Goal: Information Seeking & Learning: Learn about a topic

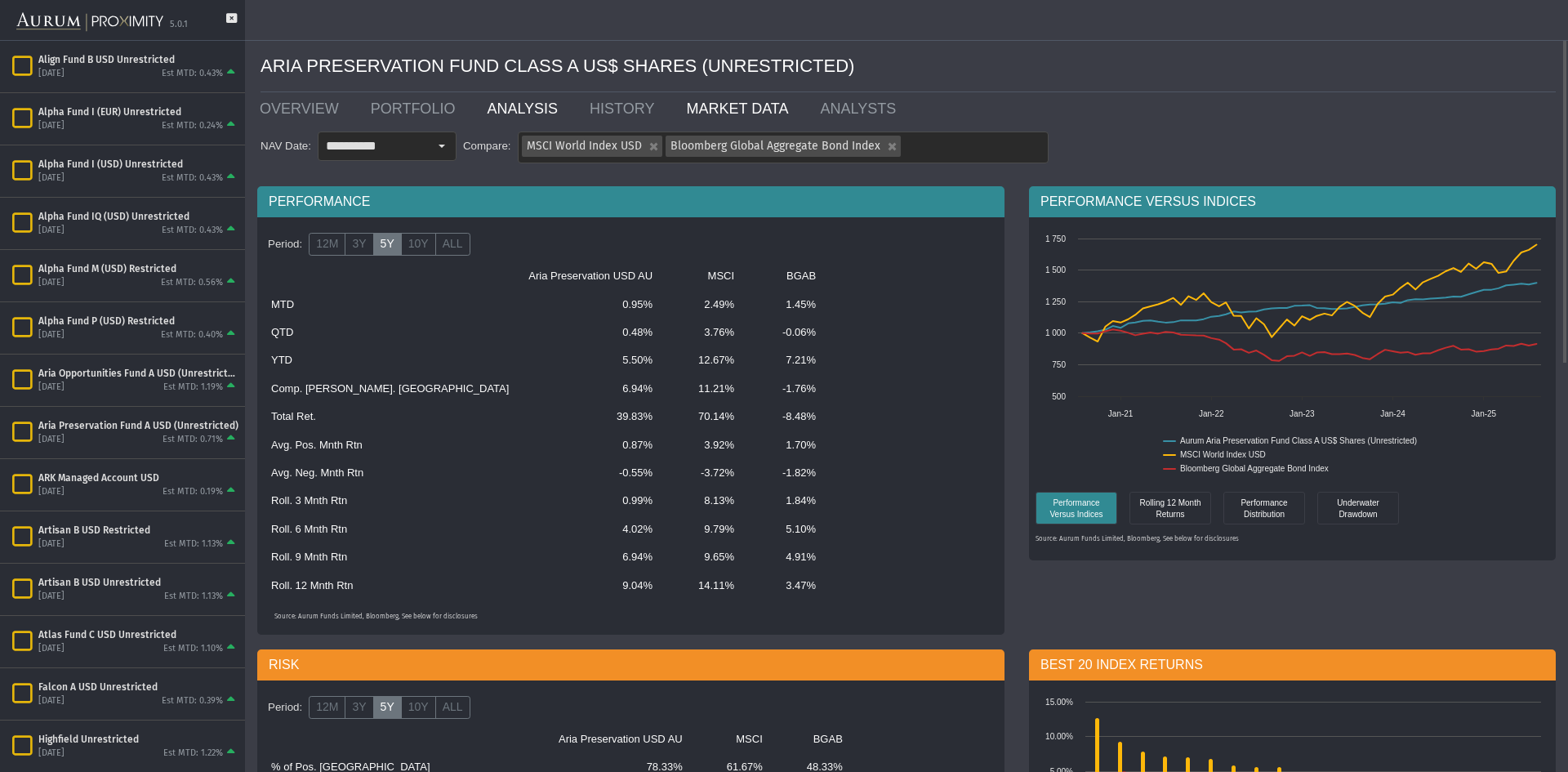
click at [721, 100] on link "MARKET DATA" at bounding box center [740, 109] width 134 height 33
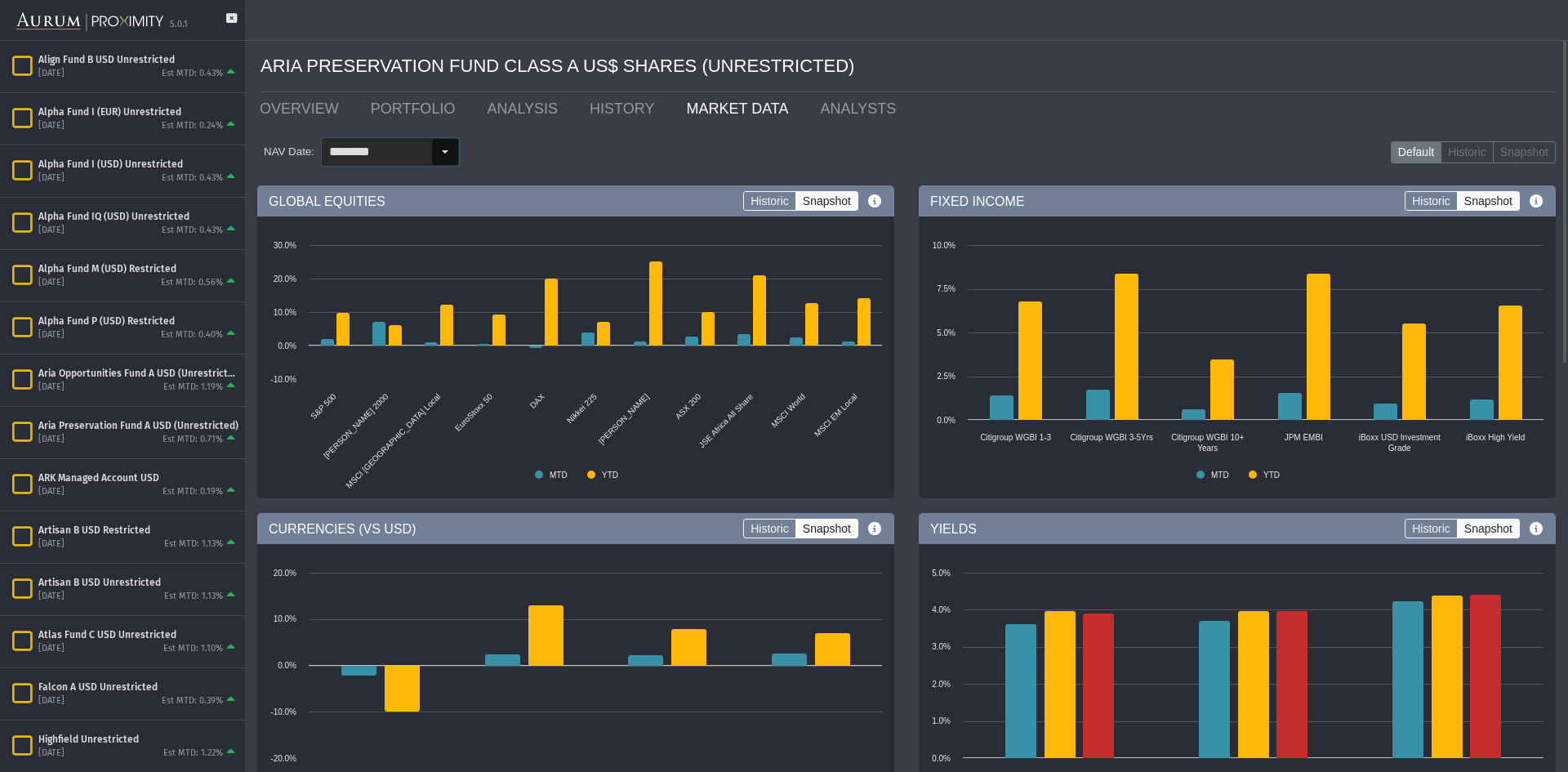
click at [432, 161] on div "Select" at bounding box center [445, 151] width 26 height 26
click at [600, 167] on div "NAV Date: ******** Default Historic Snapshot" at bounding box center [906, 152] width 1298 height 54
click at [777, 200] on label "Historic" at bounding box center [769, 201] width 53 height 19
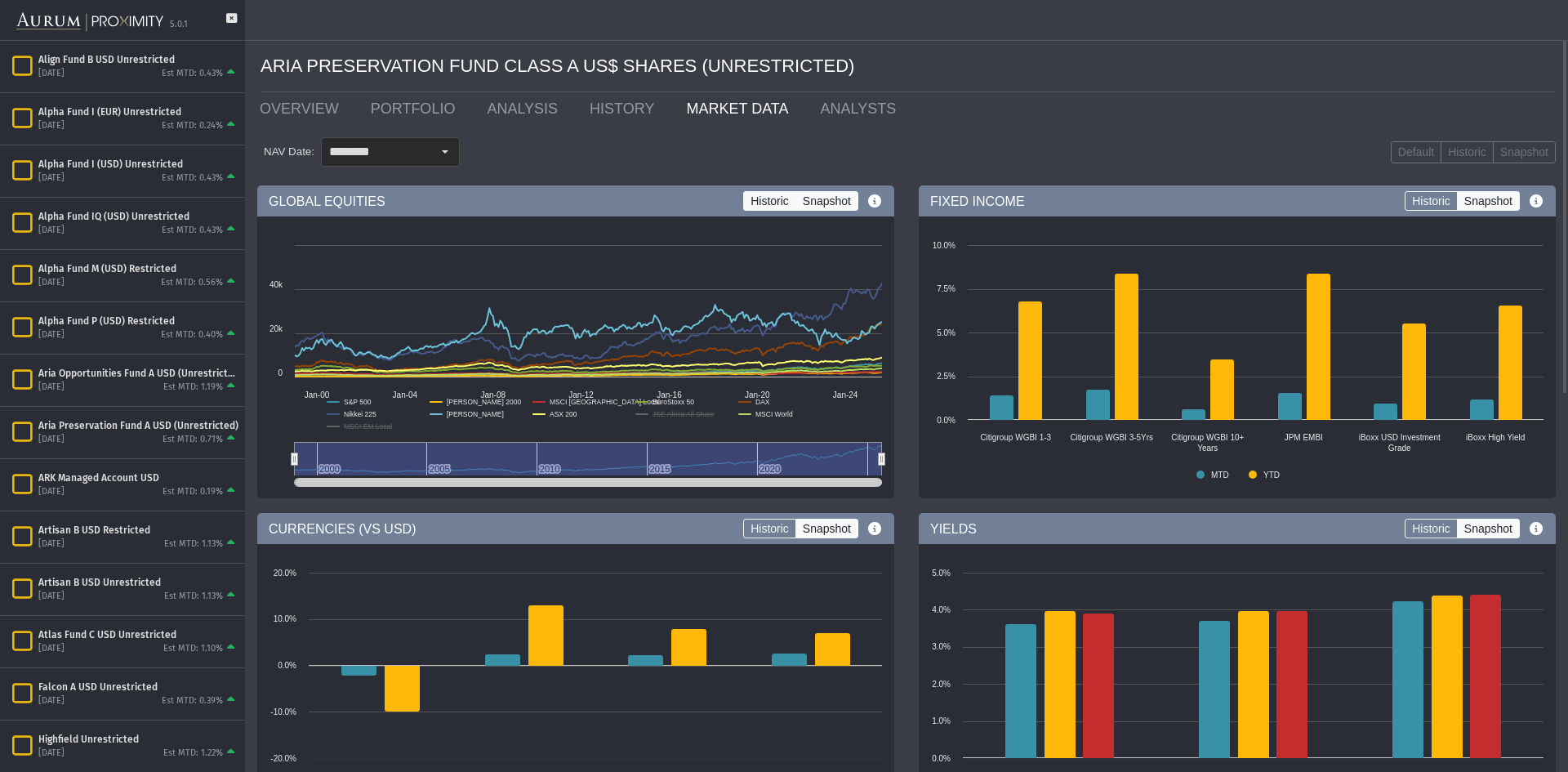
click at [842, 204] on label "Snapshot" at bounding box center [826, 201] width 62 height 19
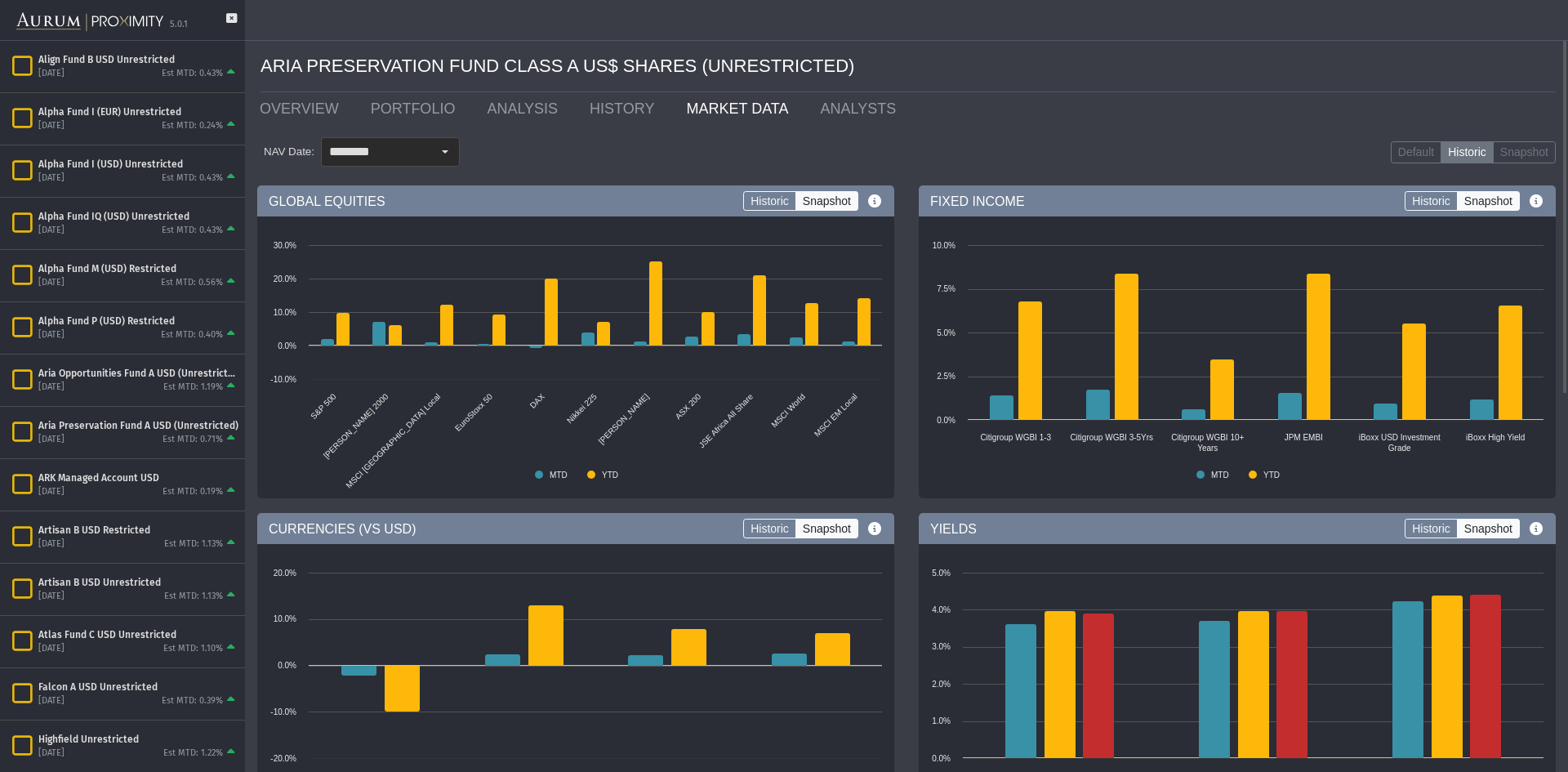
click at [1473, 156] on label "Historic" at bounding box center [1466, 153] width 53 height 23
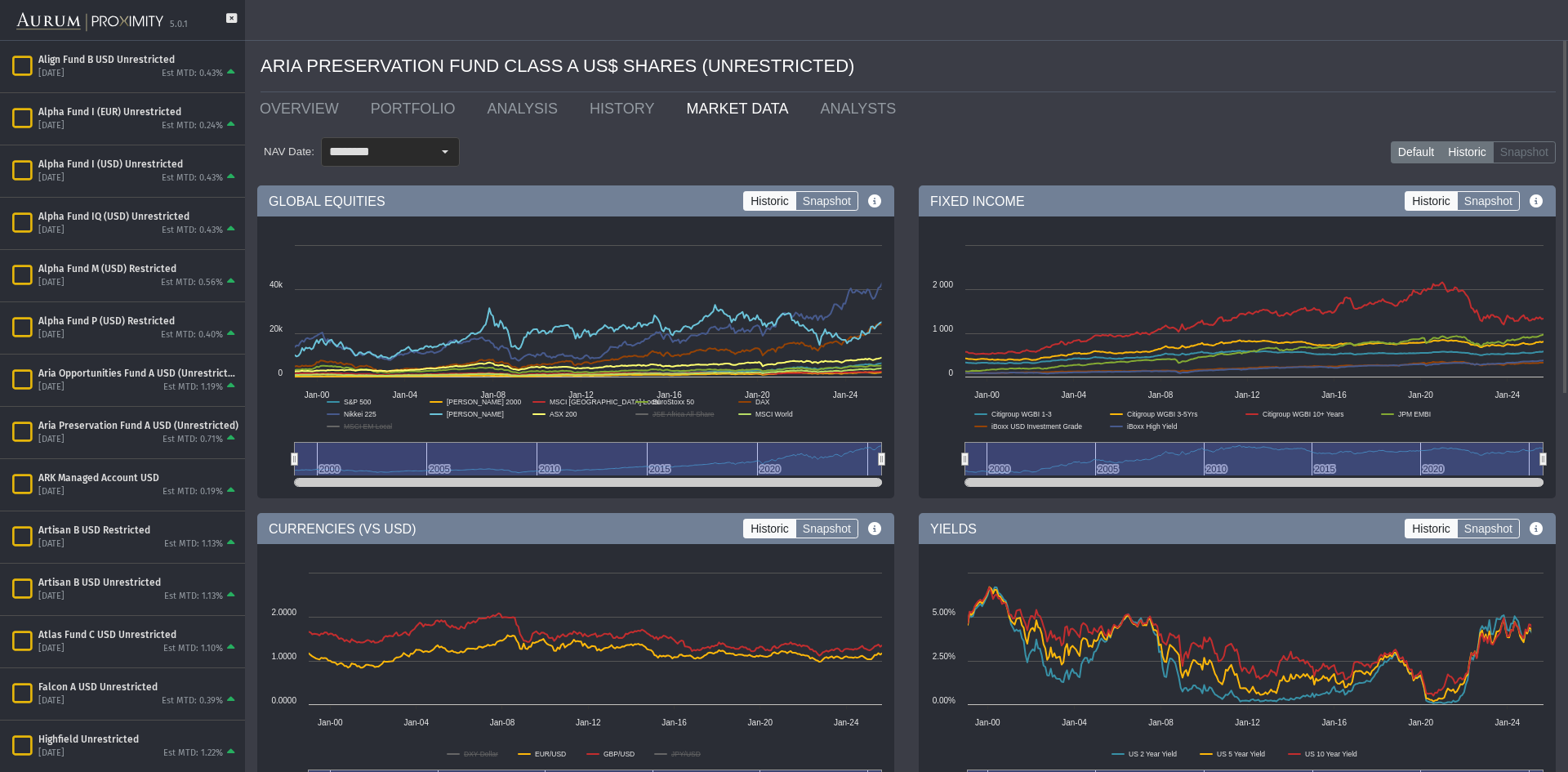
click at [1409, 151] on label "Default" at bounding box center [1415, 153] width 51 height 23
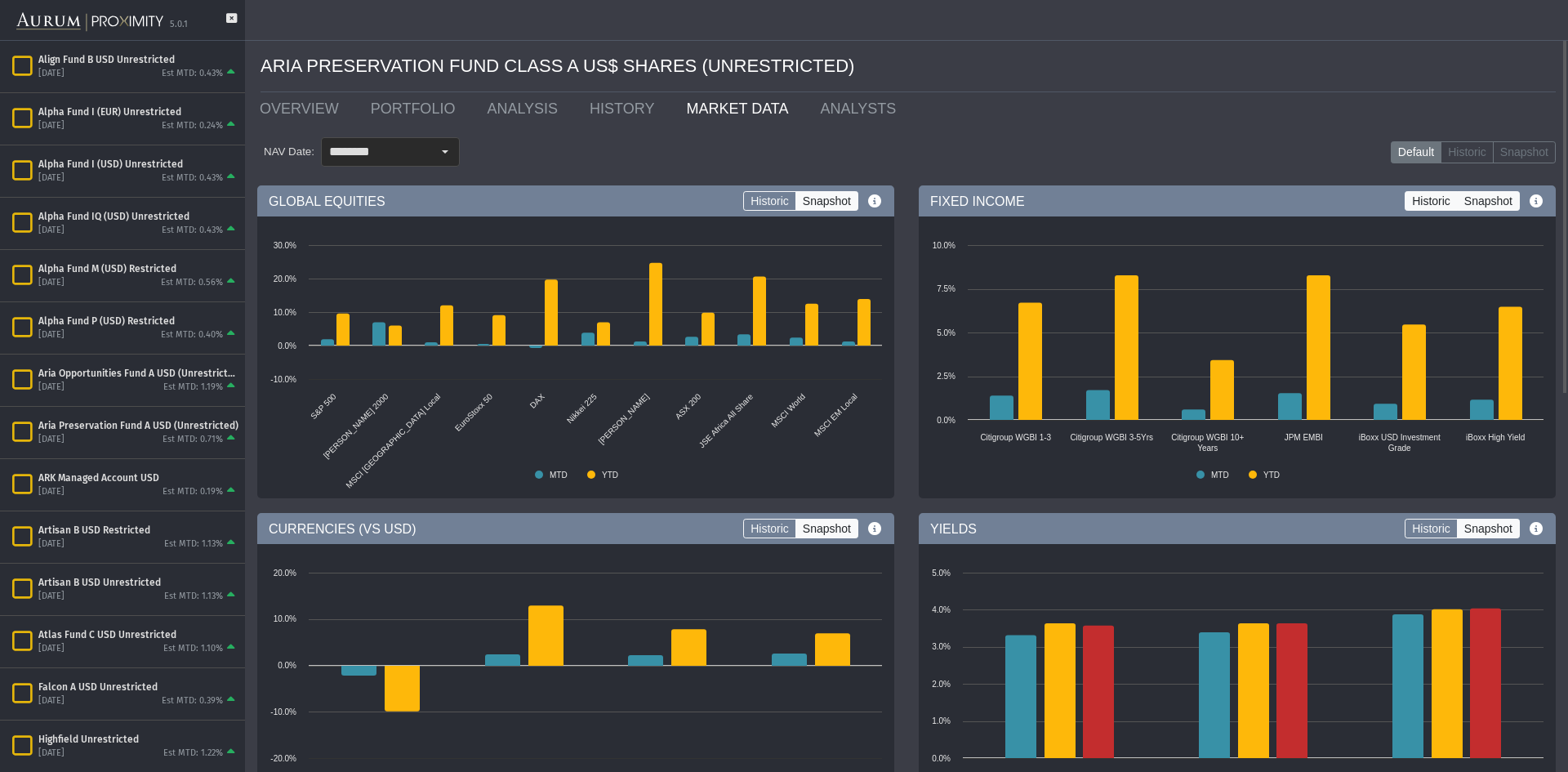
click at [1428, 207] on label "Historic" at bounding box center [1431, 201] width 53 height 19
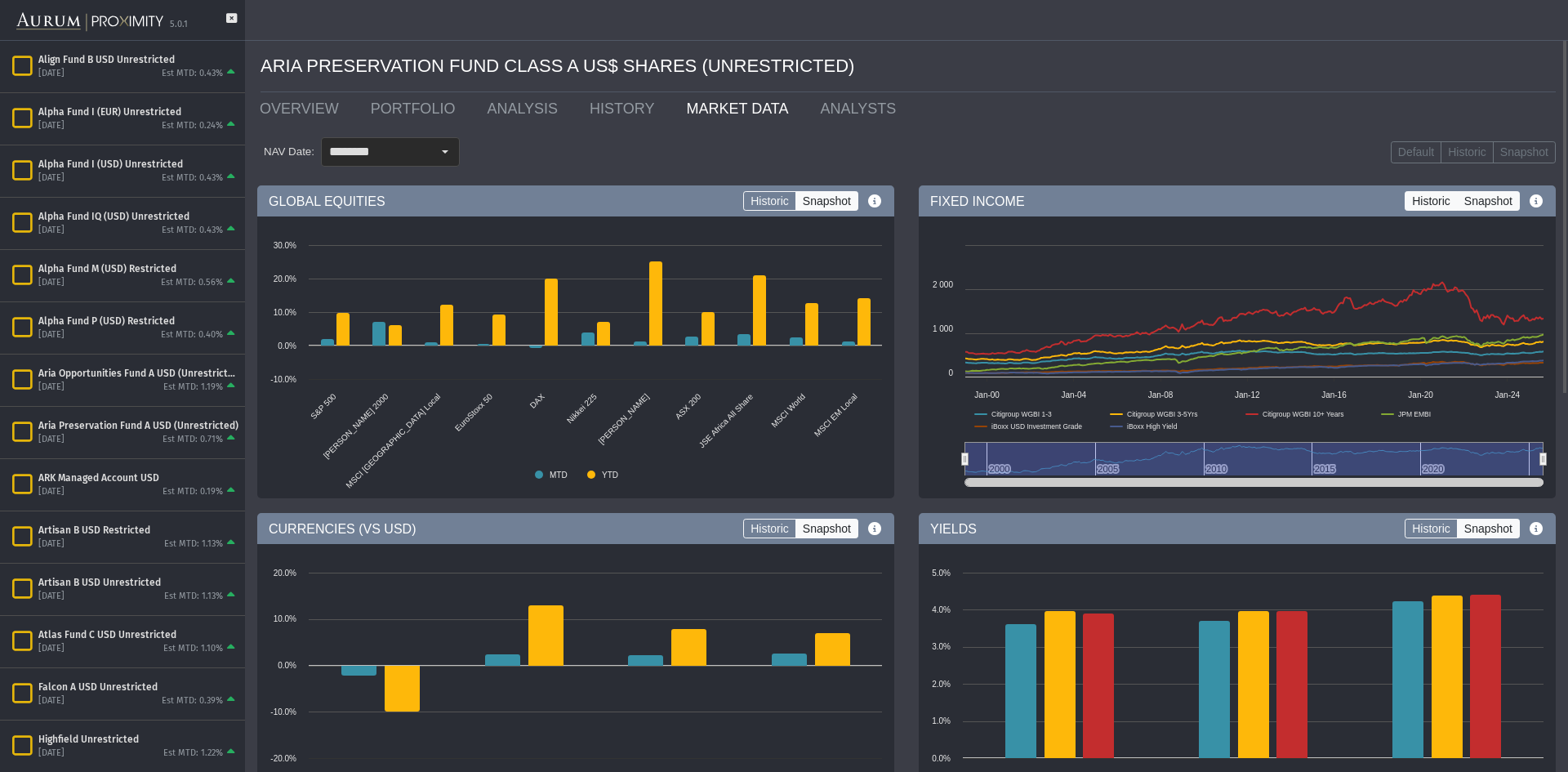
click at [1483, 207] on label "Snapshot" at bounding box center [1487, 201] width 62 height 19
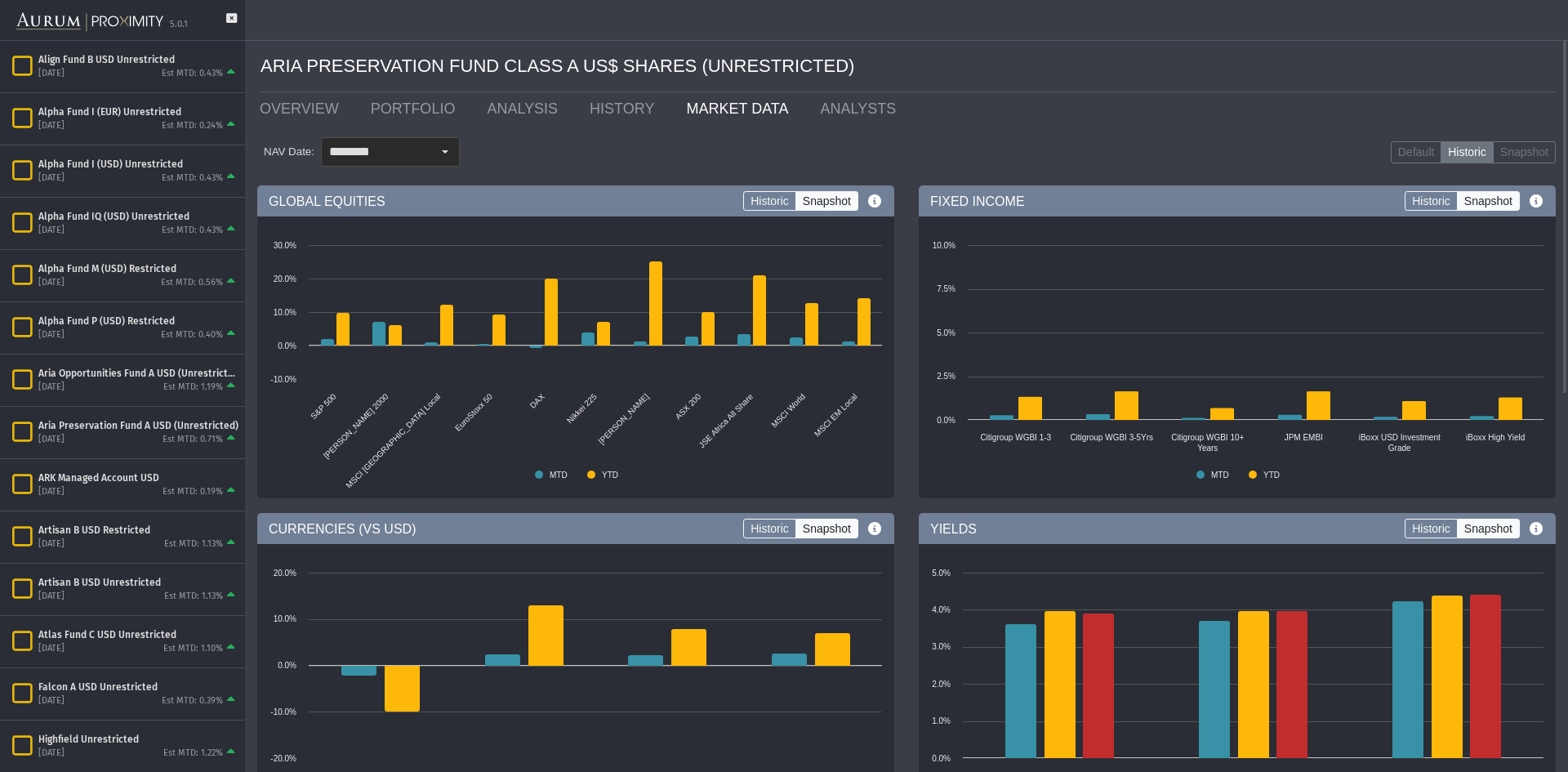
click at [1476, 155] on label "Historic" at bounding box center [1466, 153] width 53 height 23
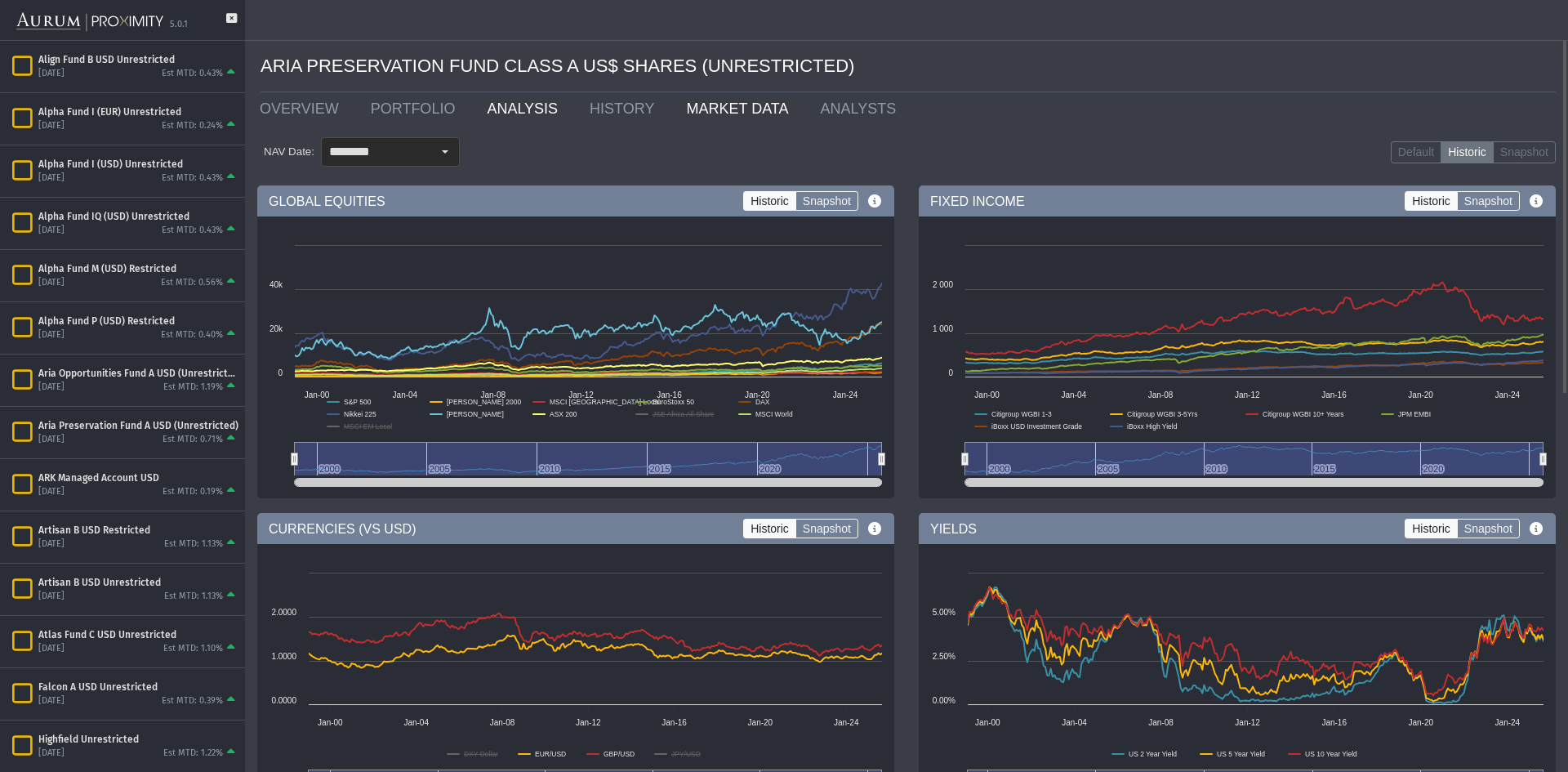
click at [518, 106] on link "ANALYSIS" at bounding box center [526, 109] width 103 height 33
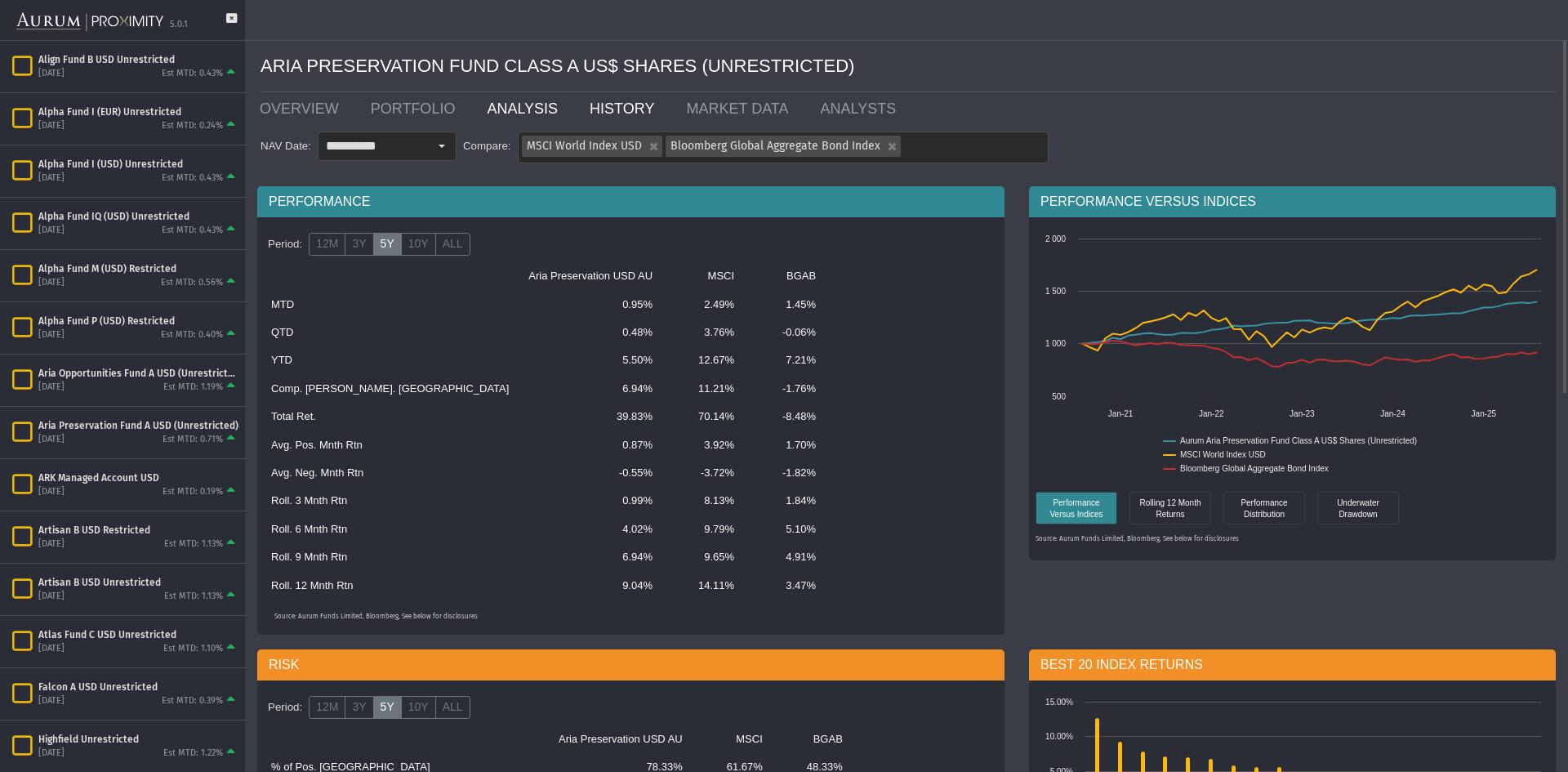
click at [602, 112] on link "HISTORY" at bounding box center [625, 109] width 96 height 33
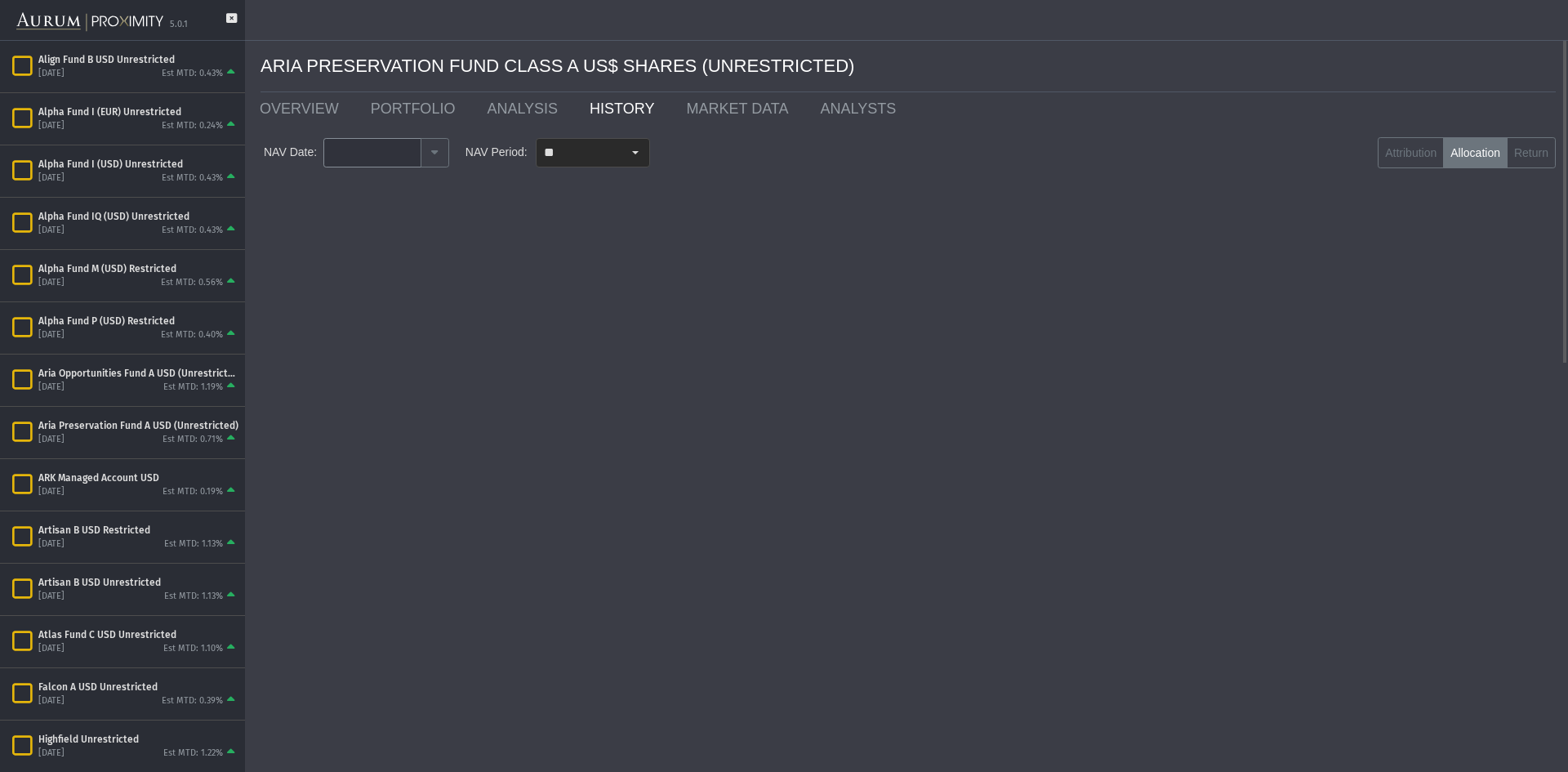
type input "********"
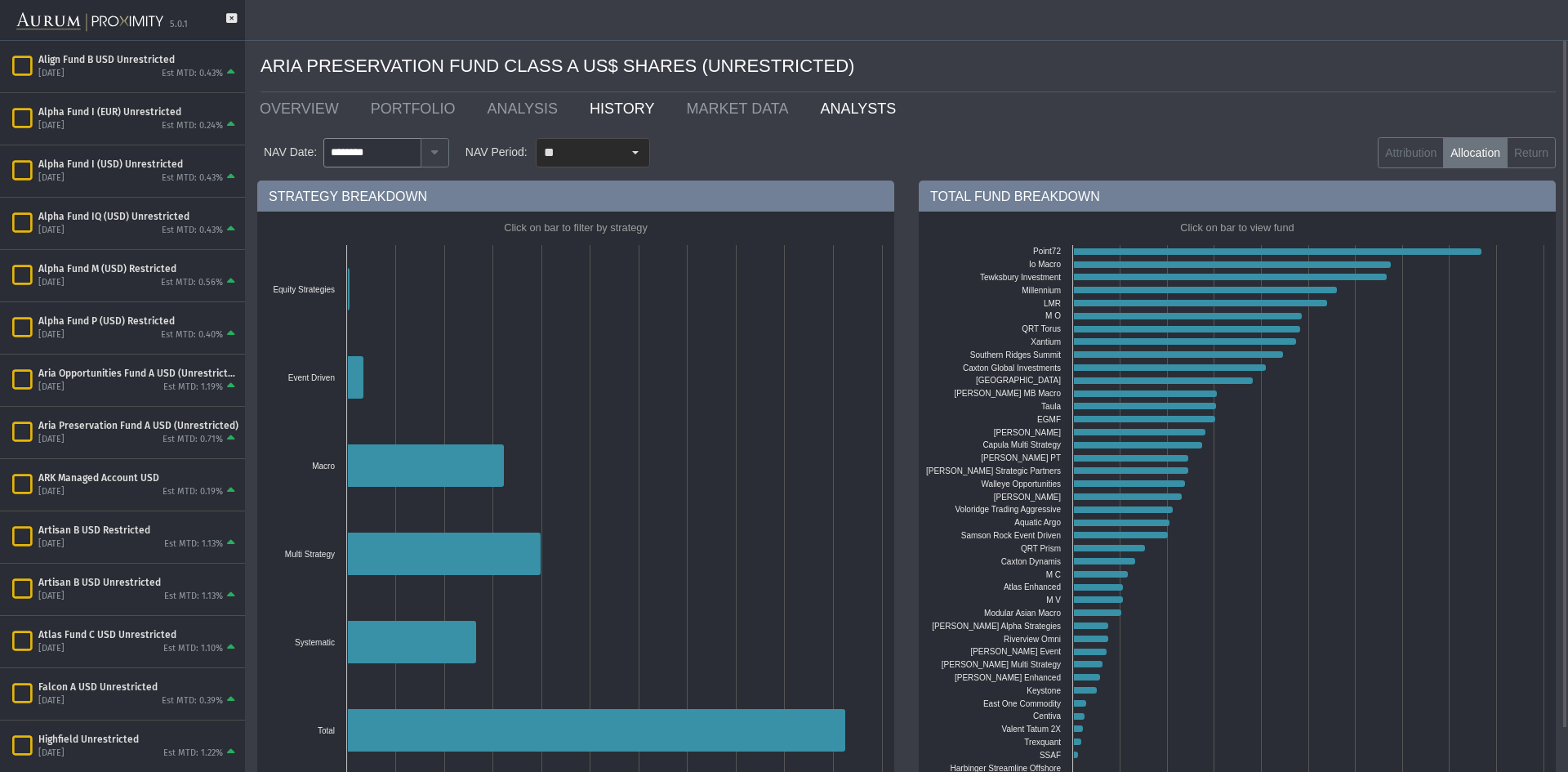
click at [814, 101] on link "ANALYSTS" at bounding box center [862, 109] width 108 height 33
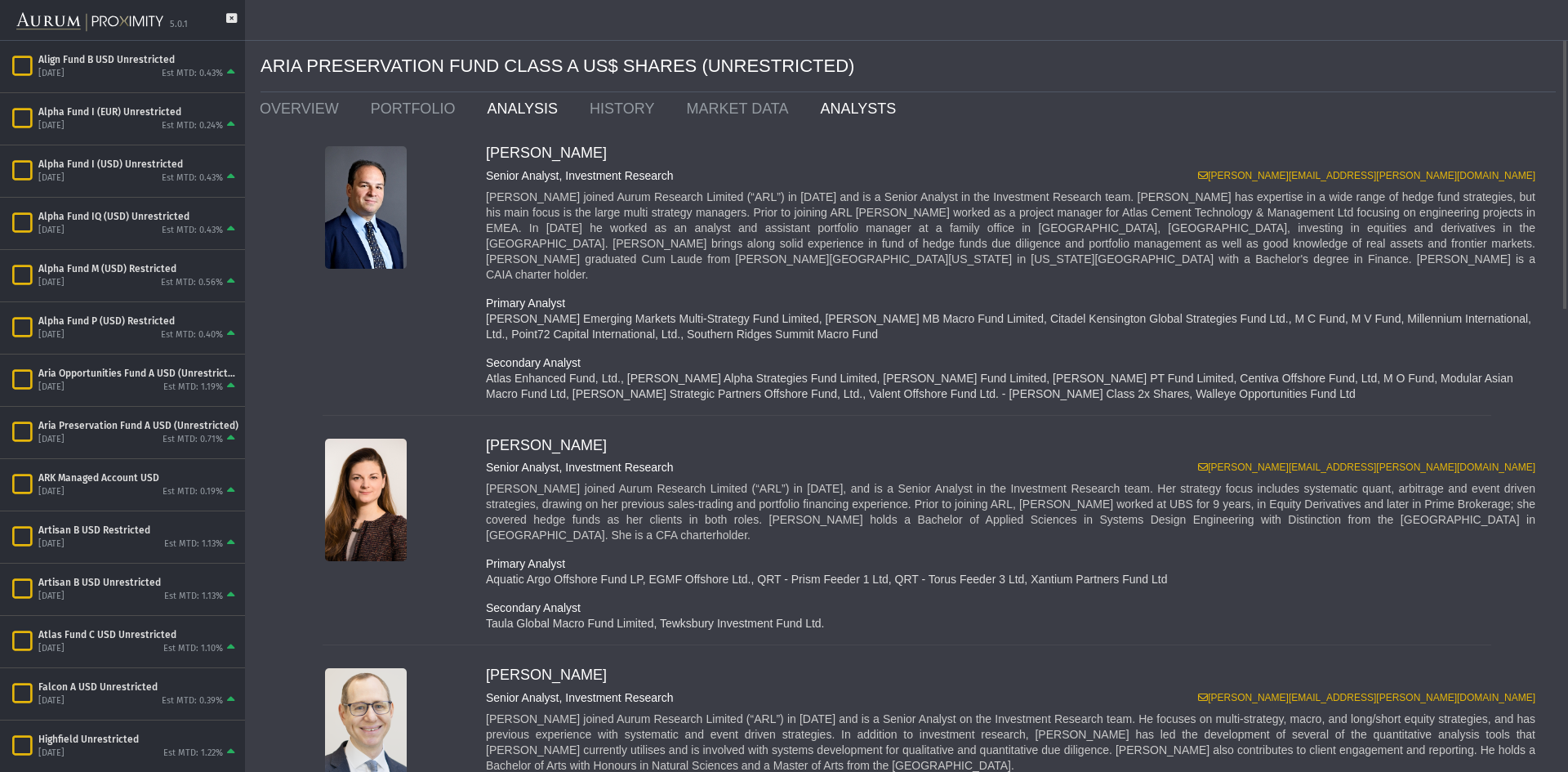
click at [505, 100] on link "ANALYSIS" at bounding box center [526, 109] width 103 height 33
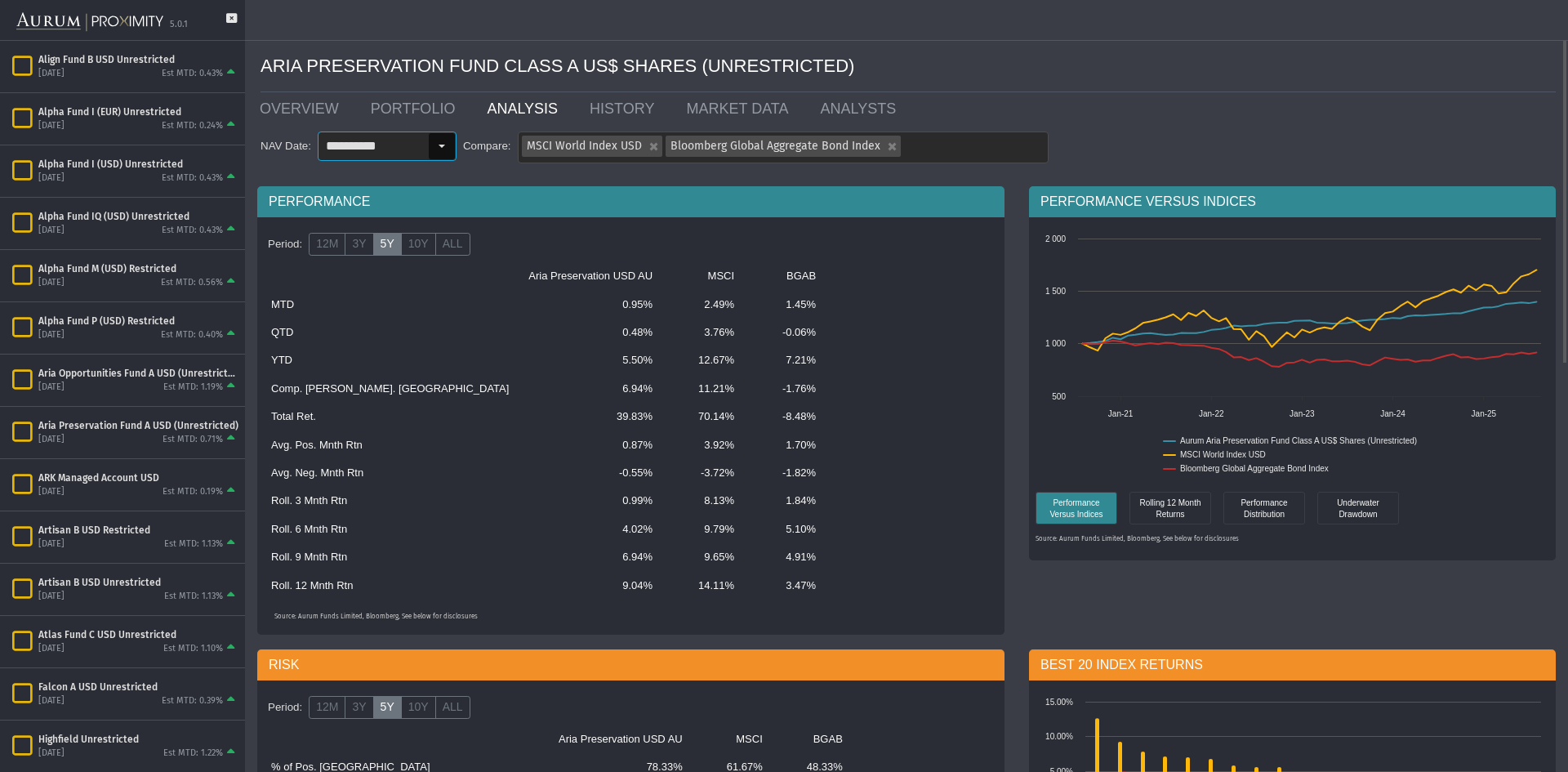
click at [438, 144] on div "Select" at bounding box center [441, 146] width 26 height 26
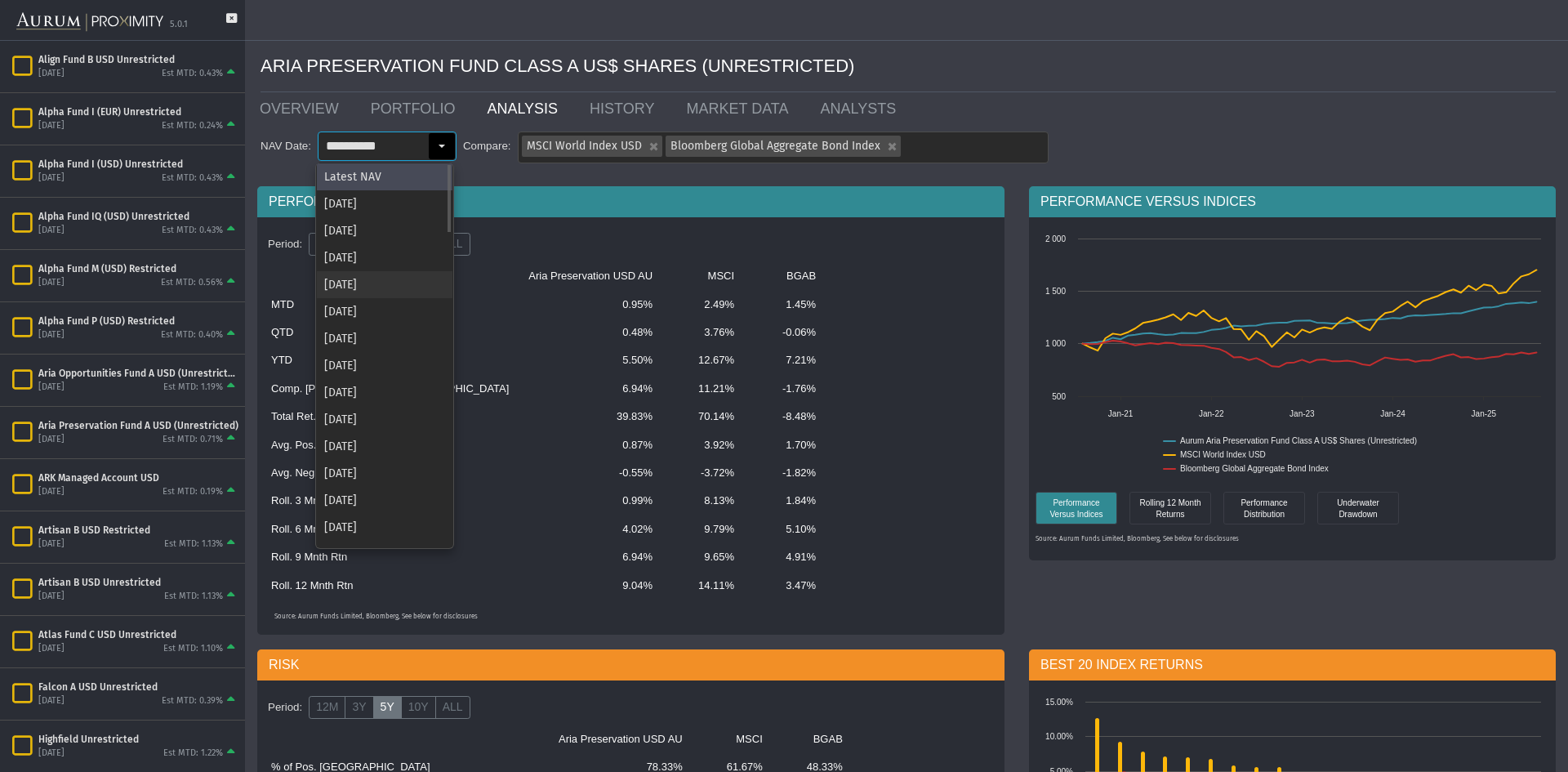
click at [410, 305] on div "[DATE]" at bounding box center [384, 311] width 135 height 27
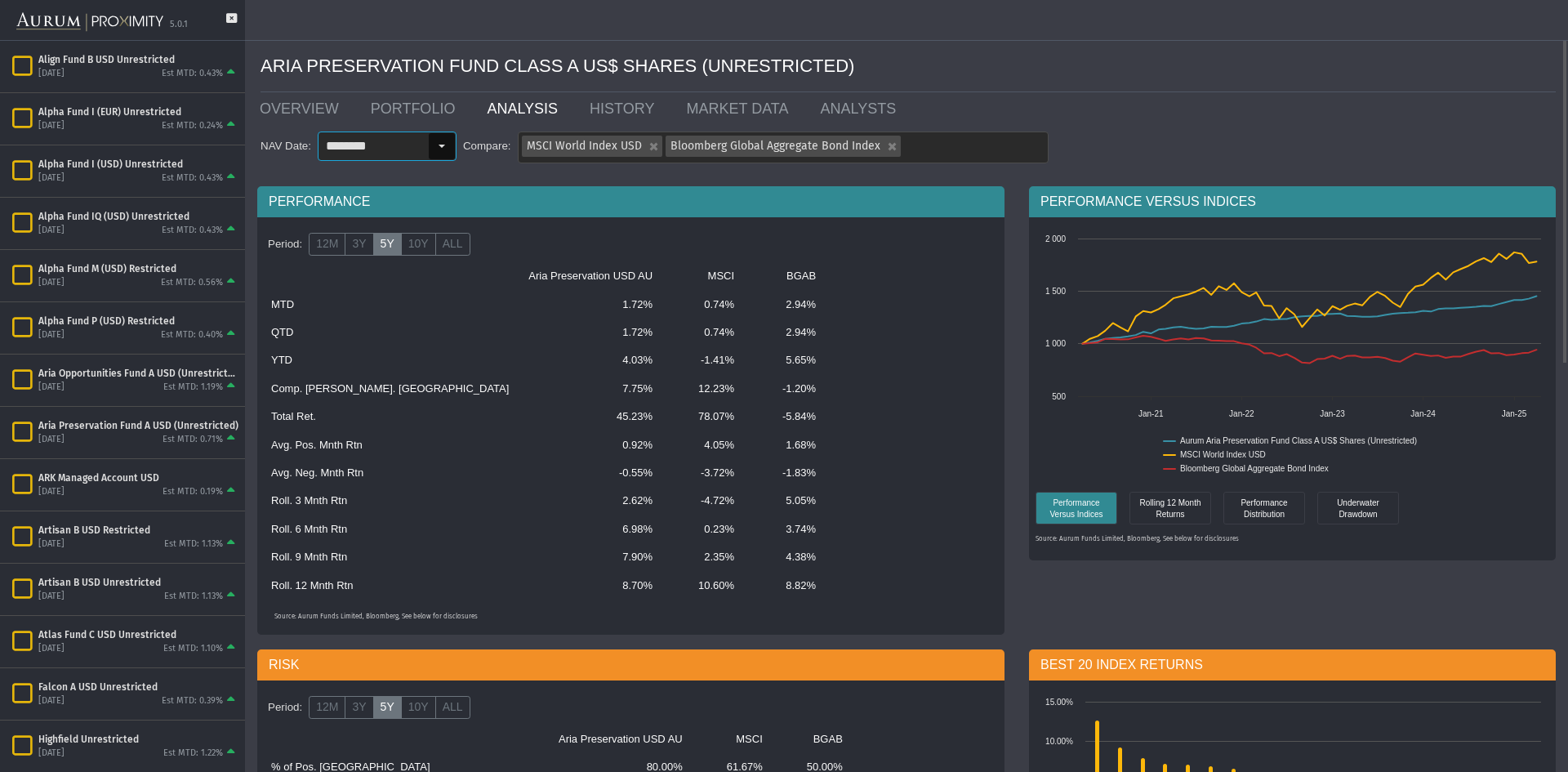
click at [434, 144] on div "Select" at bounding box center [441, 146] width 26 height 26
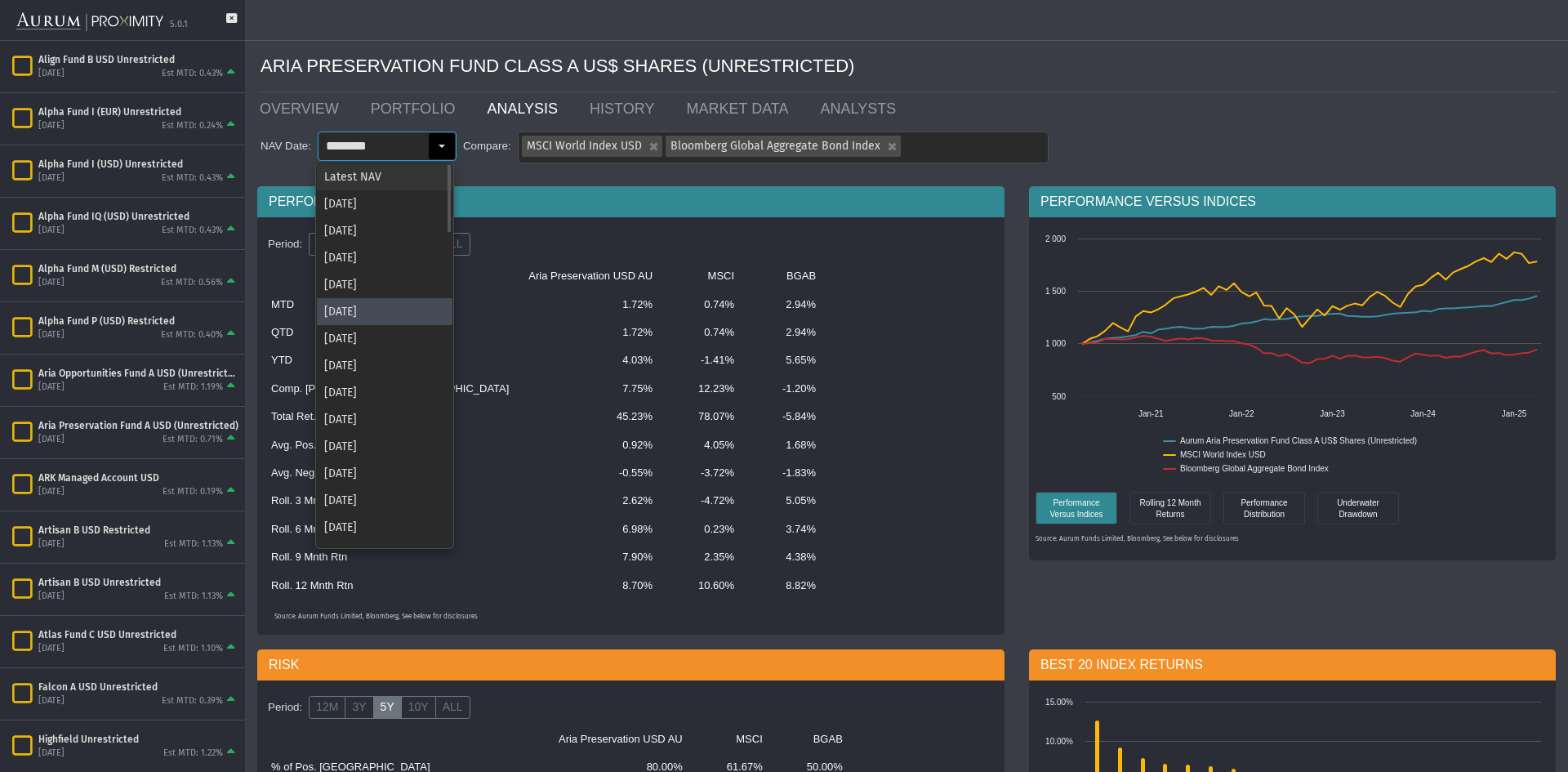
click at [429, 171] on div "Latest NAV" at bounding box center [384, 177] width 135 height 27
type input "**********"
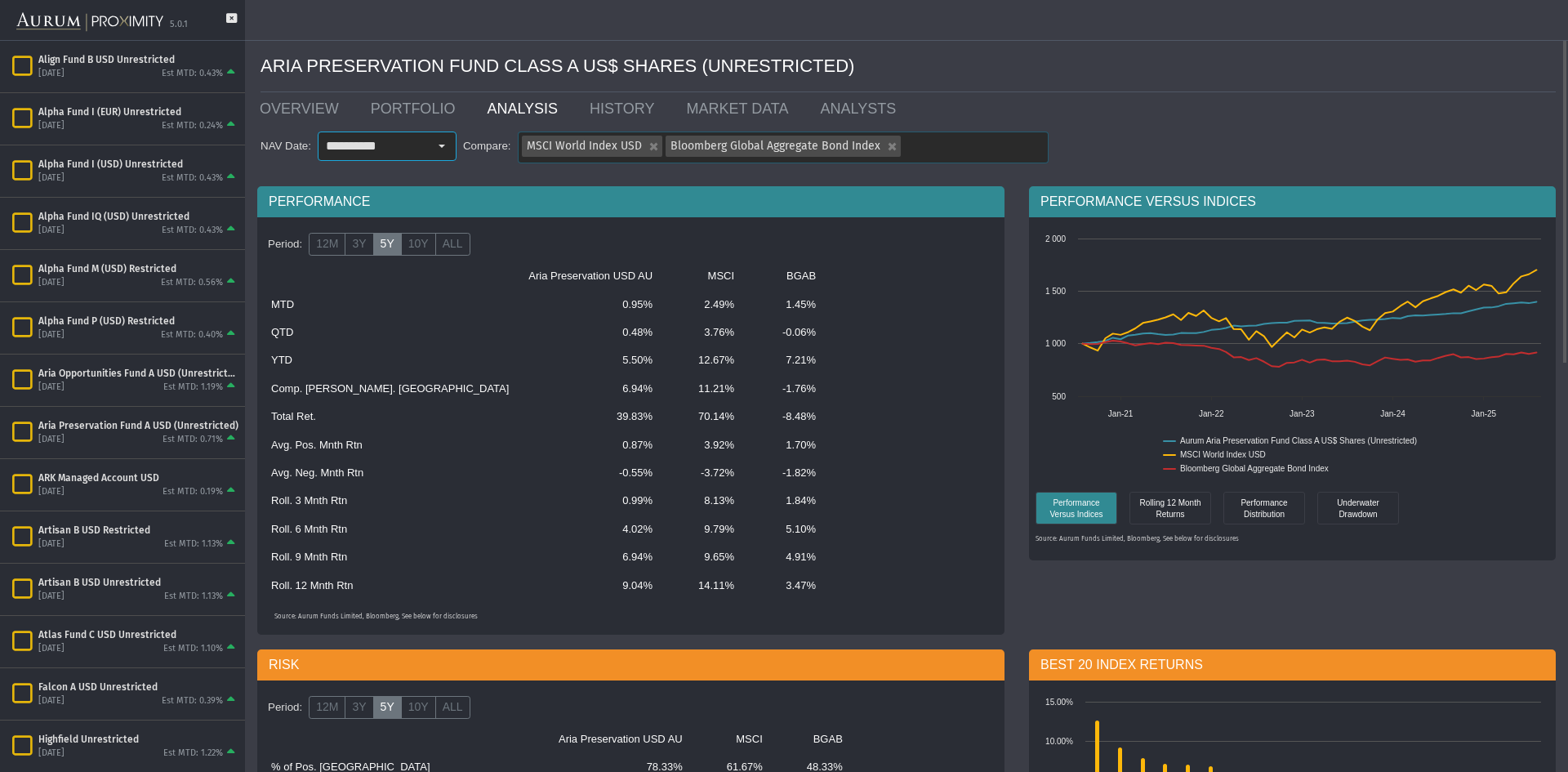
click at [649, 143] on div "MSCI World Index USD" at bounding box center [651, 146] width 20 height 21
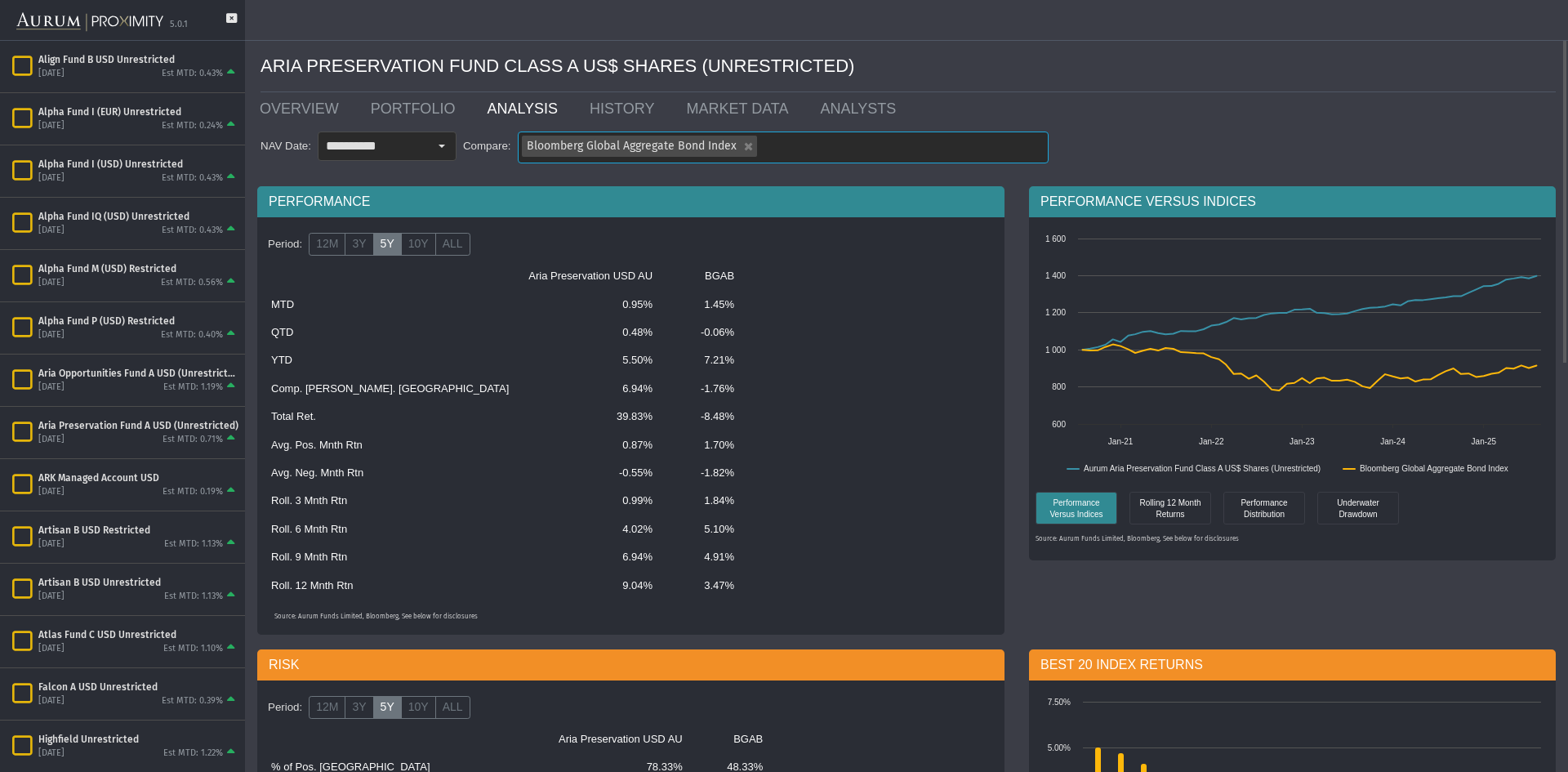
click at [742, 150] on div "Bloomberg Global Aggregate Bond Index" at bounding box center [747, 146] width 20 height 21
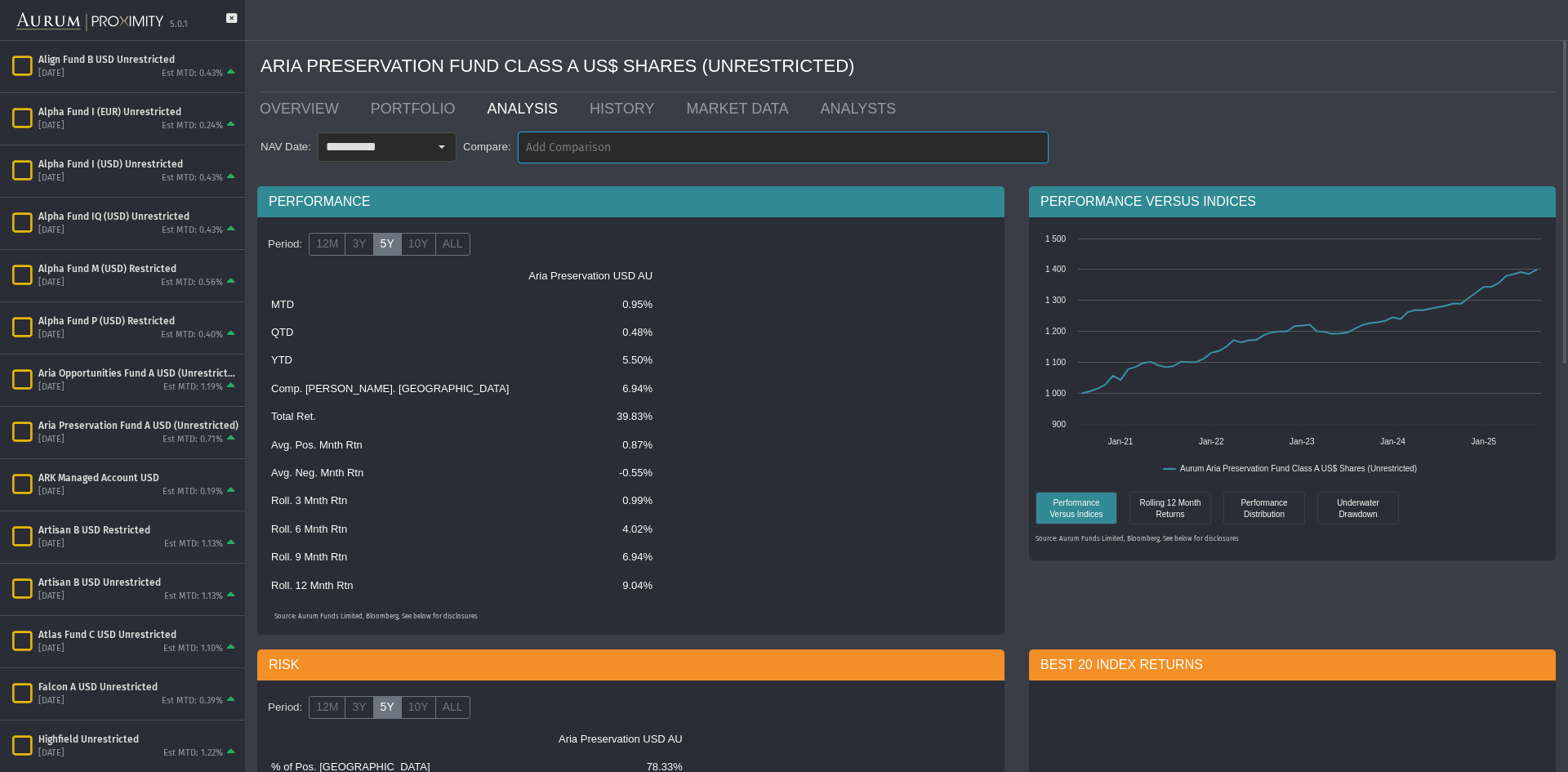
click at [616, 144] on div at bounding box center [783, 147] width 529 height 30
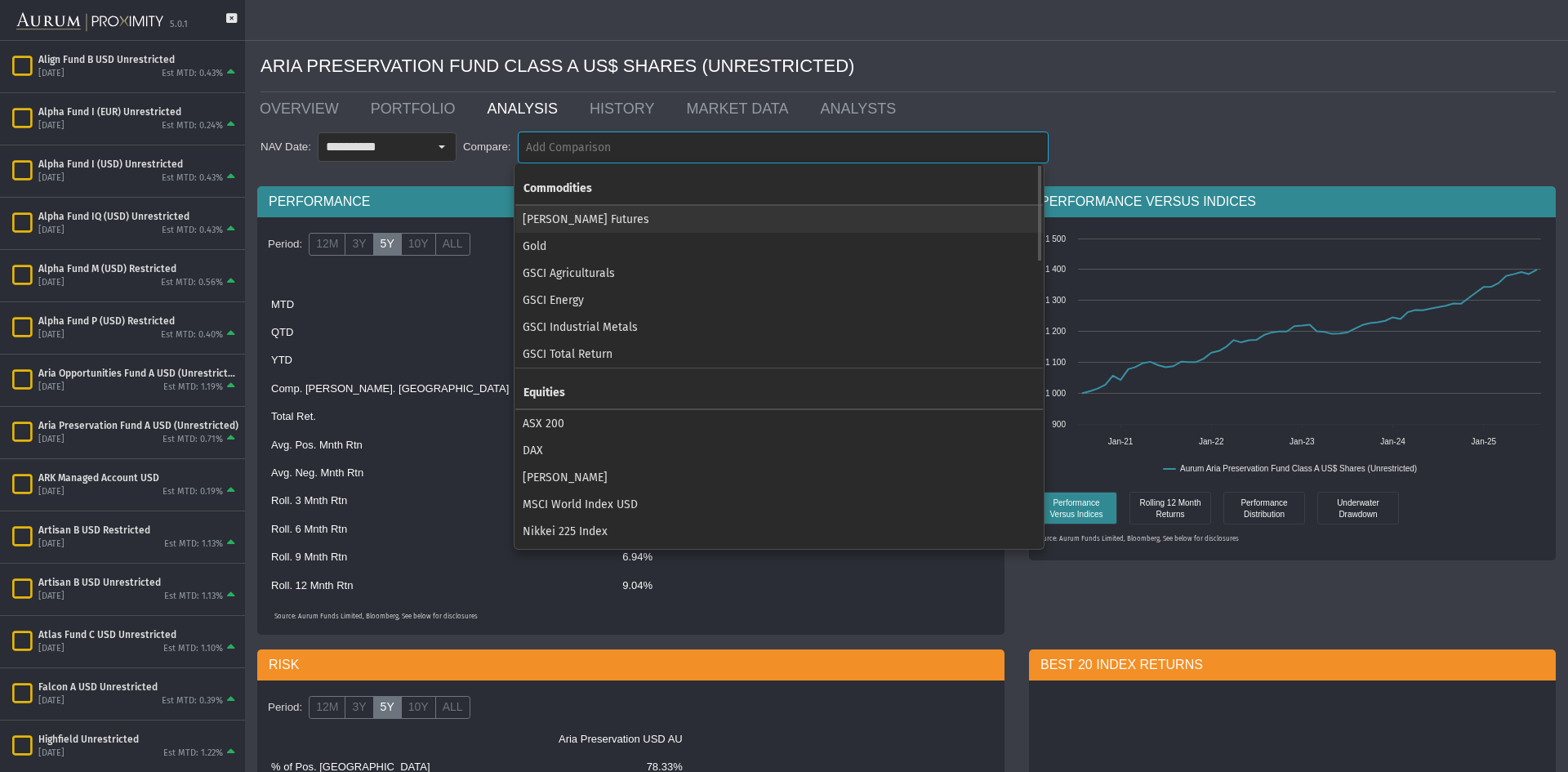
click at [640, 285] on div "GSCI Agriculturals" at bounding box center [778, 273] width 527 height 27
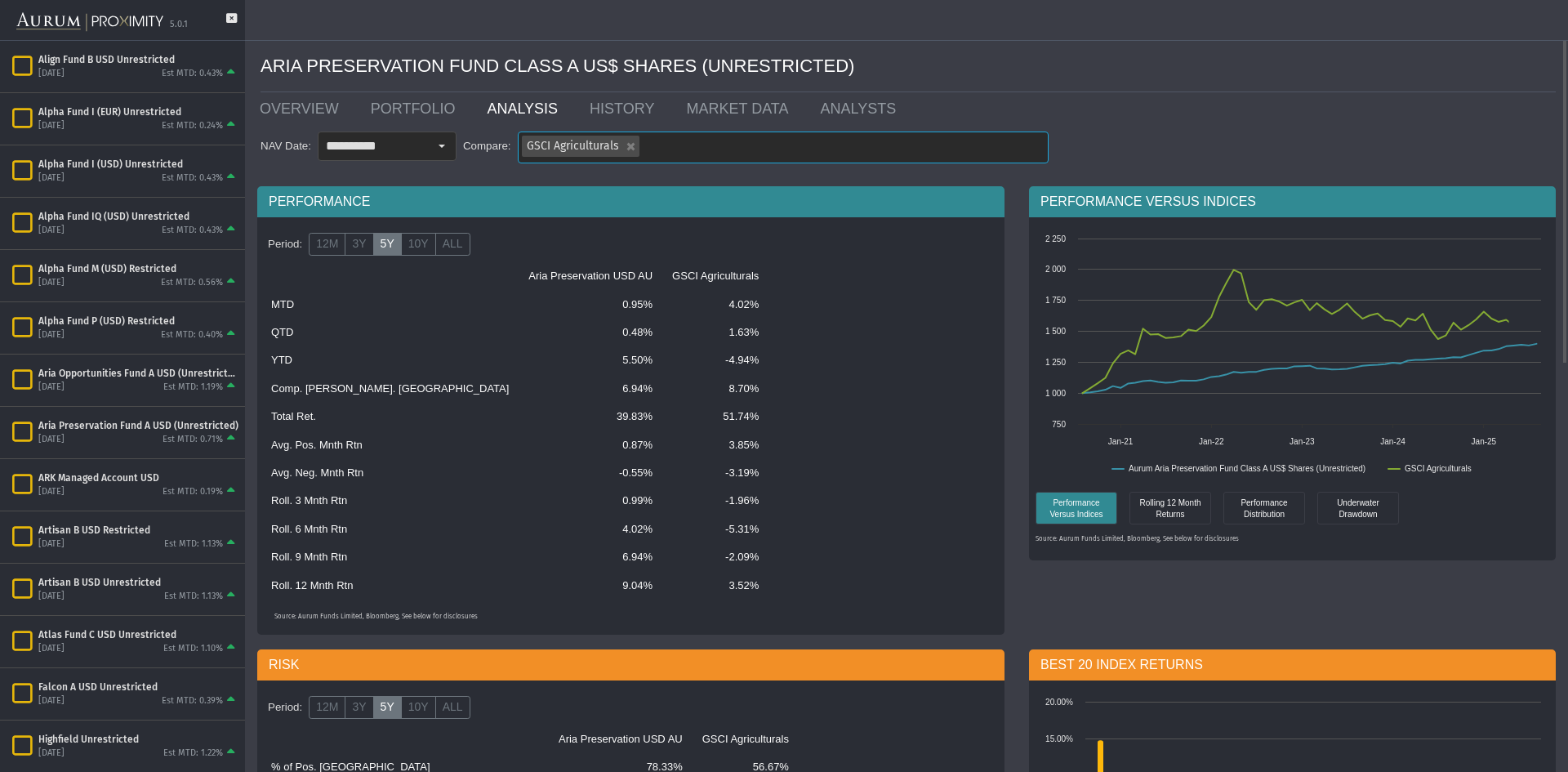
click at [735, 155] on div "GSCI Agriculturals" at bounding box center [783, 147] width 529 height 30
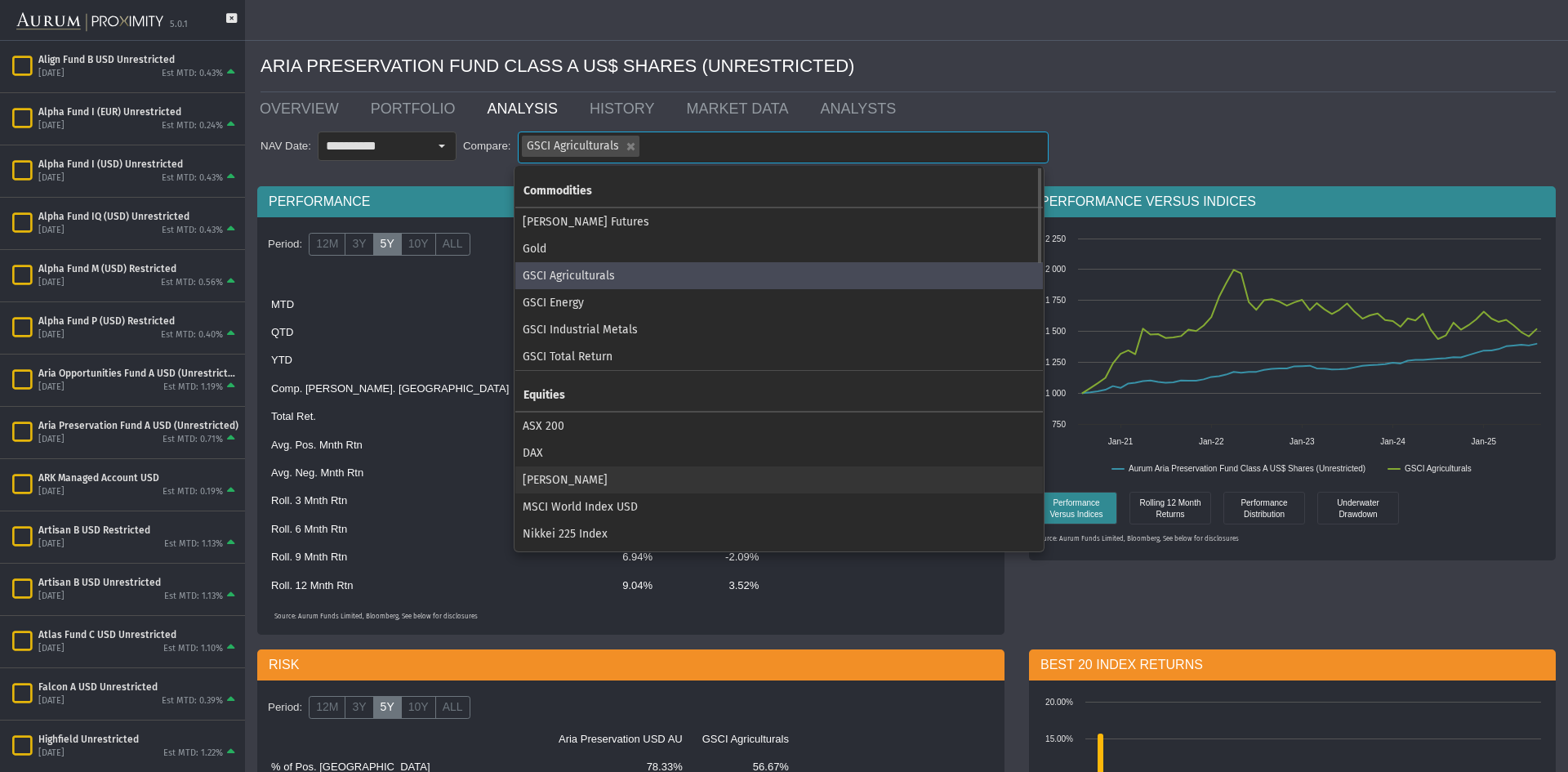
click at [689, 466] on div "[PERSON_NAME]" at bounding box center [778, 480] width 527 height 27
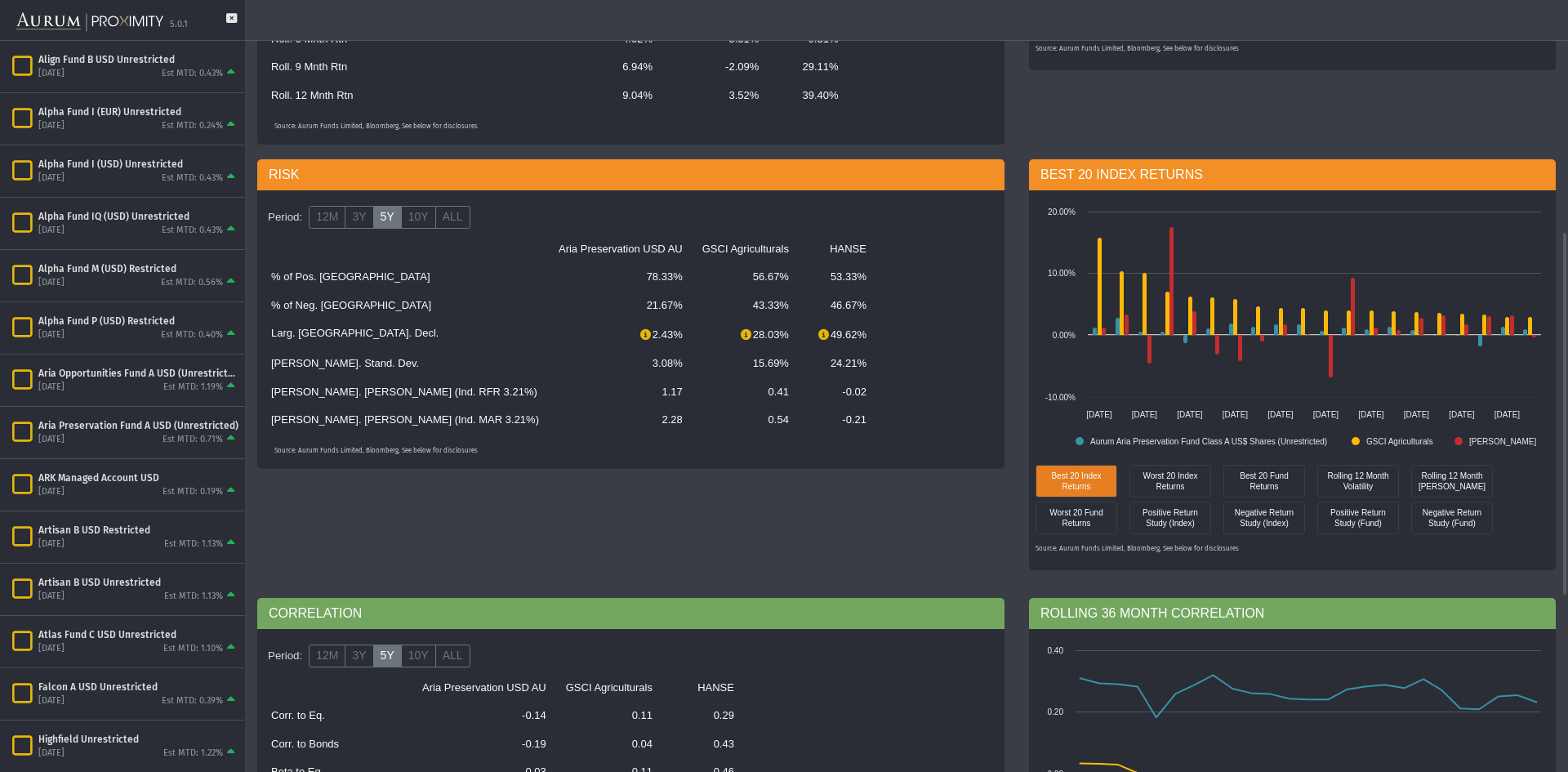
scroll to position [82, 0]
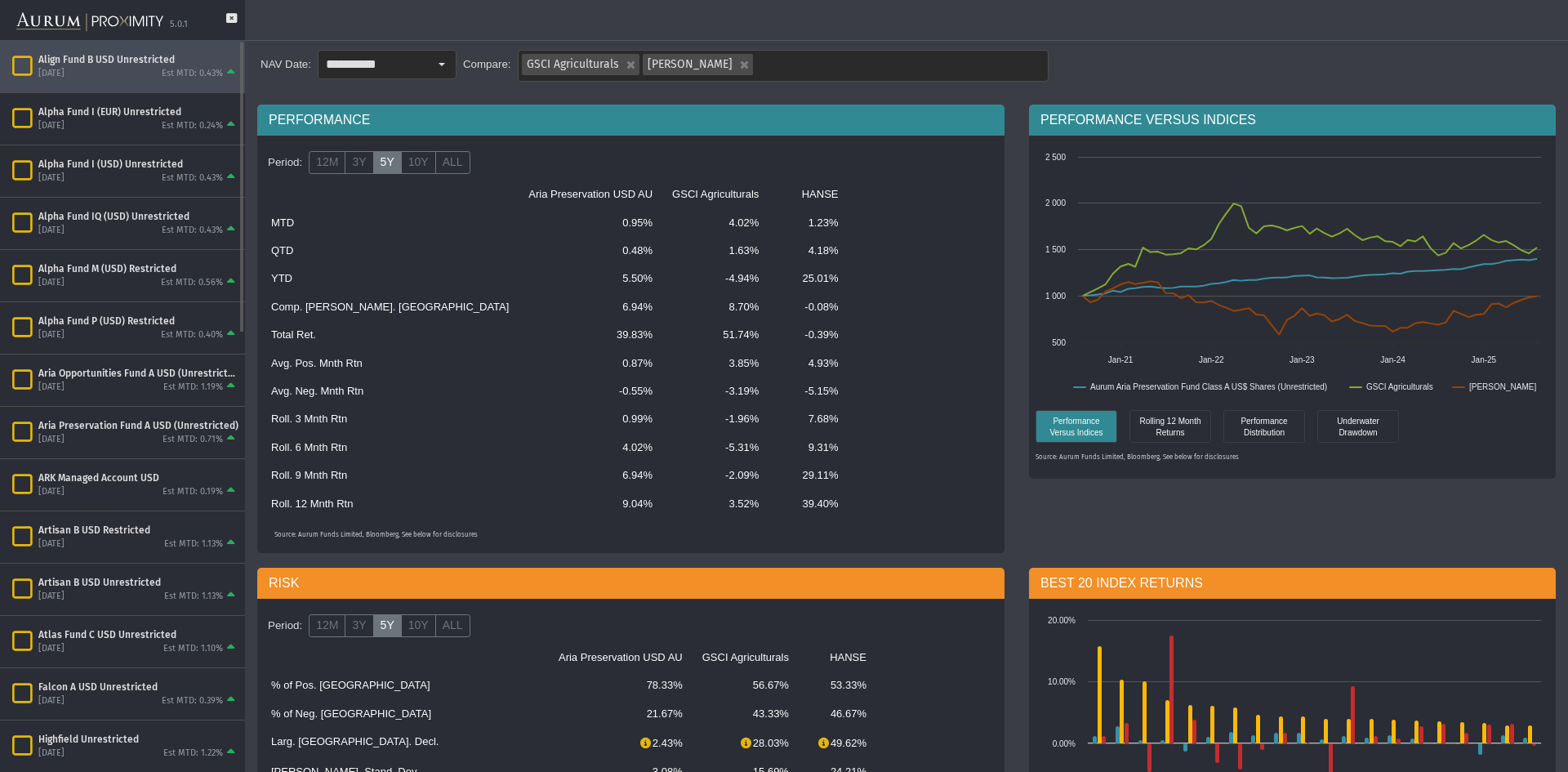
click at [110, 66] on div "[DATE] Est MTD: 0.43%" at bounding box center [138, 73] width 200 height 14
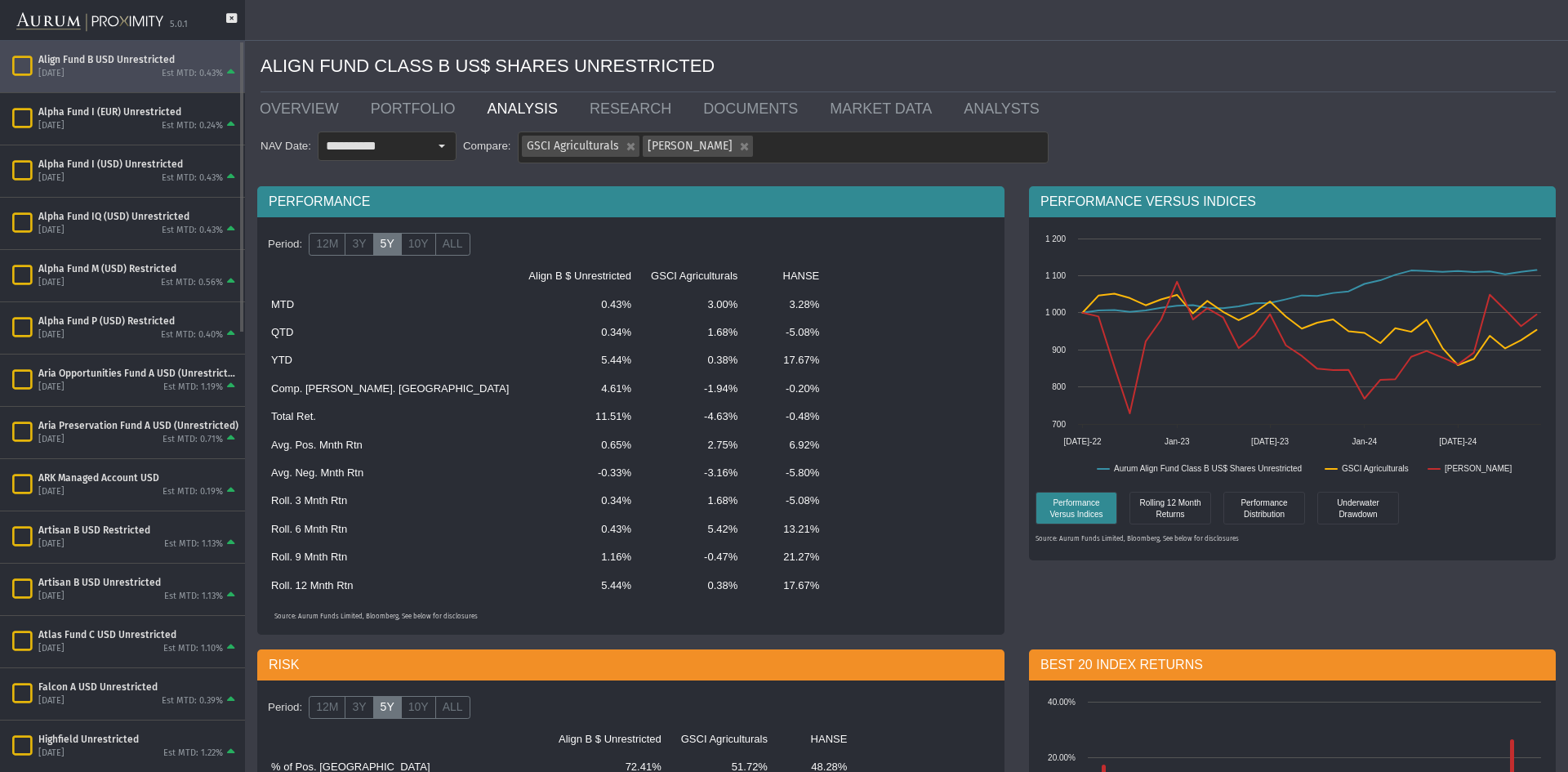
click at [25, 74] on icon "Items" at bounding box center [22, 66] width 29 height 23
click at [106, 69] on div "[DATE] Est MTD: 0.43%" at bounding box center [138, 73] width 200 height 14
click at [388, 140] on input "**********" at bounding box center [373, 146] width 110 height 28
drag, startPoint x: 176, startPoint y: 125, endPoint x: 163, endPoint y: 128, distance: 13.3
click at [176, 129] on div "Est MTD: 0.24%" at bounding box center [192, 126] width 61 height 12
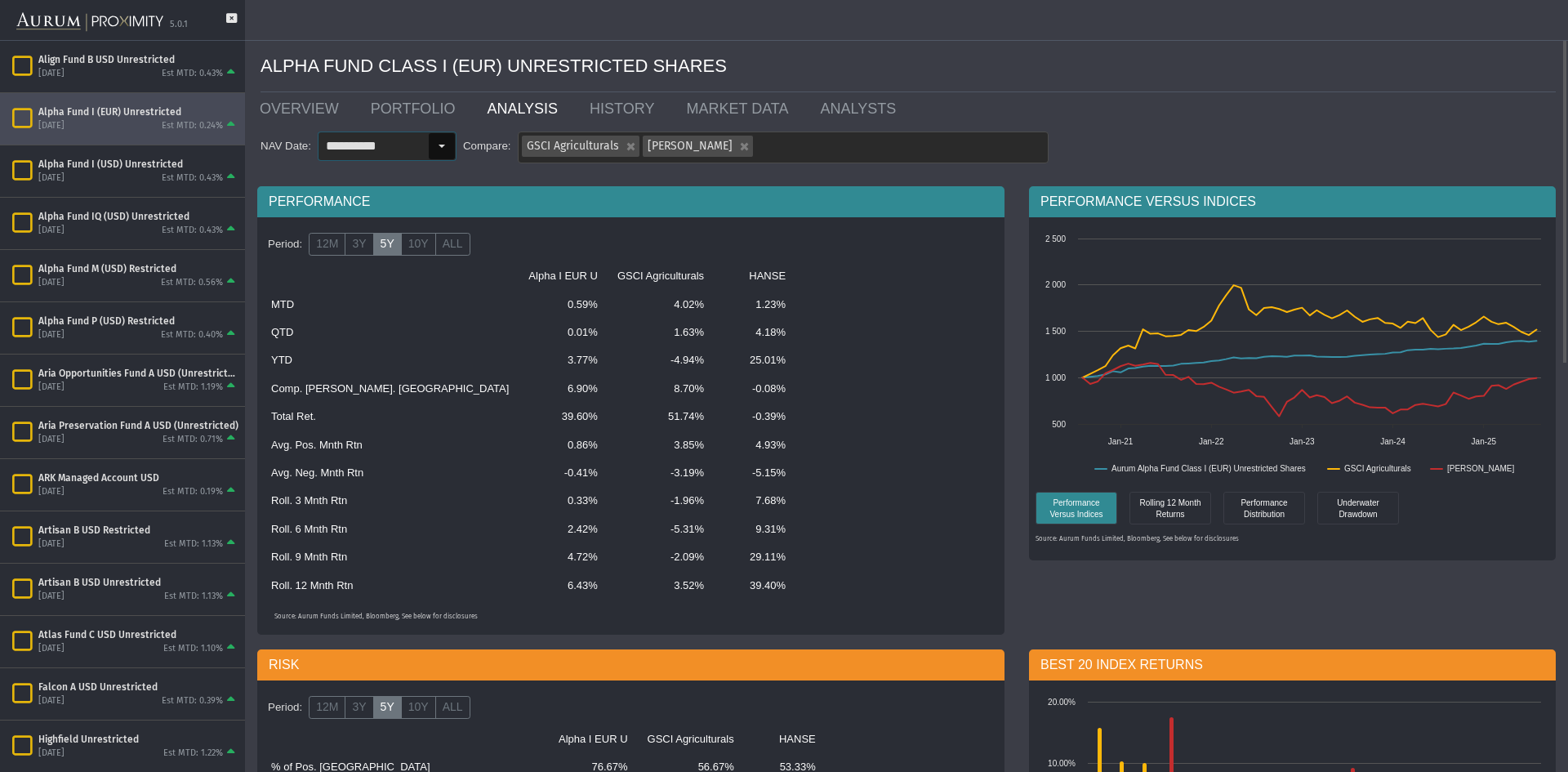
click at [400, 148] on input "**********" at bounding box center [373, 146] width 110 height 28
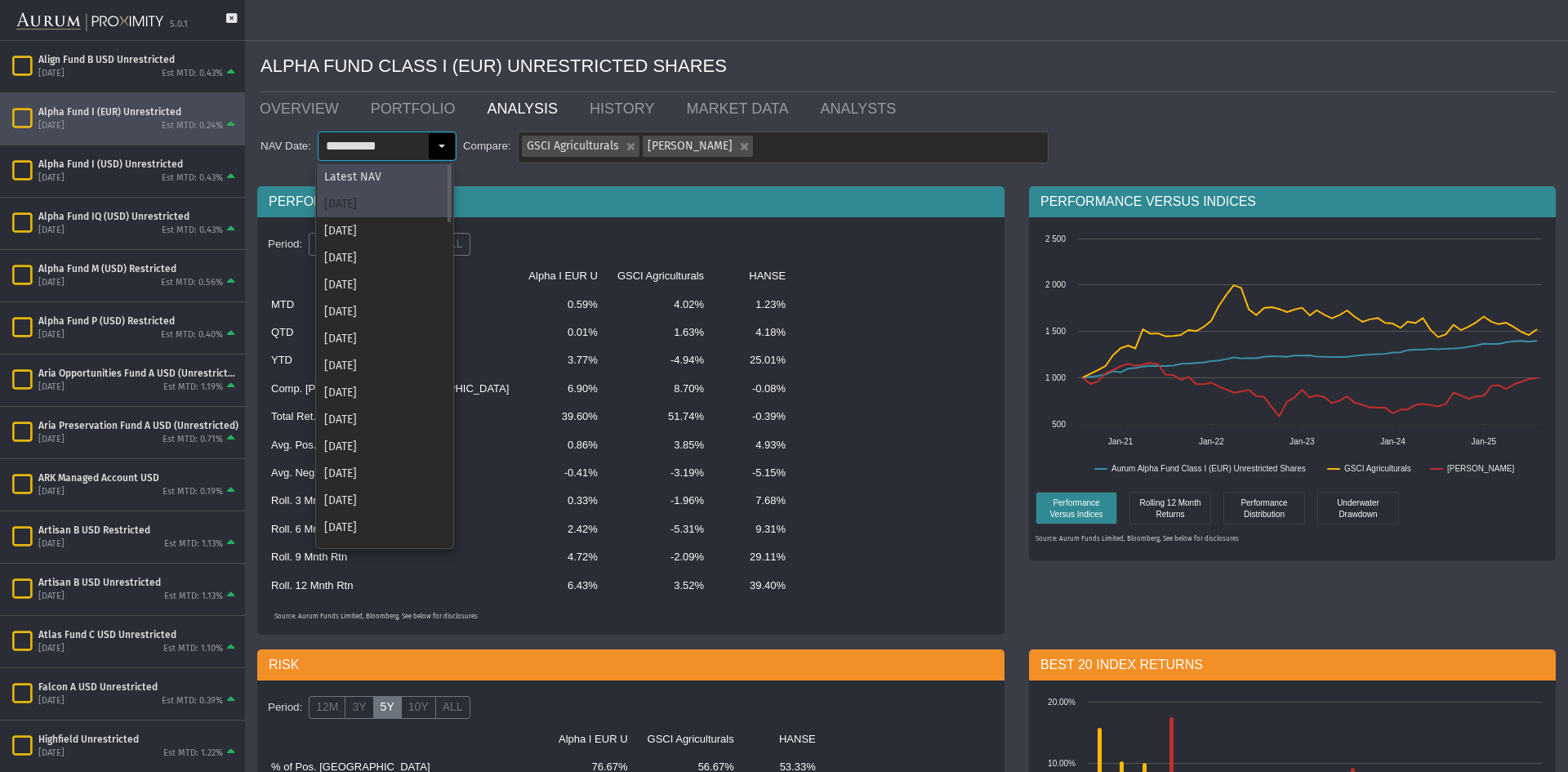
click at [403, 190] on div "[DATE]" at bounding box center [384, 204] width 135 height 27
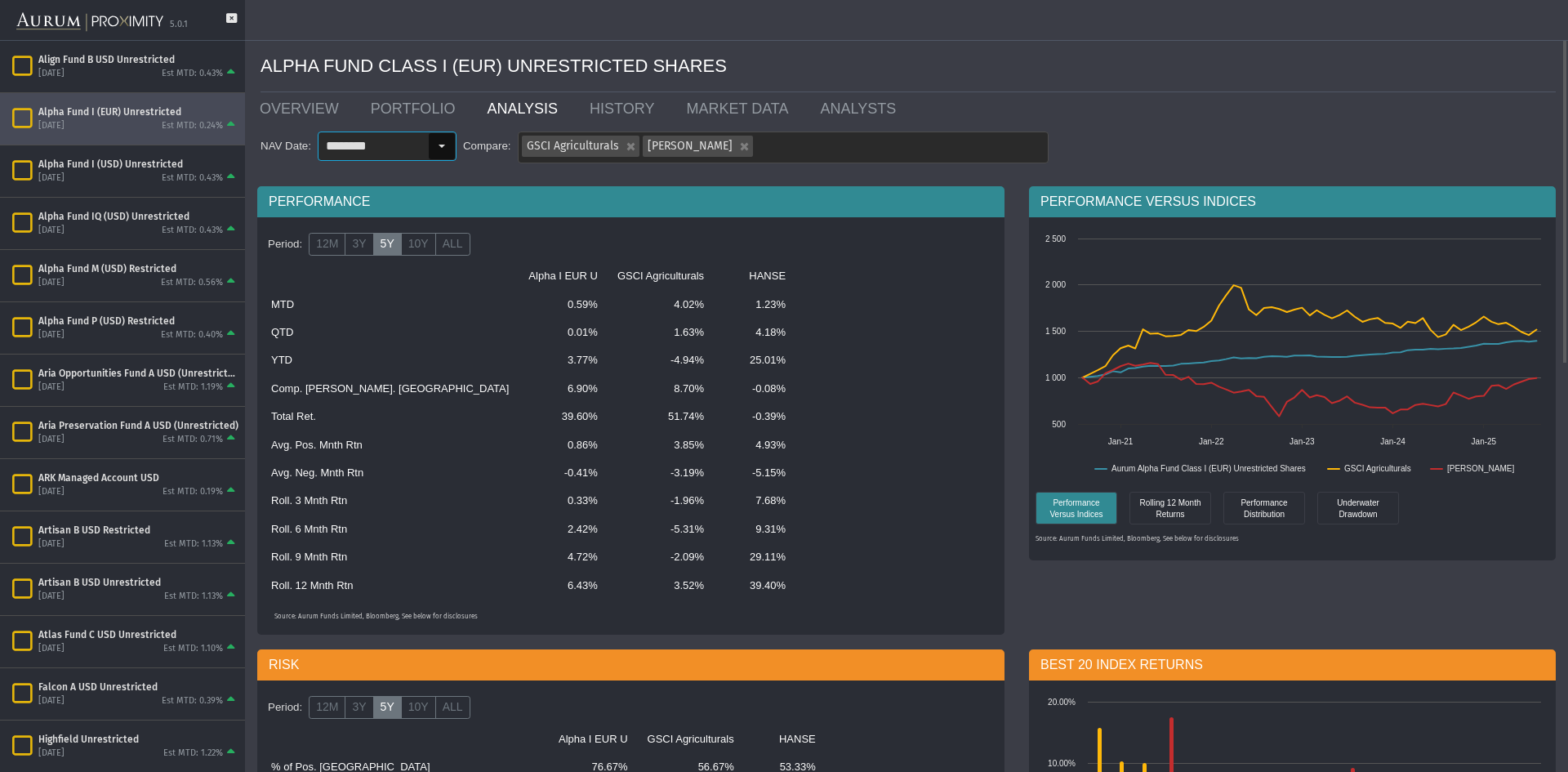
click at [414, 153] on input "********" at bounding box center [373, 146] width 110 height 28
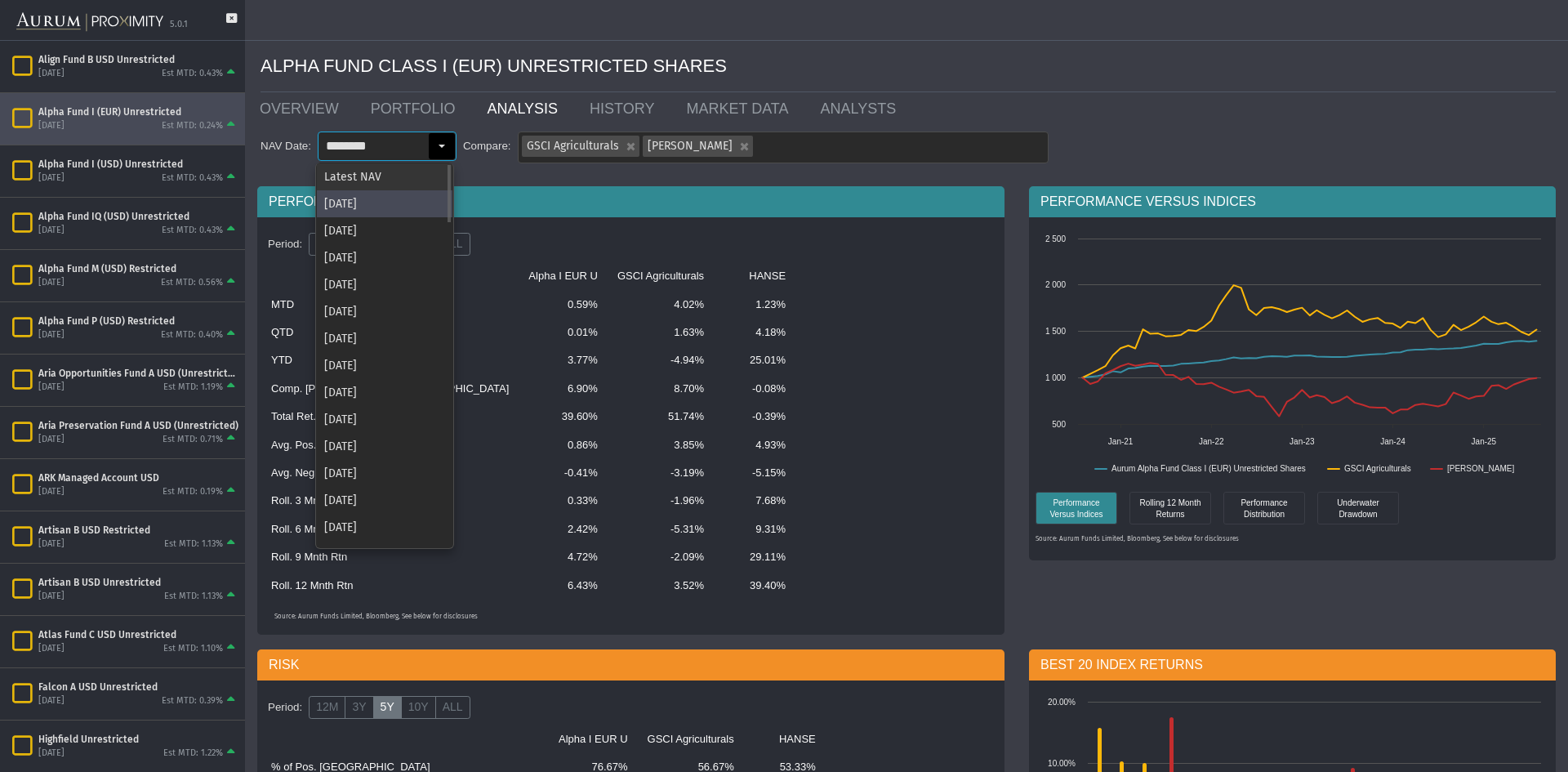
click at [405, 183] on div "Latest NAV" at bounding box center [384, 177] width 135 height 27
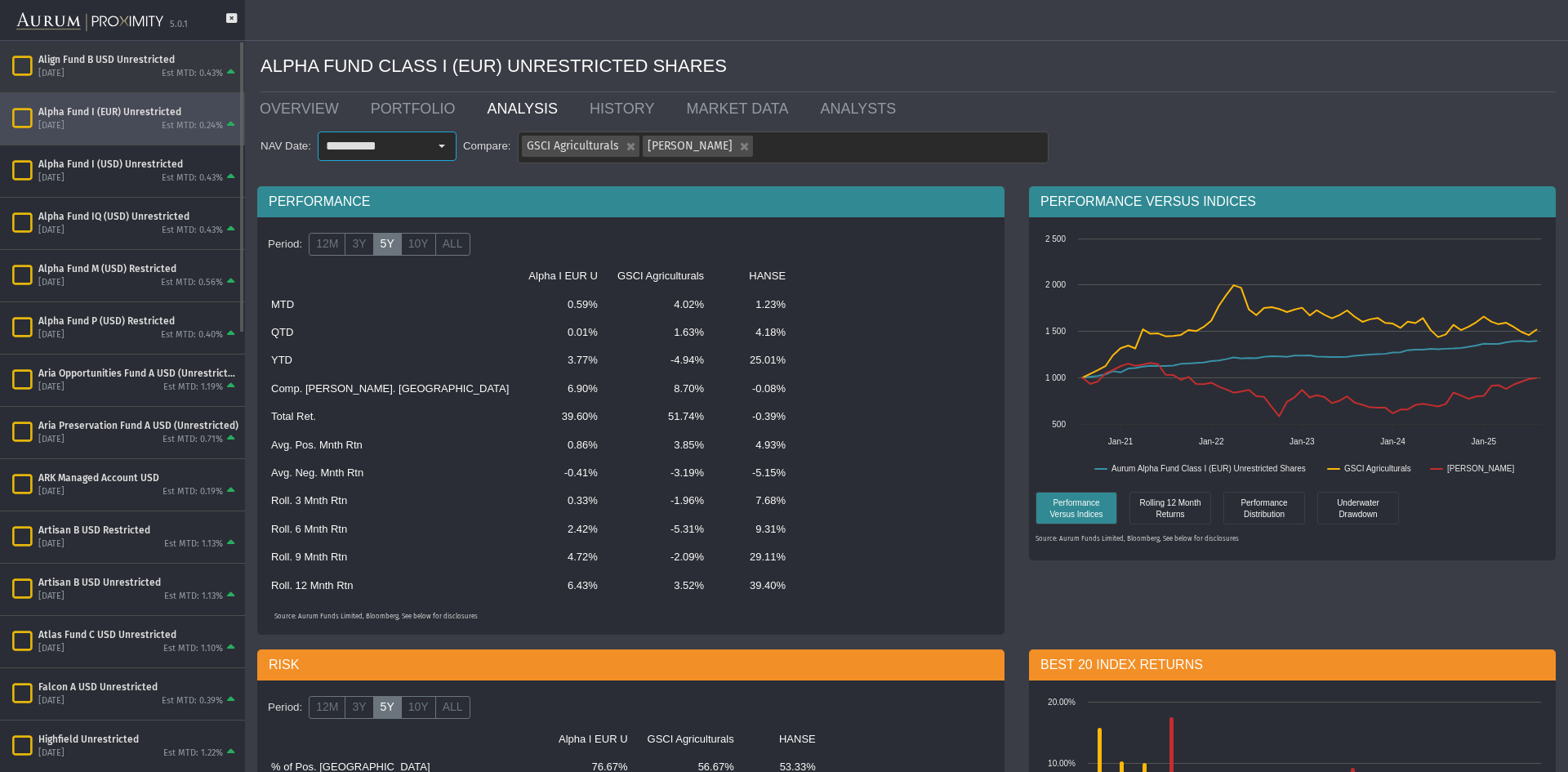
click at [155, 68] on div "[DATE] Est MTD: 0.43%" at bounding box center [138, 73] width 200 height 14
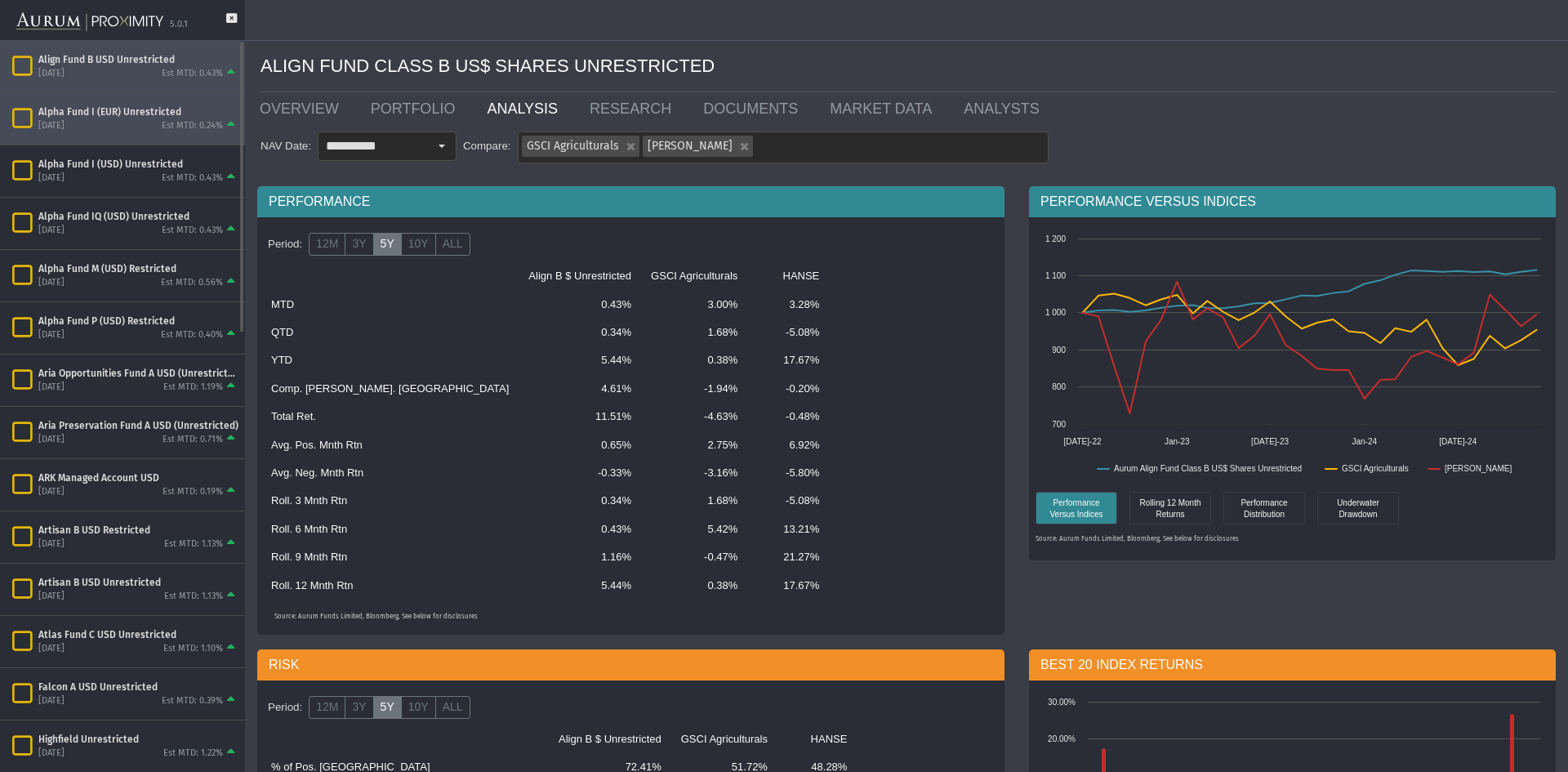
click at [176, 123] on div "Est MTD: 0.24%" at bounding box center [192, 126] width 61 height 12
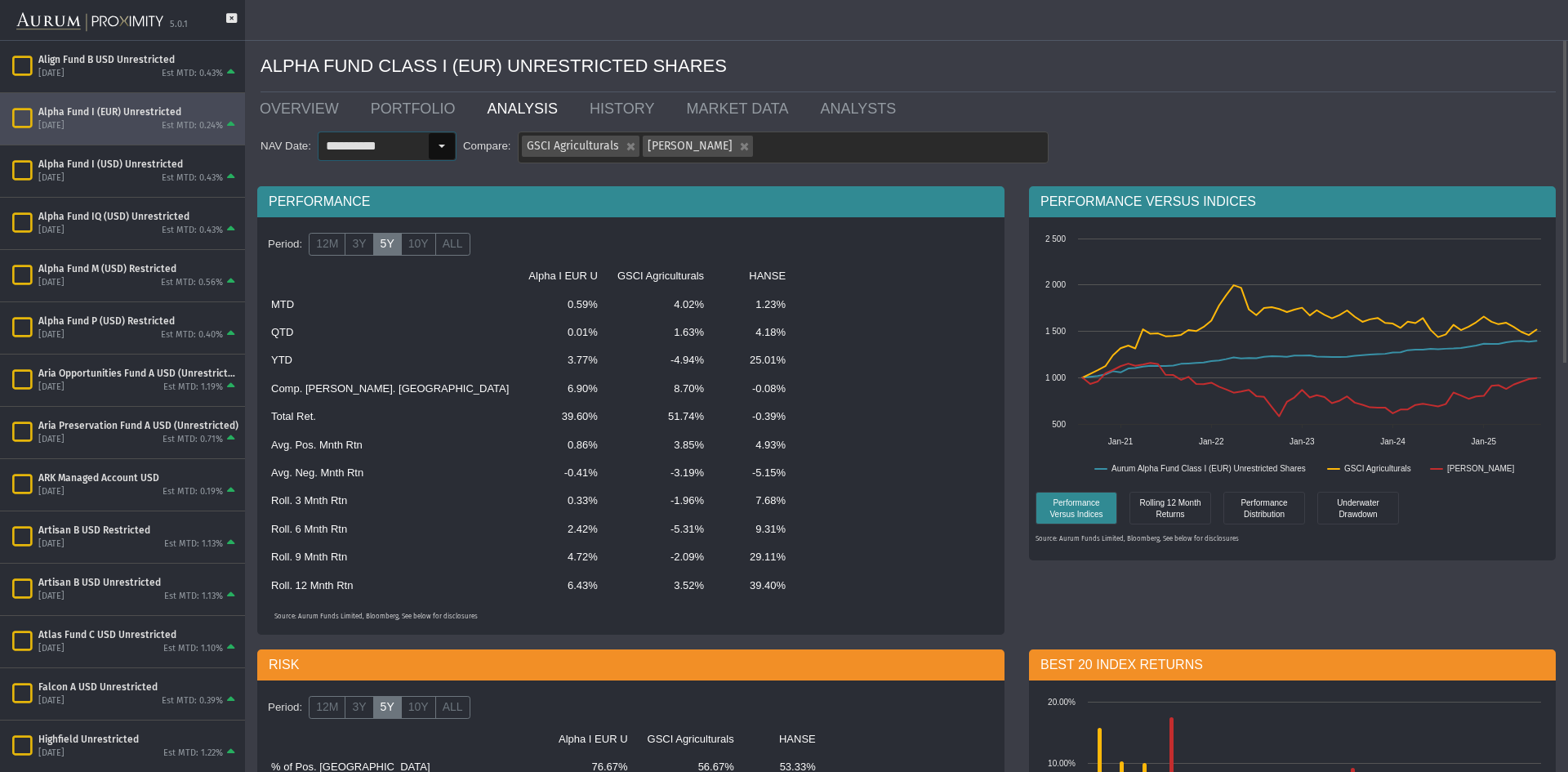
click at [361, 139] on input "**********" at bounding box center [373, 146] width 110 height 28
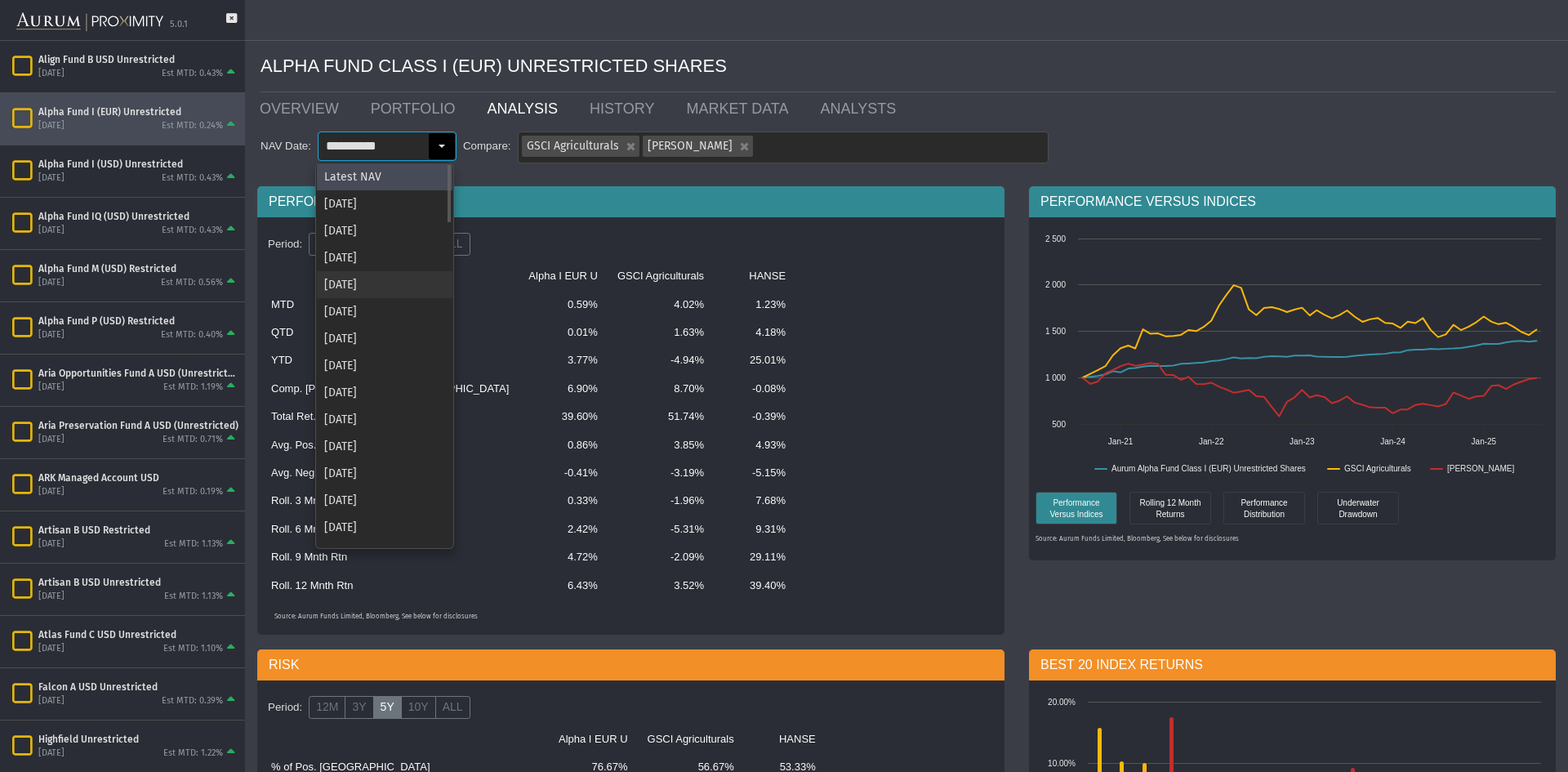
click at [394, 288] on div "[DATE]" at bounding box center [384, 285] width 135 height 27
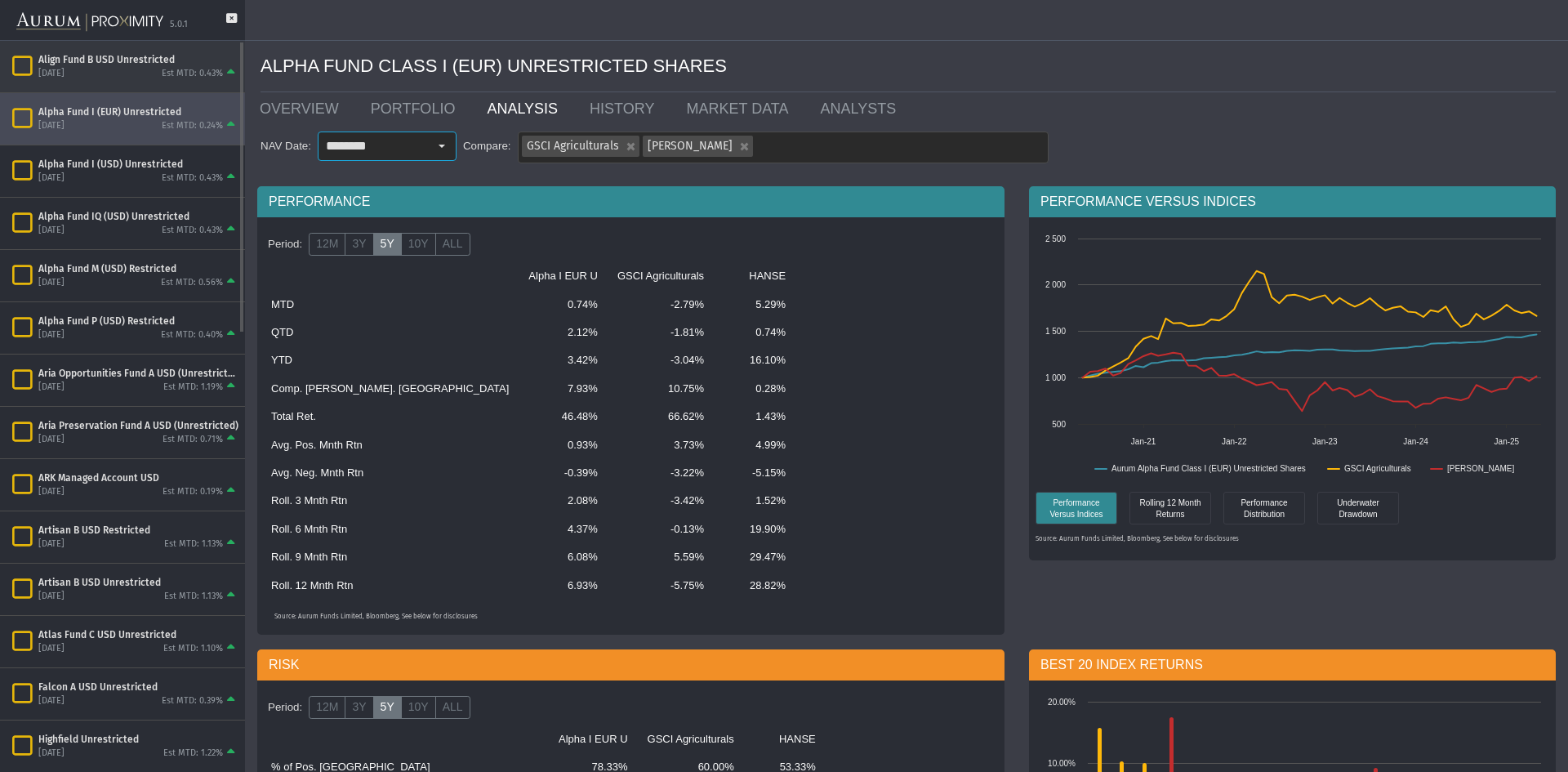
click at [154, 74] on div "[DATE] Est MTD: 0.43%" at bounding box center [138, 73] width 200 height 14
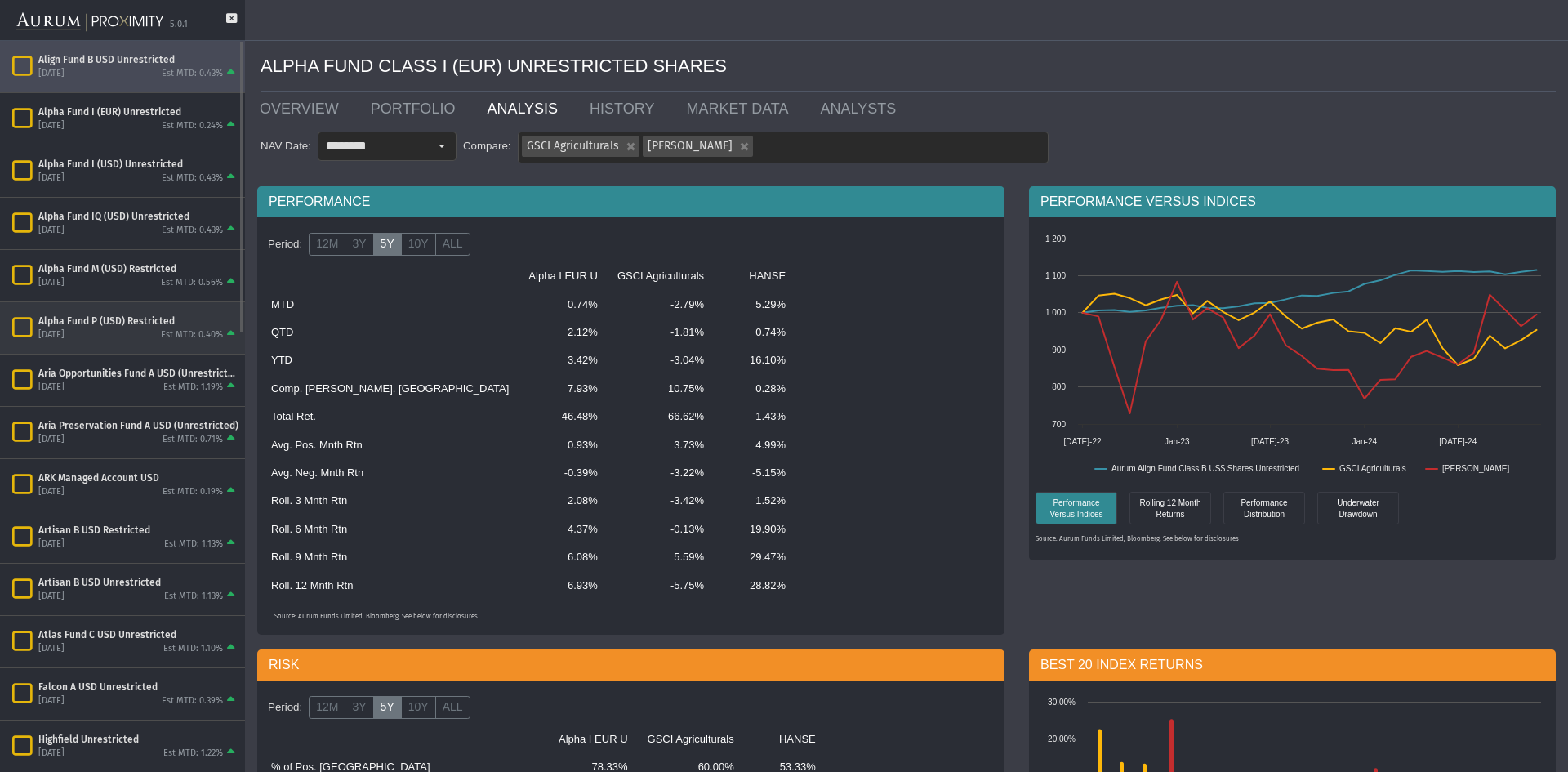
type input "**********"
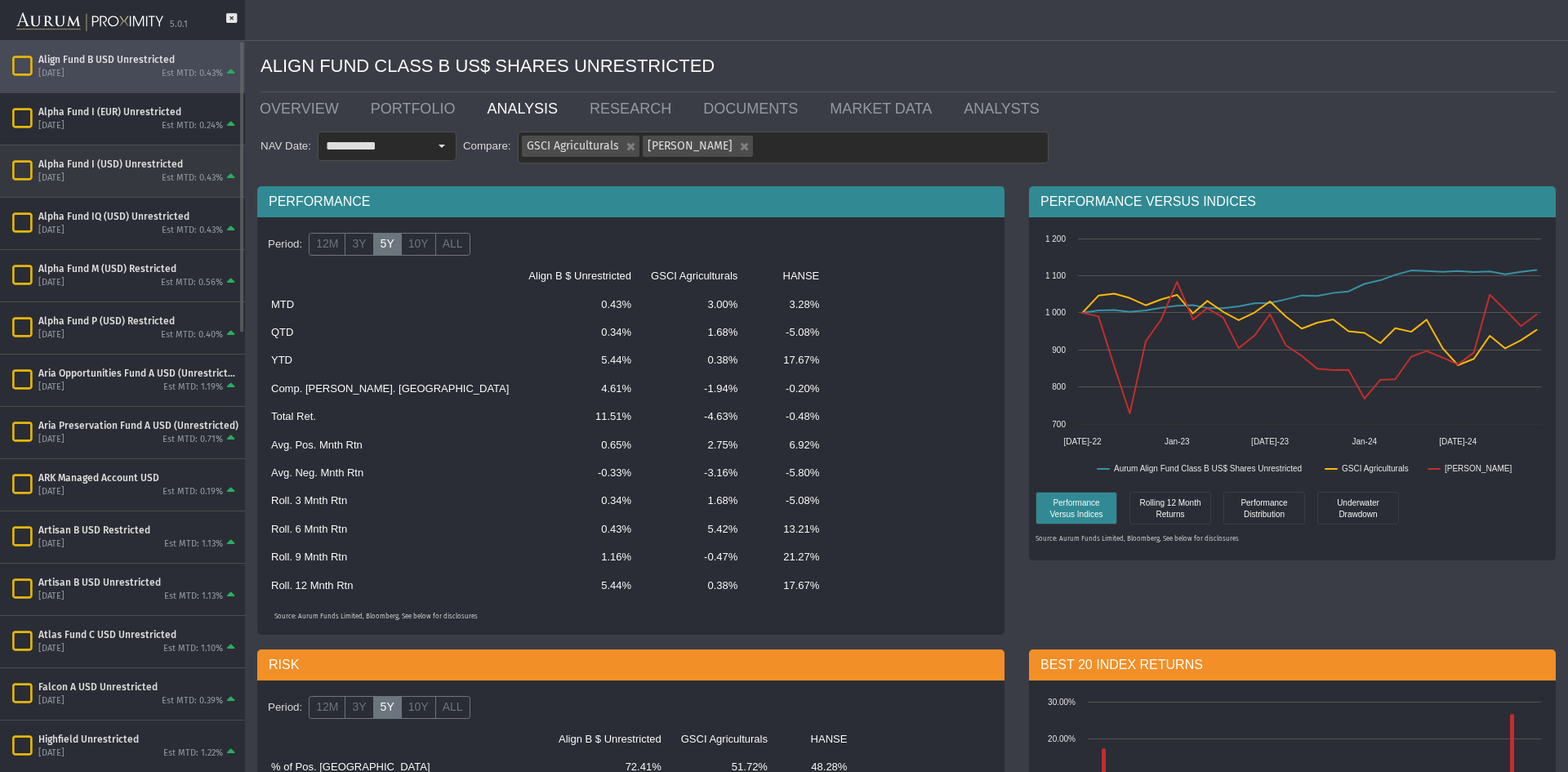
click at [150, 172] on div "[DATE] Est MTD: 0.43%" at bounding box center [138, 178] width 200 height 14
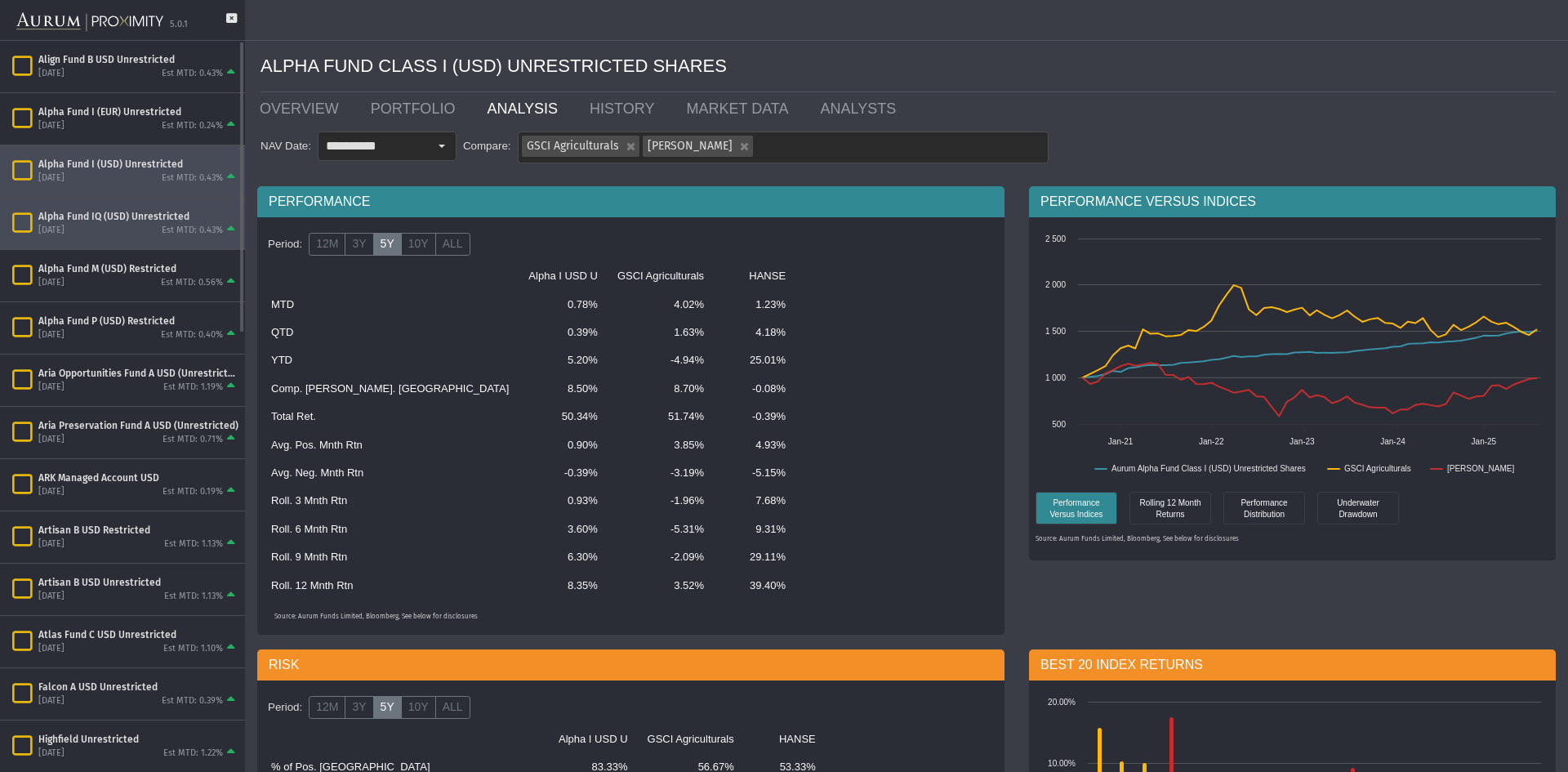
click at [155, 227] on div "[DATE] Est MTD: 0.43%" at bounding box center [138, 230] width 200 height 14
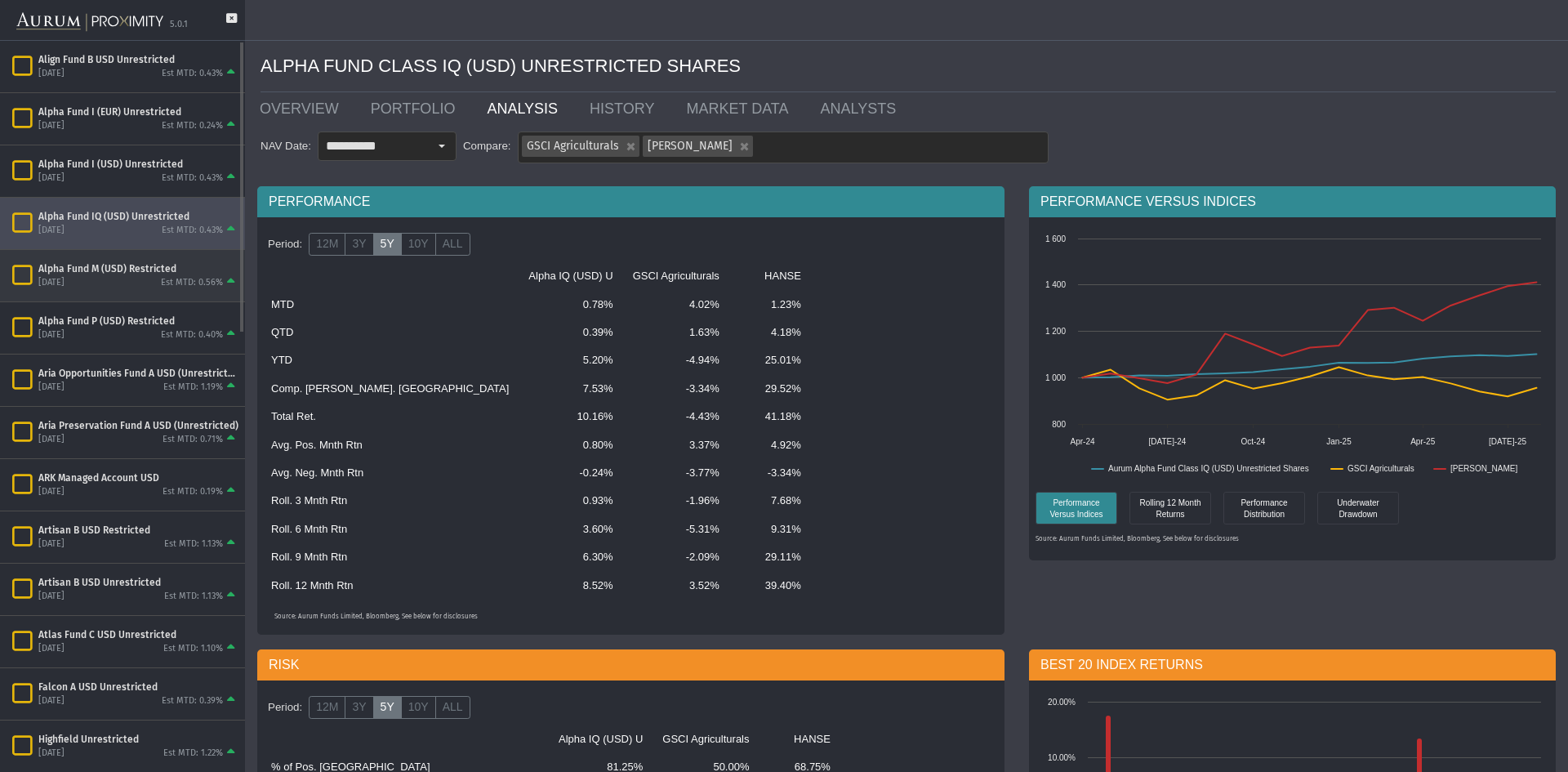
click at [139, 290] on div "[DATE] Est MTD: 0.56%" at bounding box center [138, 282] width 200 height 14
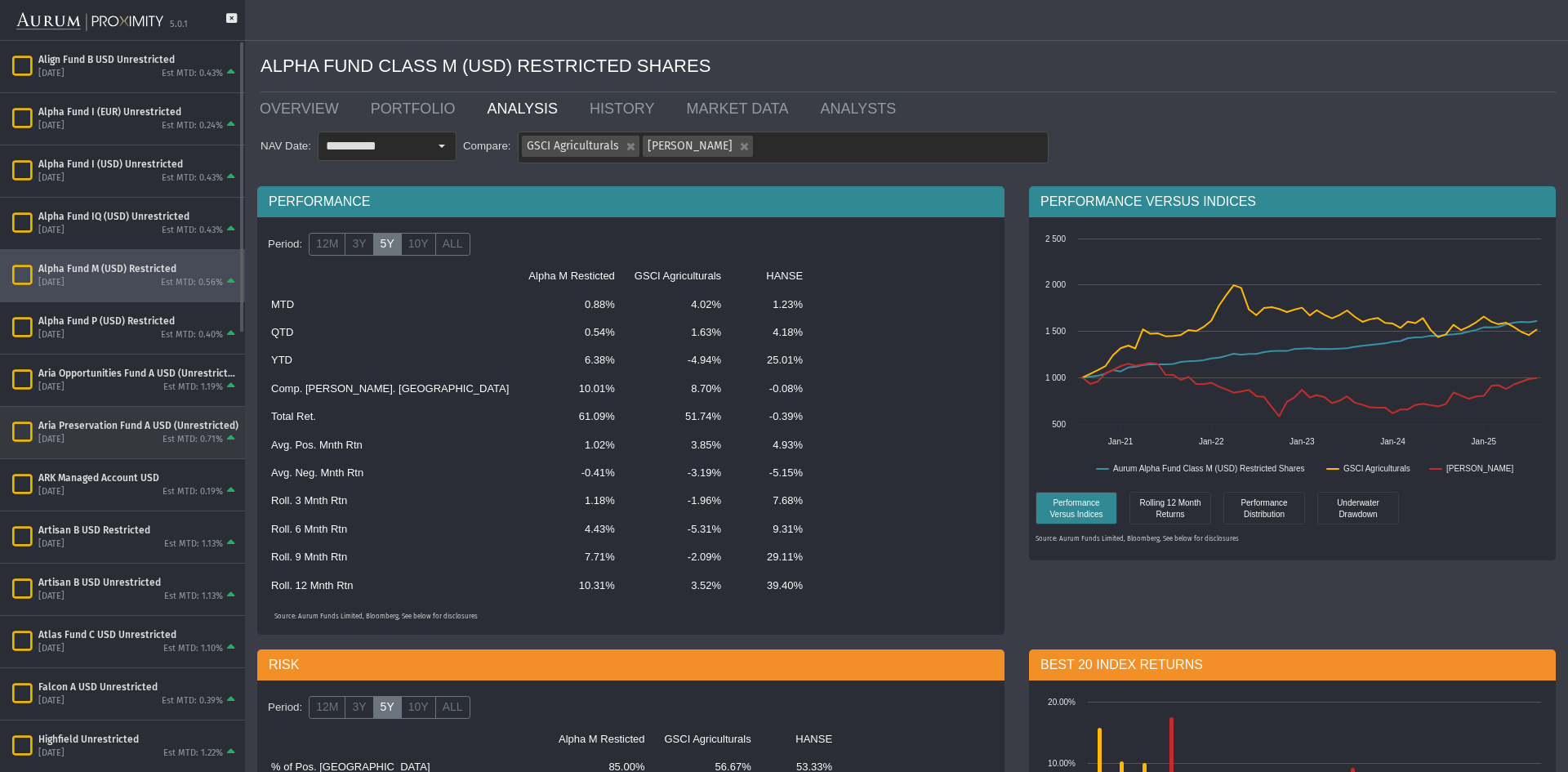
click at [215, 429] on div "Aria Preservation Fund A USD (Unrestricted)" at bounding box center [138, 426] width 200 height 13
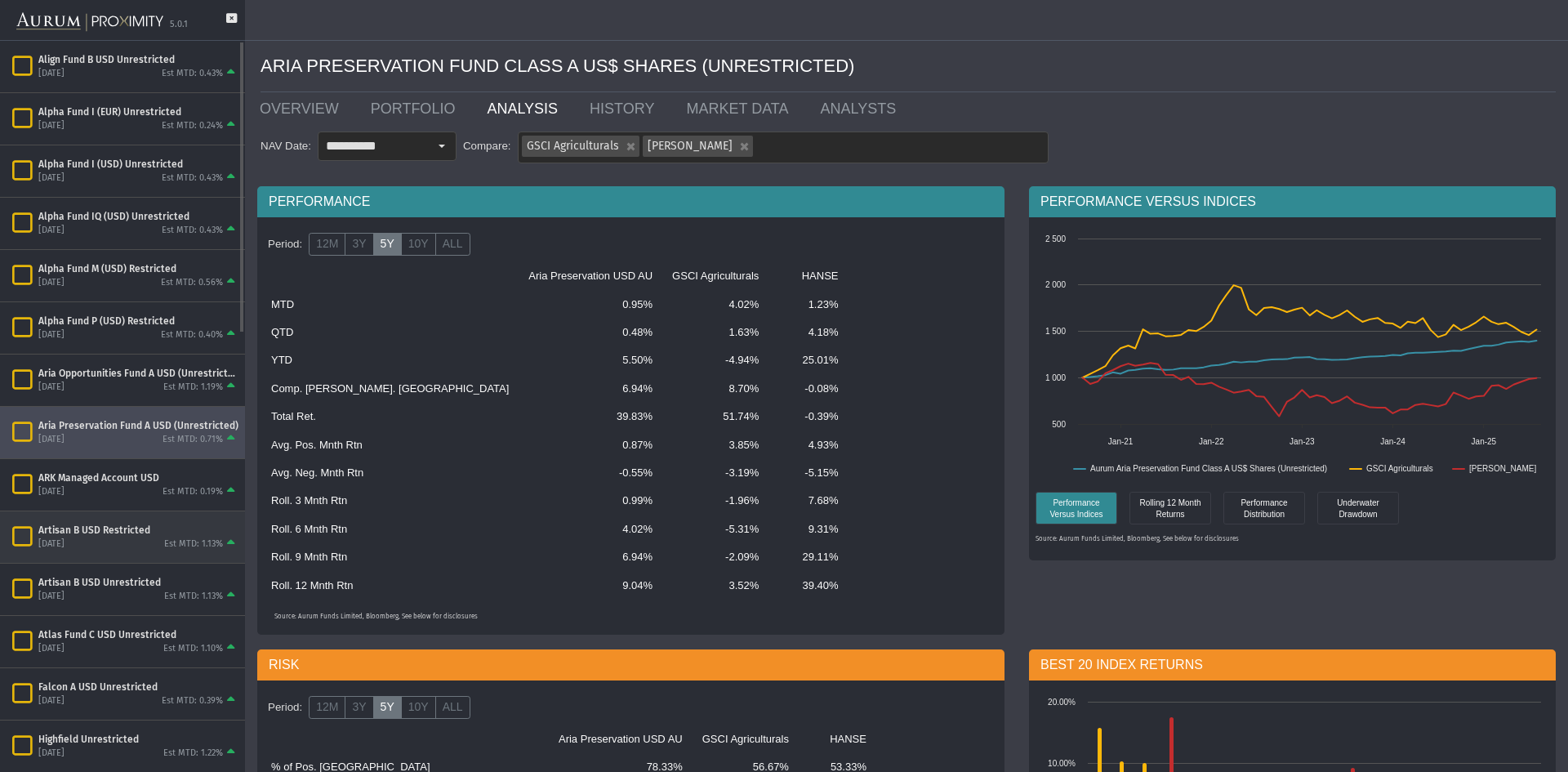
click at [187, 548] on div "Est MTD: 1.13%" at bounding box center [193, 544] width 59 height 12
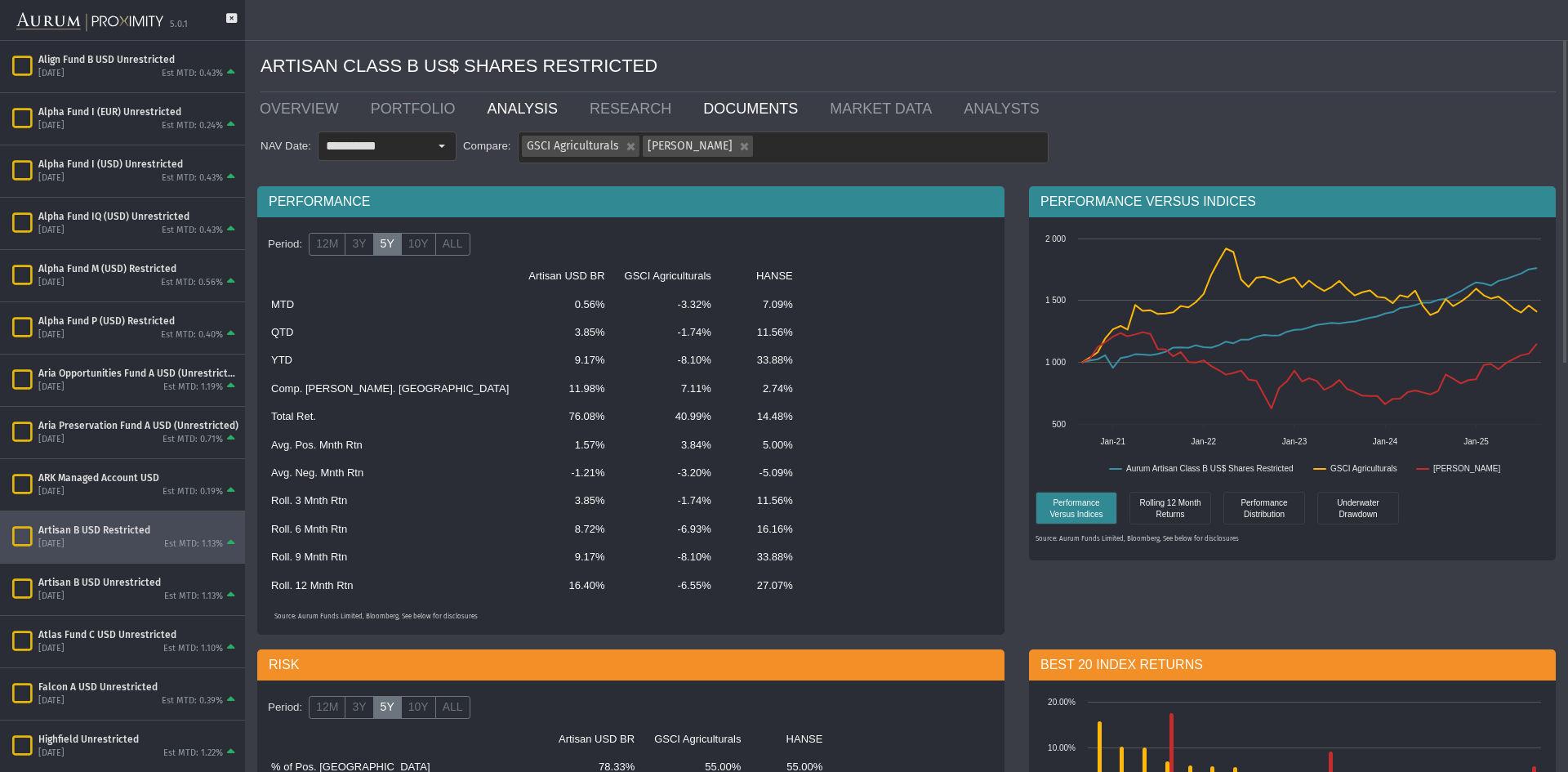
click at [691, 111] on link "DOCUMENTS" at bounding box center [754, 109] width 127 height 33
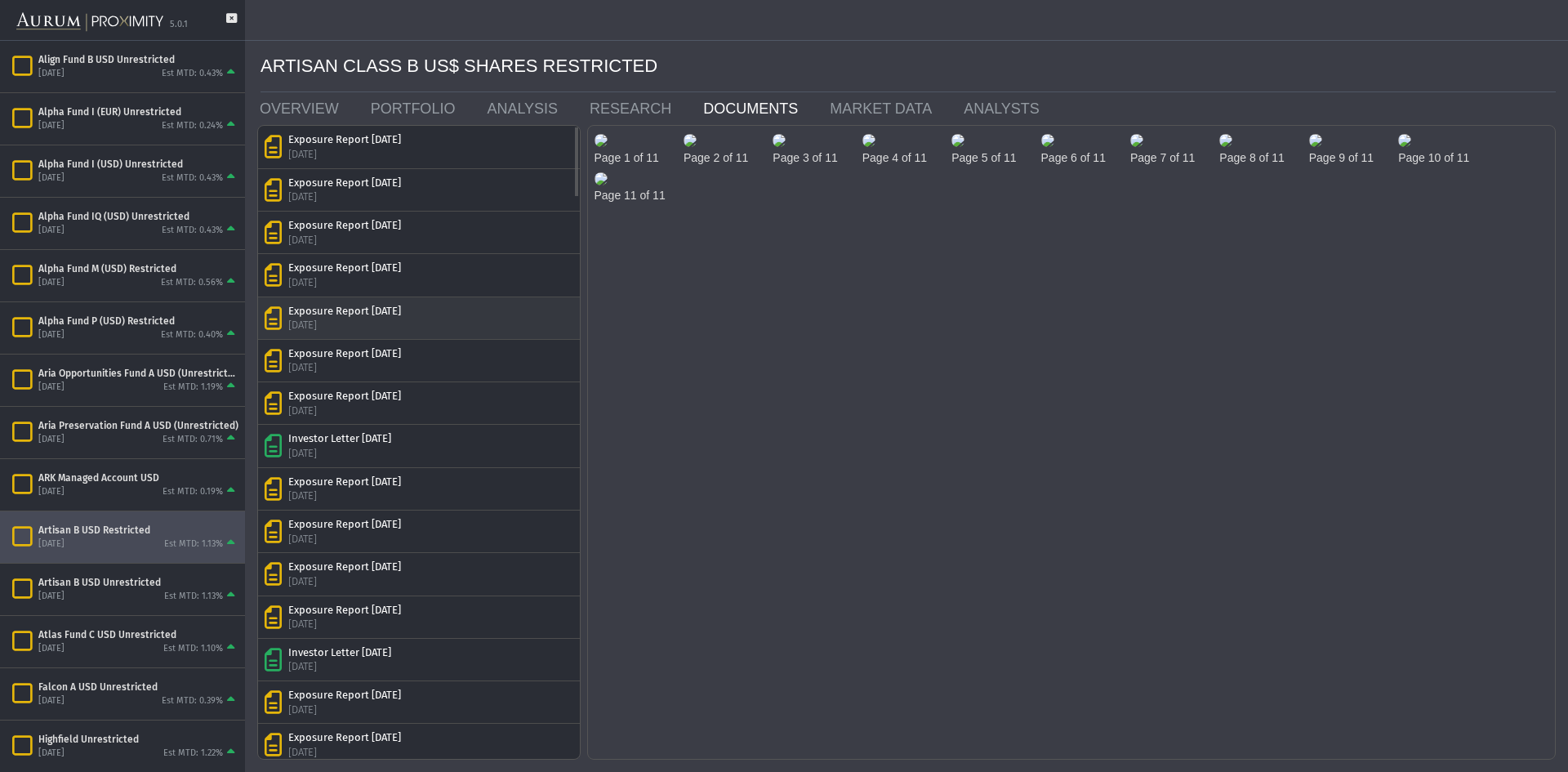
click at [379, 308] on div "Exposure Report [DATE]" at bounding box center [344, 311] width 112 height 14
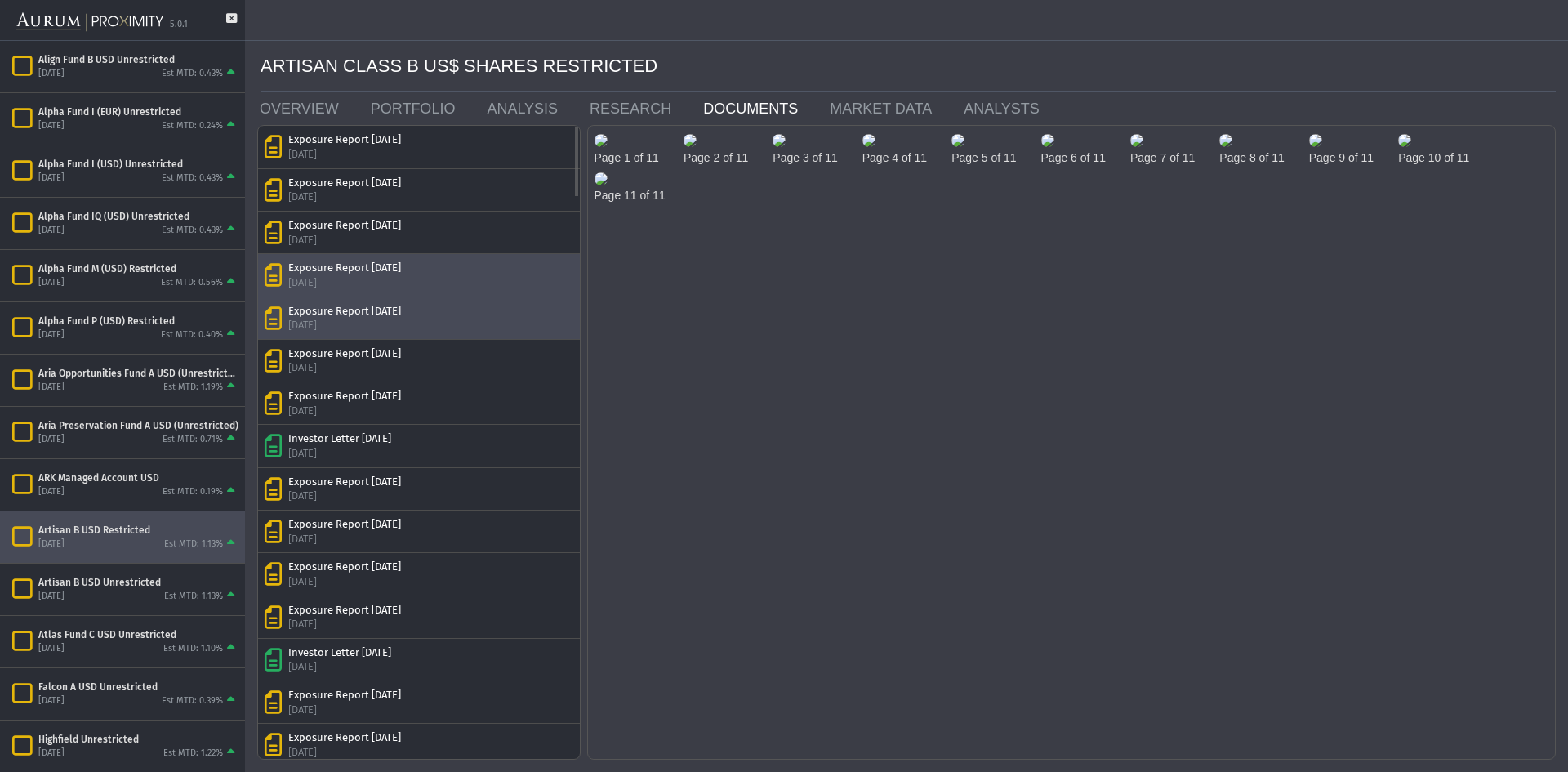
click at [382, 272] on div "Exposure Report [DATE]" at bounding box center [344, 267] width 112 height 14
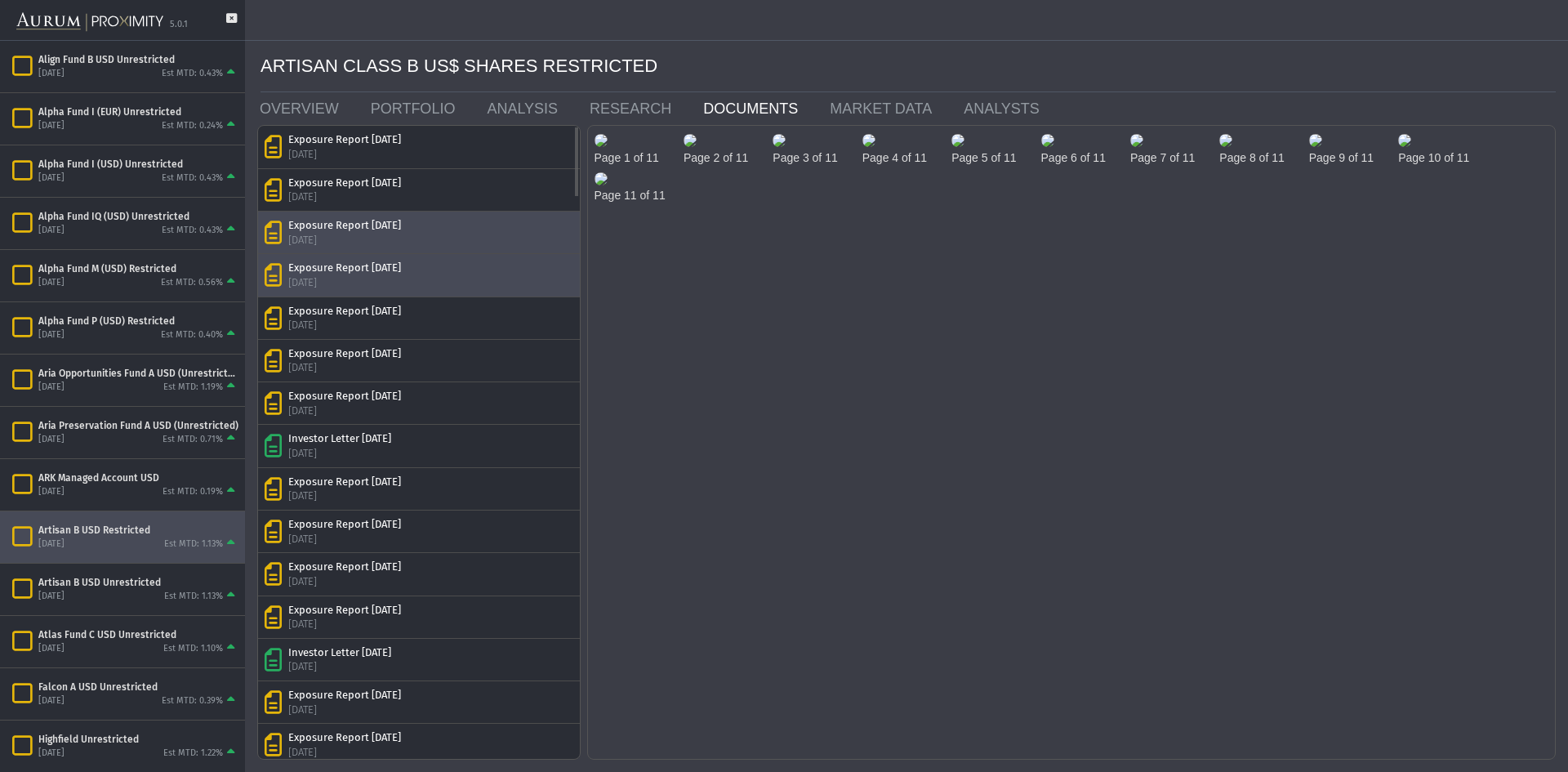
click at [385, 232] on div "Exposure Report [DATE]" at bounding box center [344, 225] width 112 height 14
click at [607, 147] on img at bounding box center [601, 140] width 13 height 13
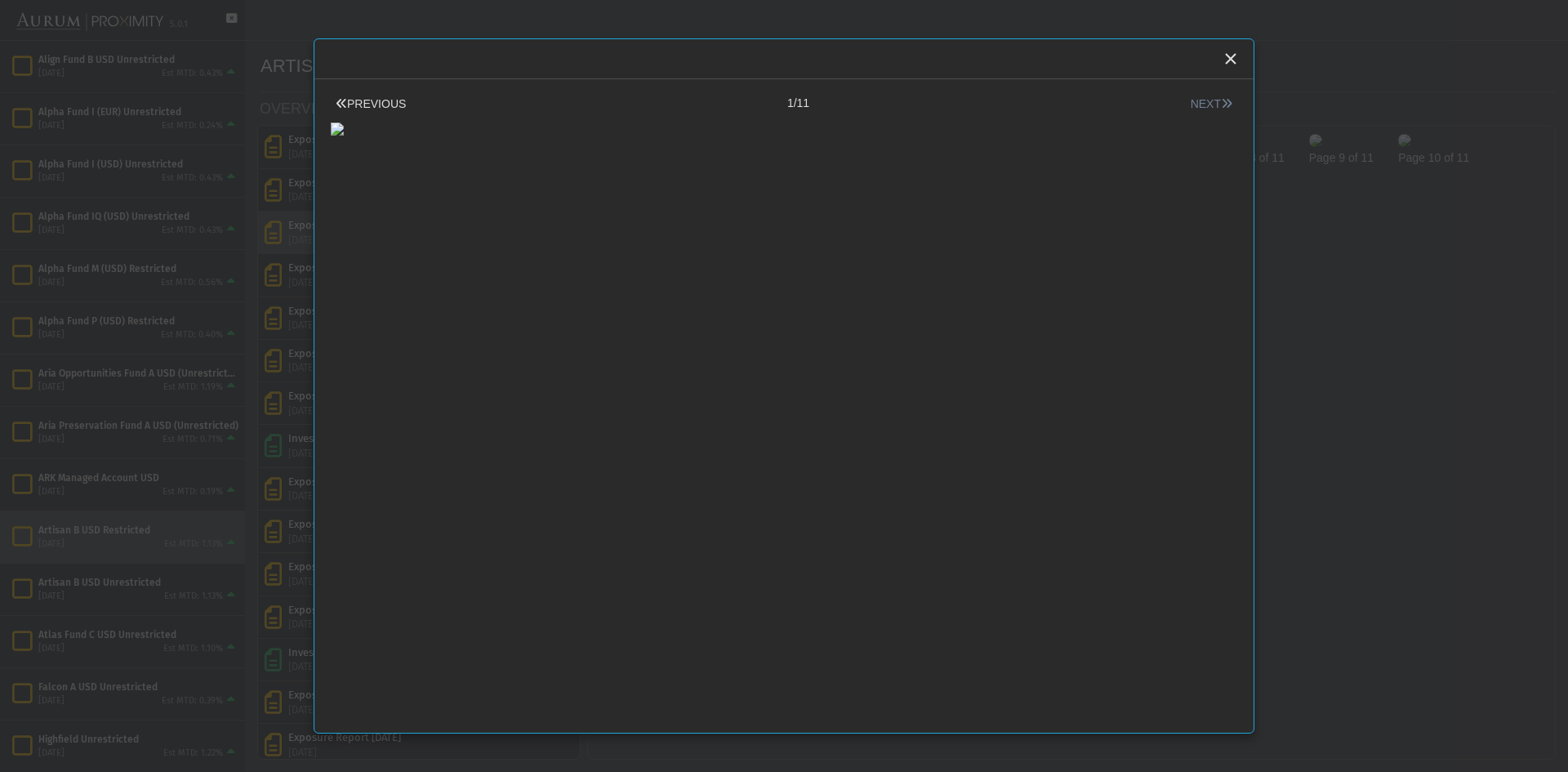
click at [1187, 103] on button "NEXT" at bounding box center [1212, 104] width 52 height 17
click at [1187, 102] on button "NEXT" at bounding box center [1212, 104] width 52 height 17
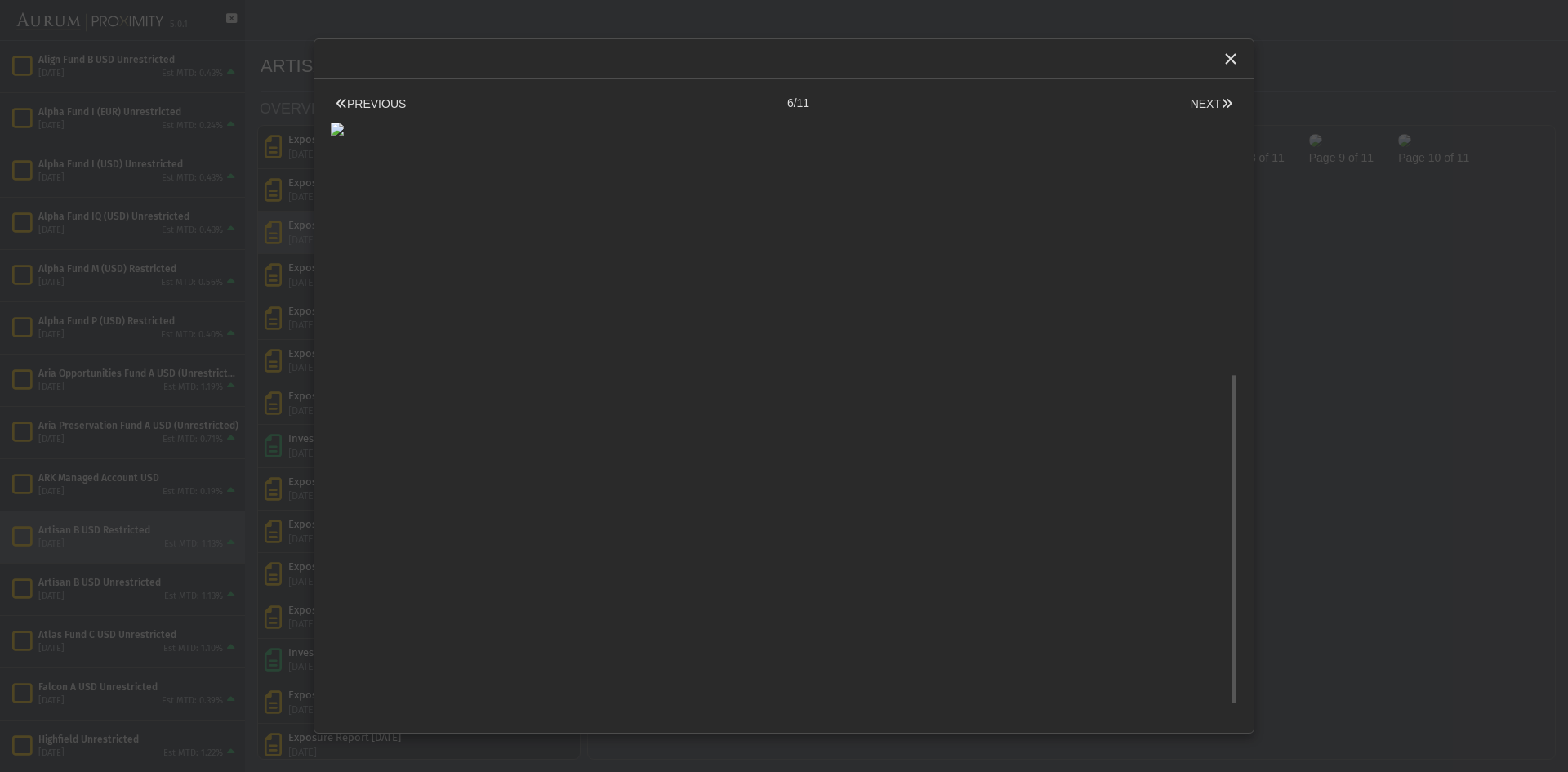
scroll to position [545, 0]
click at [1231, 63] on icon "Close" at bounding box center [1230, 59] width 14 height 14
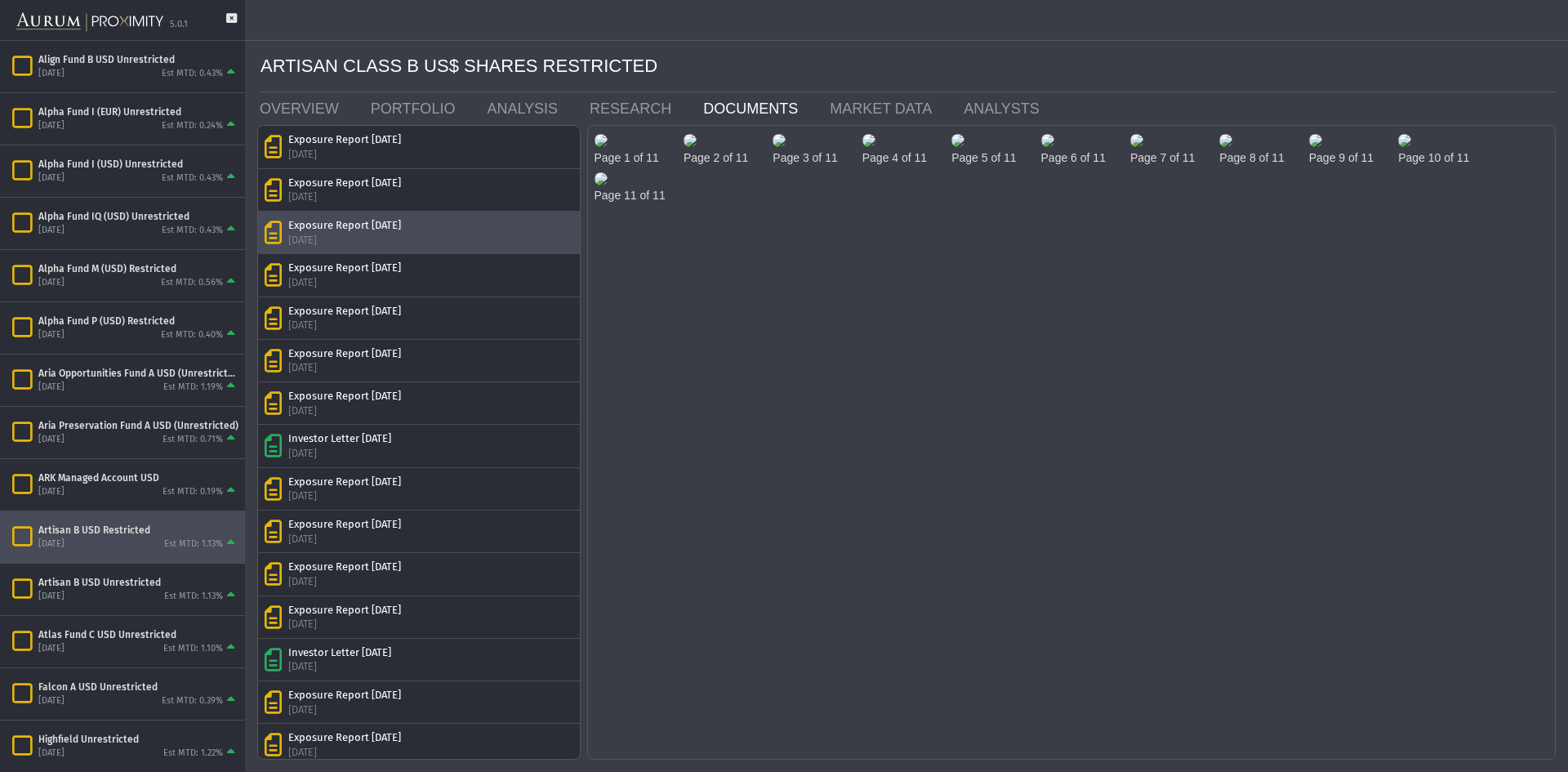
click at [1309, 147] on img at bounding box center [1315, 140] width 13 height 13
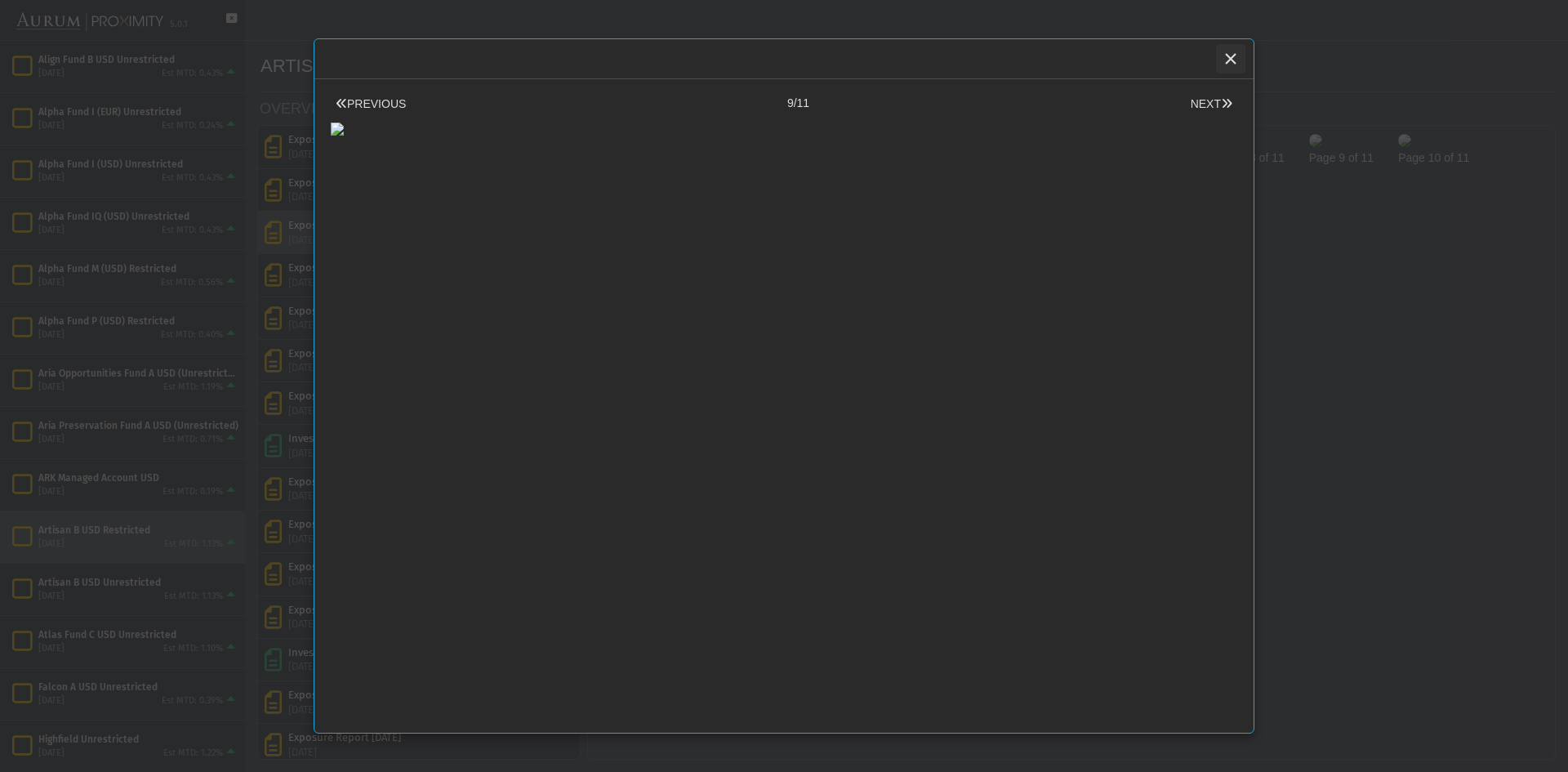
click at [1239, 57] on div "Close" at bounding box center [1230, 59] width 28 height 28
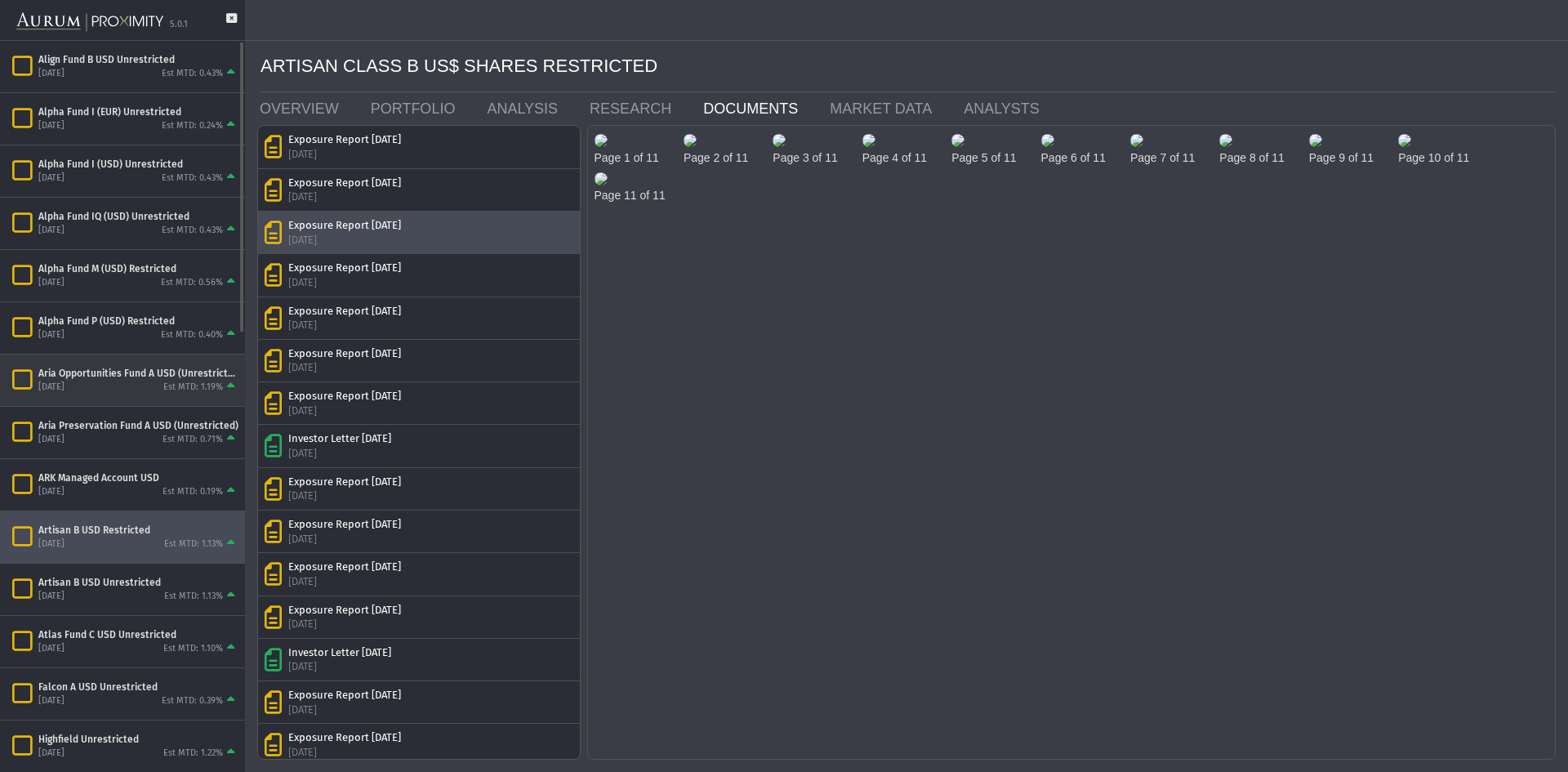
click at [64, 384] on div "[DATE]" at bounding box center [51, 387] width 26 height 12
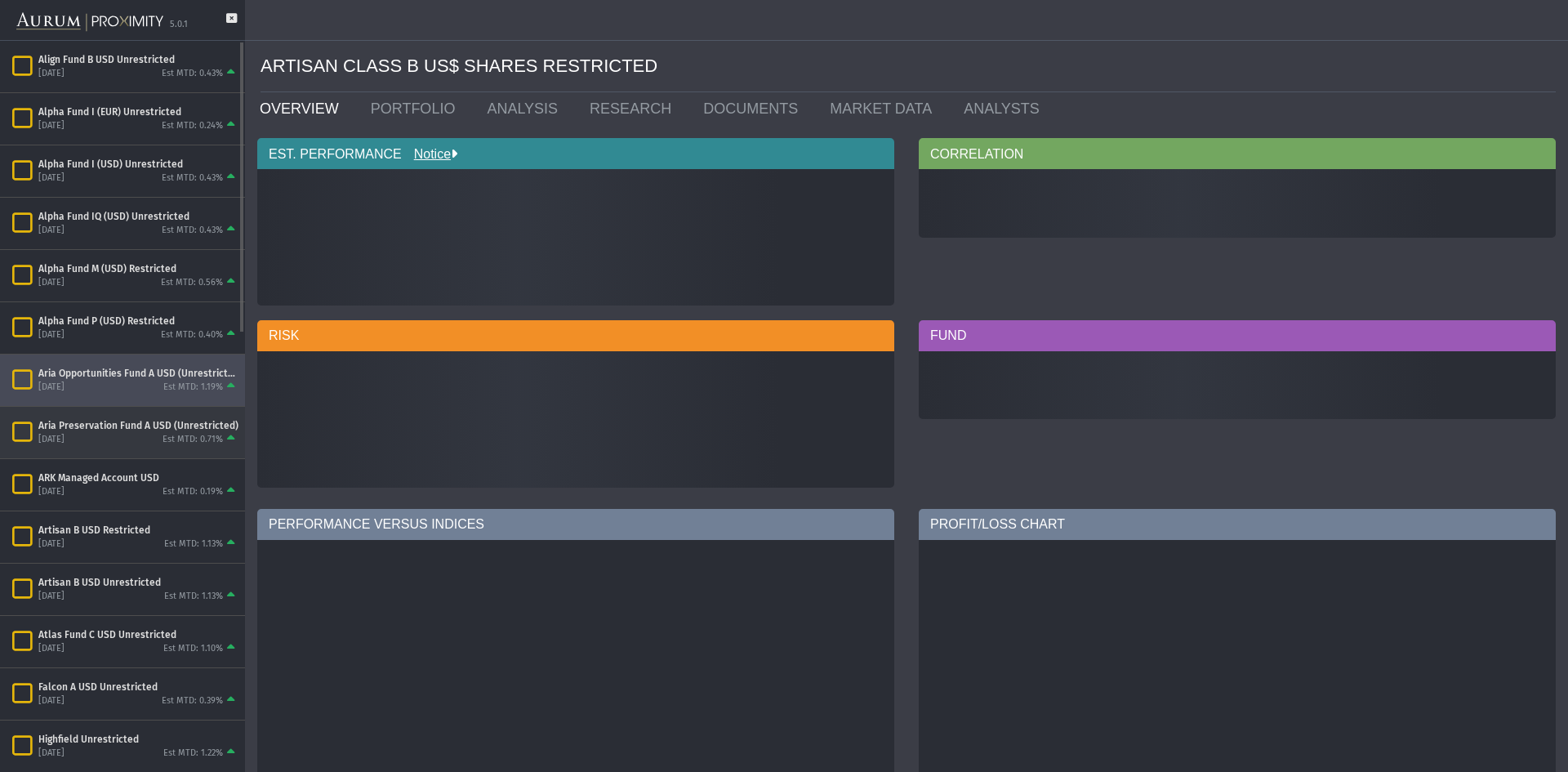
click at [64, 445] on div "[DATE]" at bounding box center [51, 439] width 26 height 12
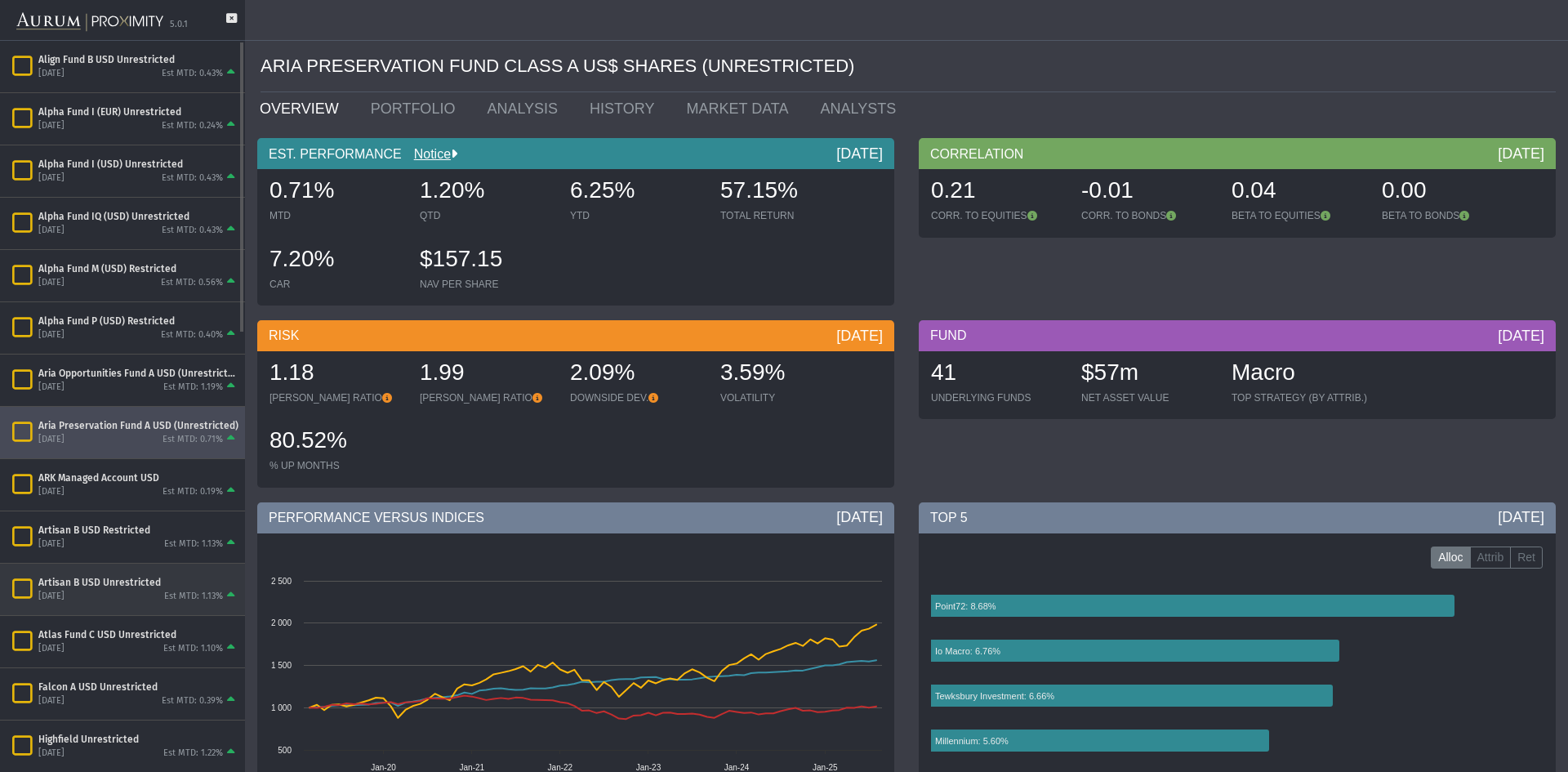
click at [101, 596] on div "[DATE] Est MTD: 1.13%" at bounding box center [138, 596] width 200 height 14
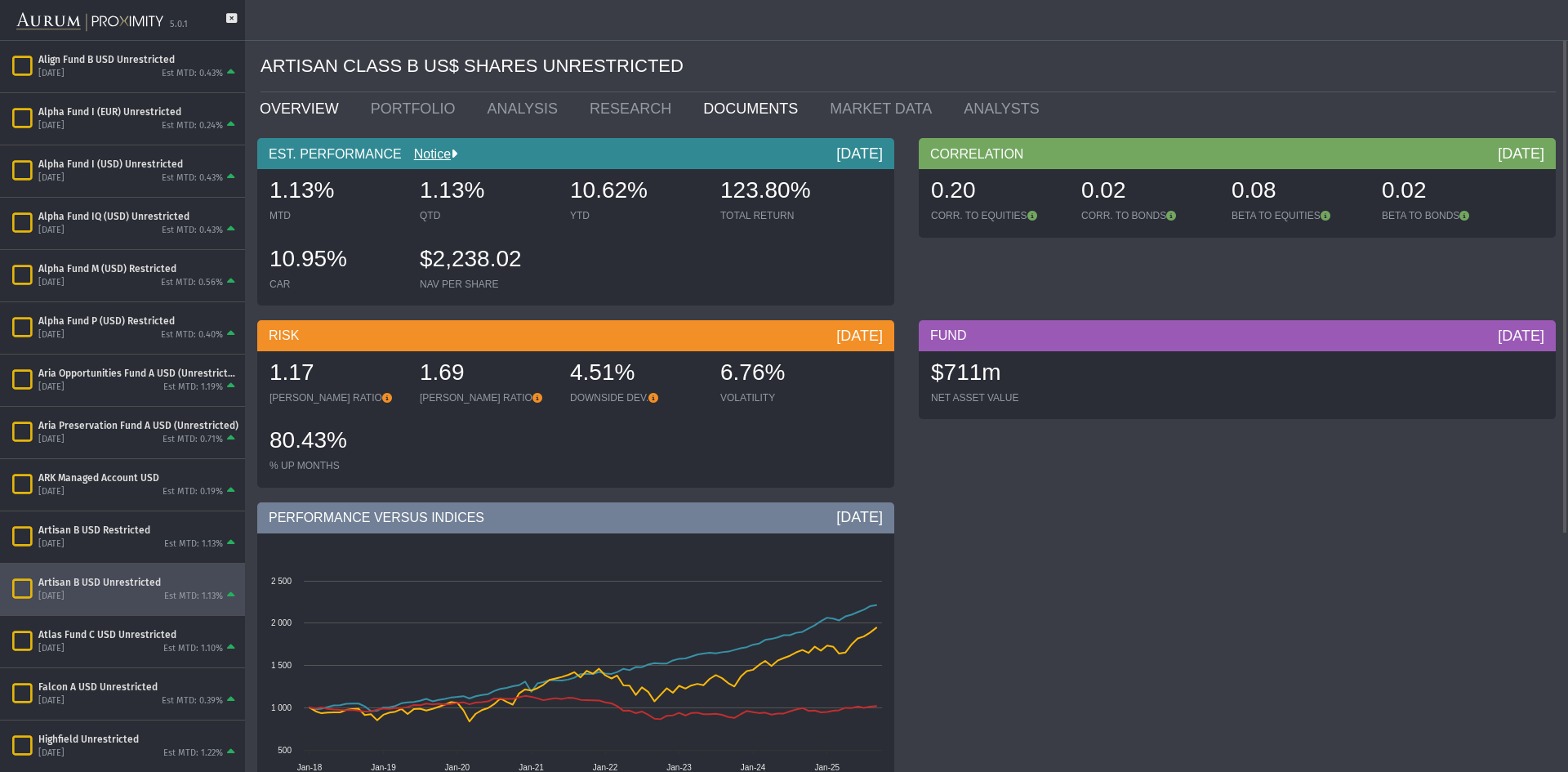
click at [727, 112] on link "DOCUMENTS" at bounding box center [754, 109] width 127 height 33
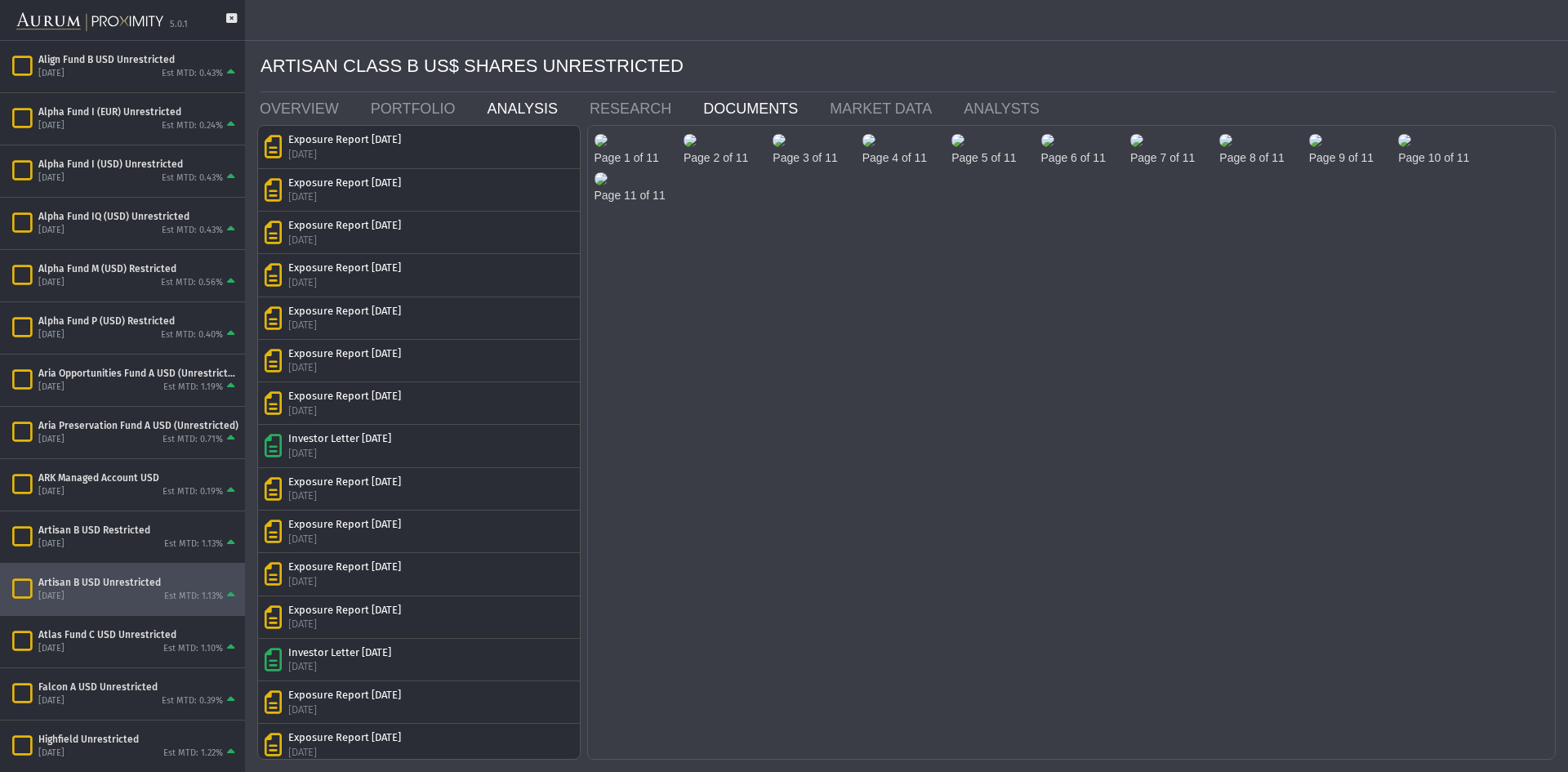
click at [508, 108] on link "ANALYSIS" at bounding box center [526, 109] width 103 height 33
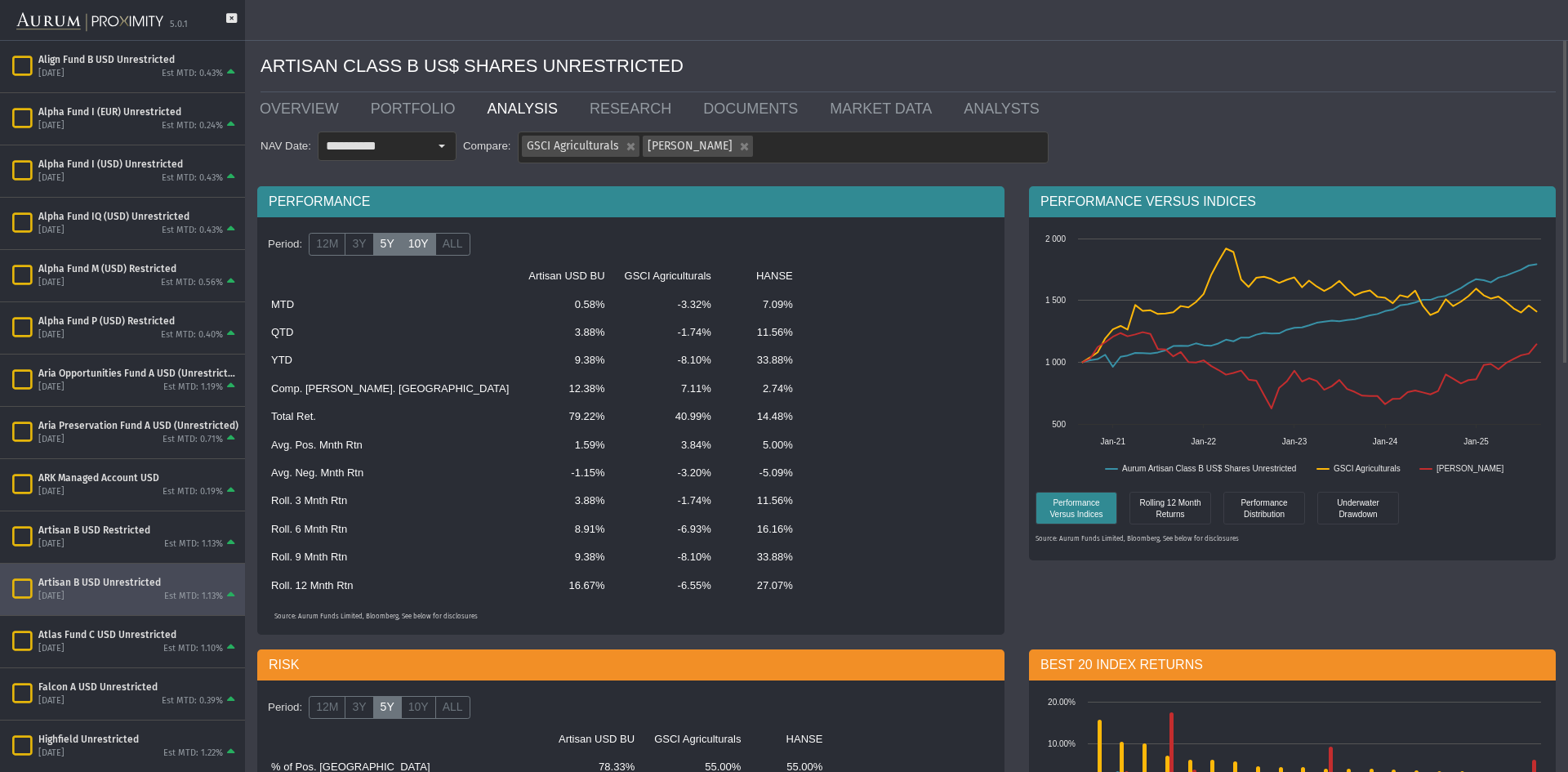
click at [423, 240] on label "10Y" at bounding box center [418, 244] width 36 height 23
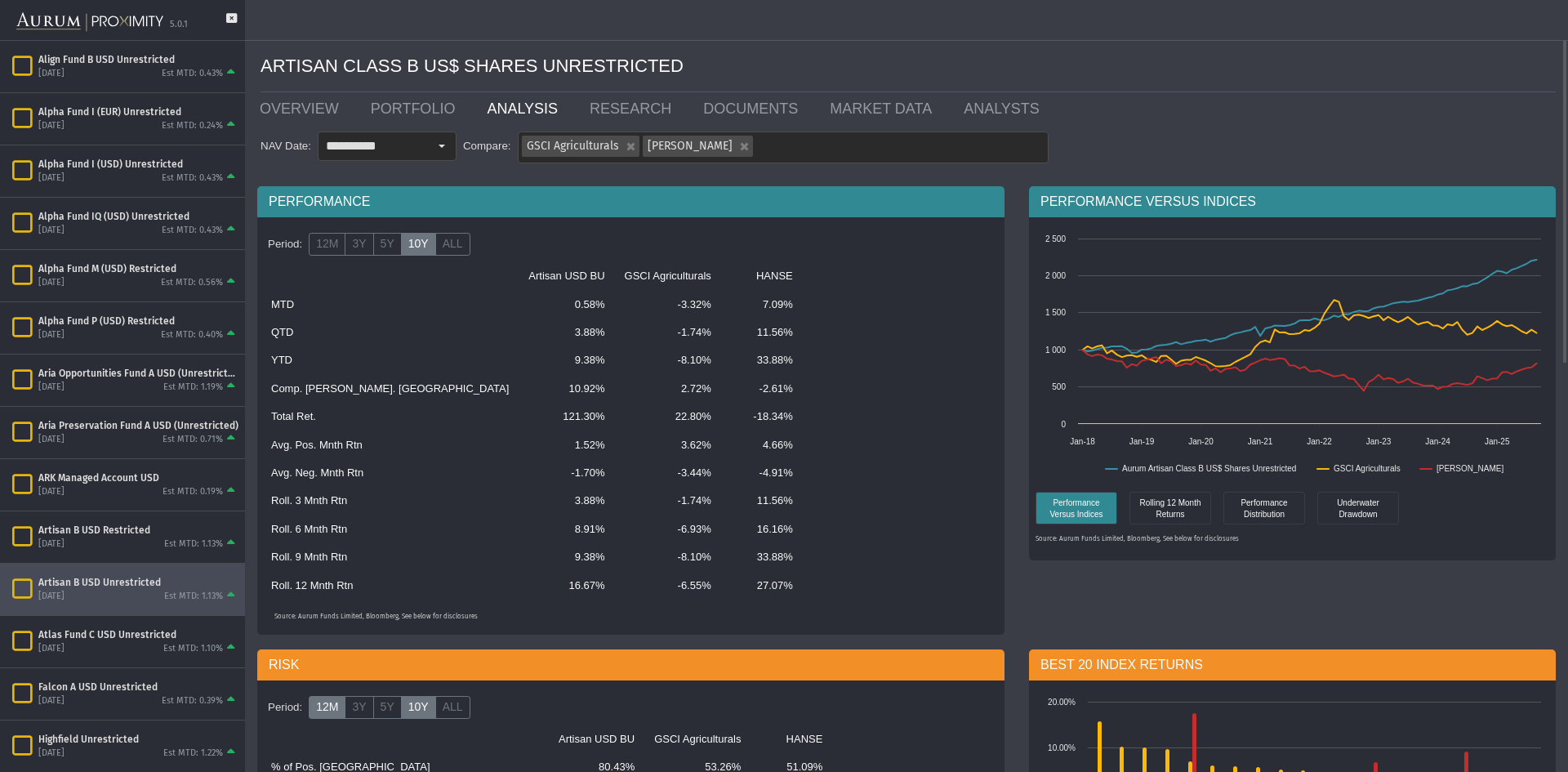
click at [338, 704] on label "12M" at bounding box center [327, 708] width 37 height 23
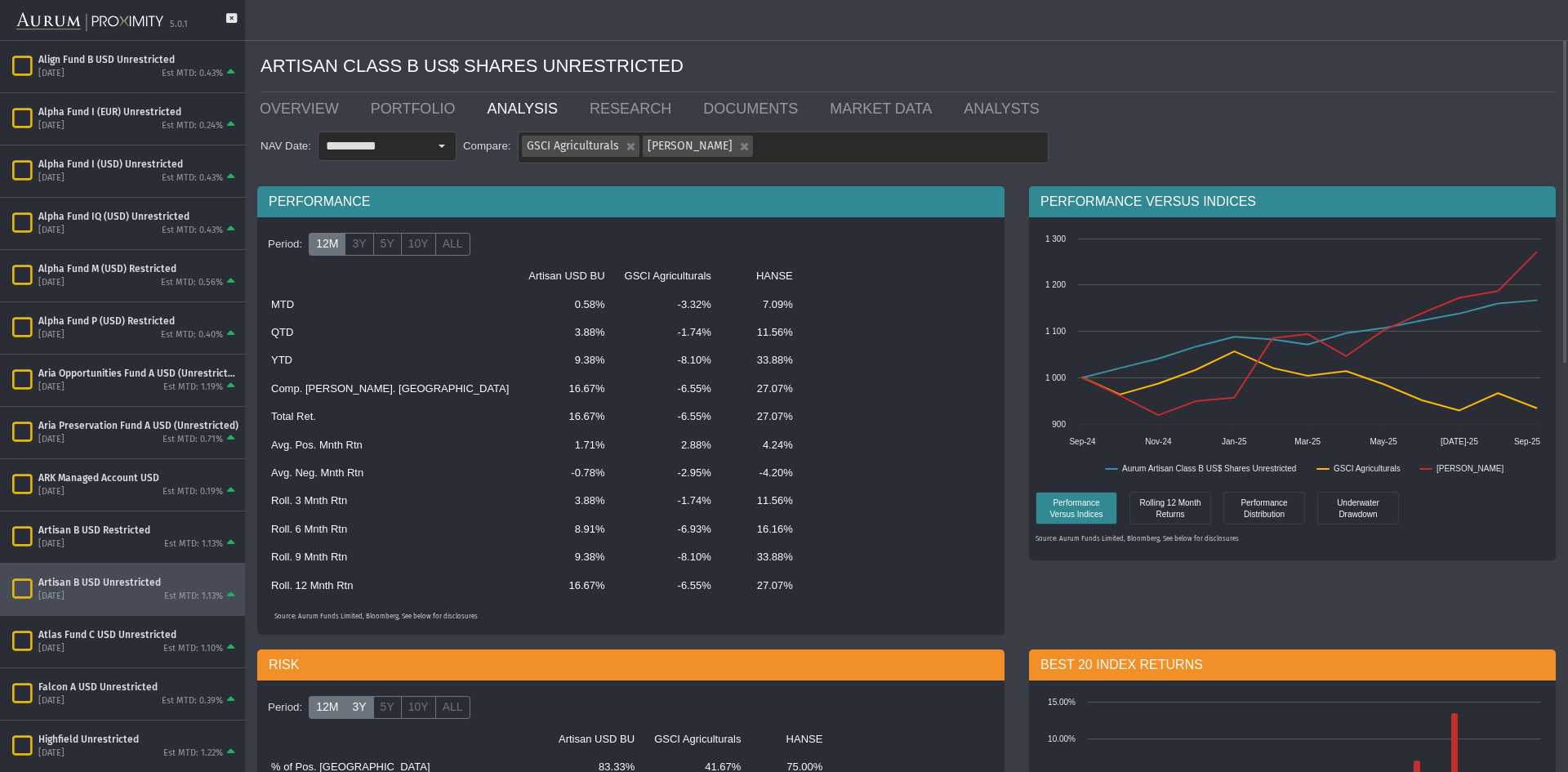
click at [367, 711] on label "3Y" at bounding box center [359, 708] width 29 height 23
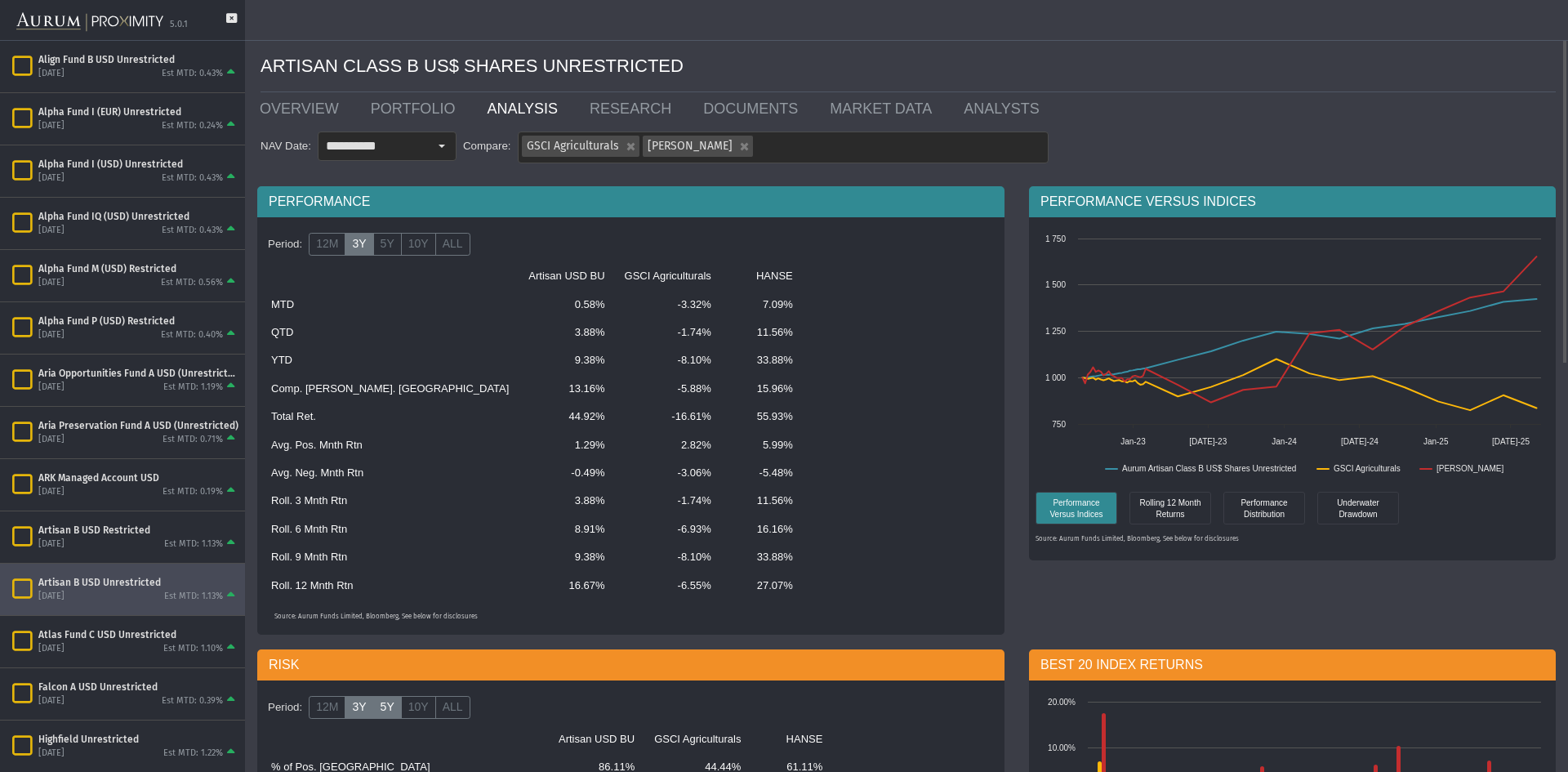
click at [388, 712] on label "5Y" at bounding box center [387, 708] width 29 height 23
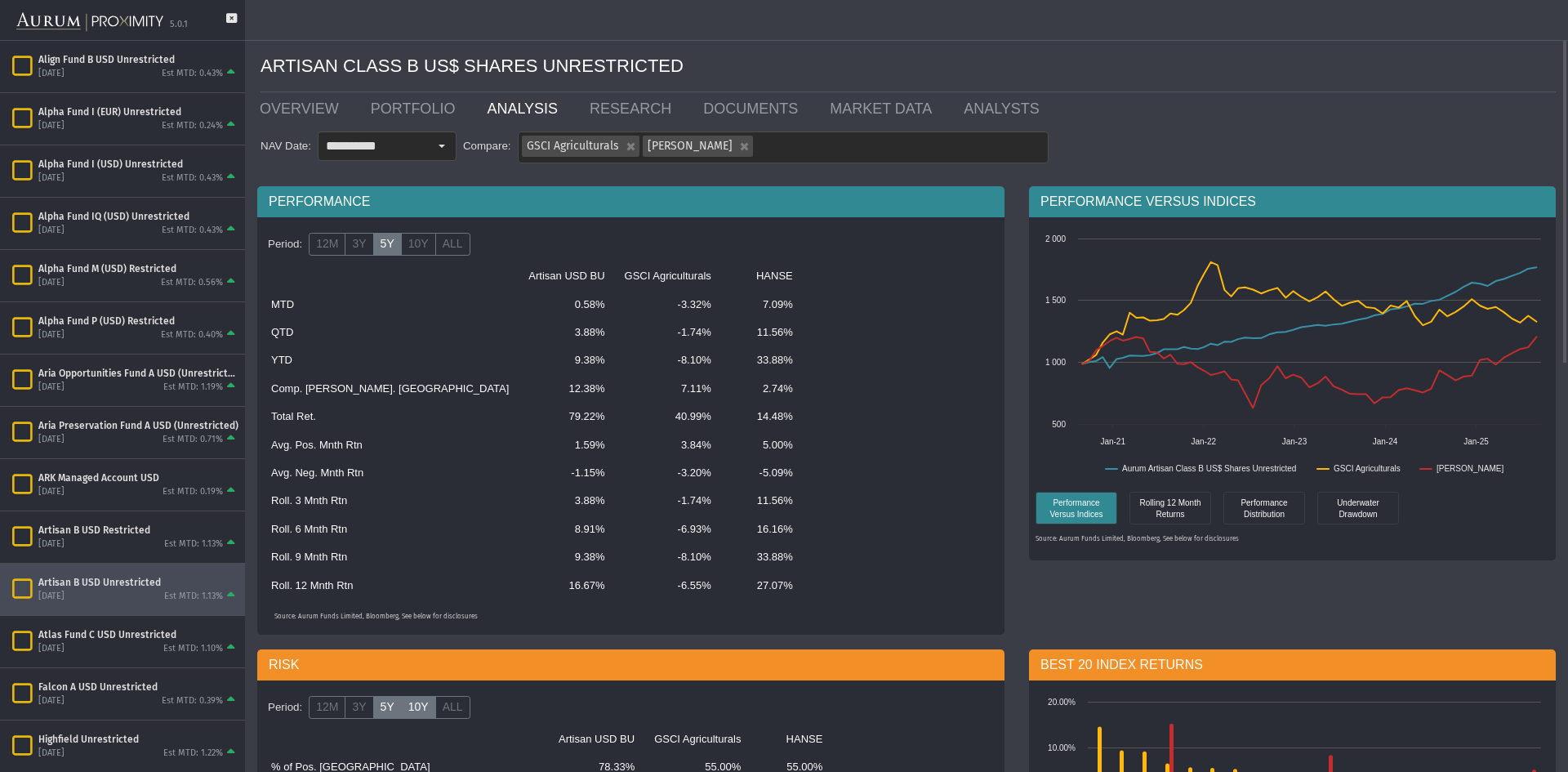
click at [404, 713] on label "10Y" at bounding box center [418, 708] width 36 height 23
